Goal: Task Accomplishment & Management: Use online tool/utility

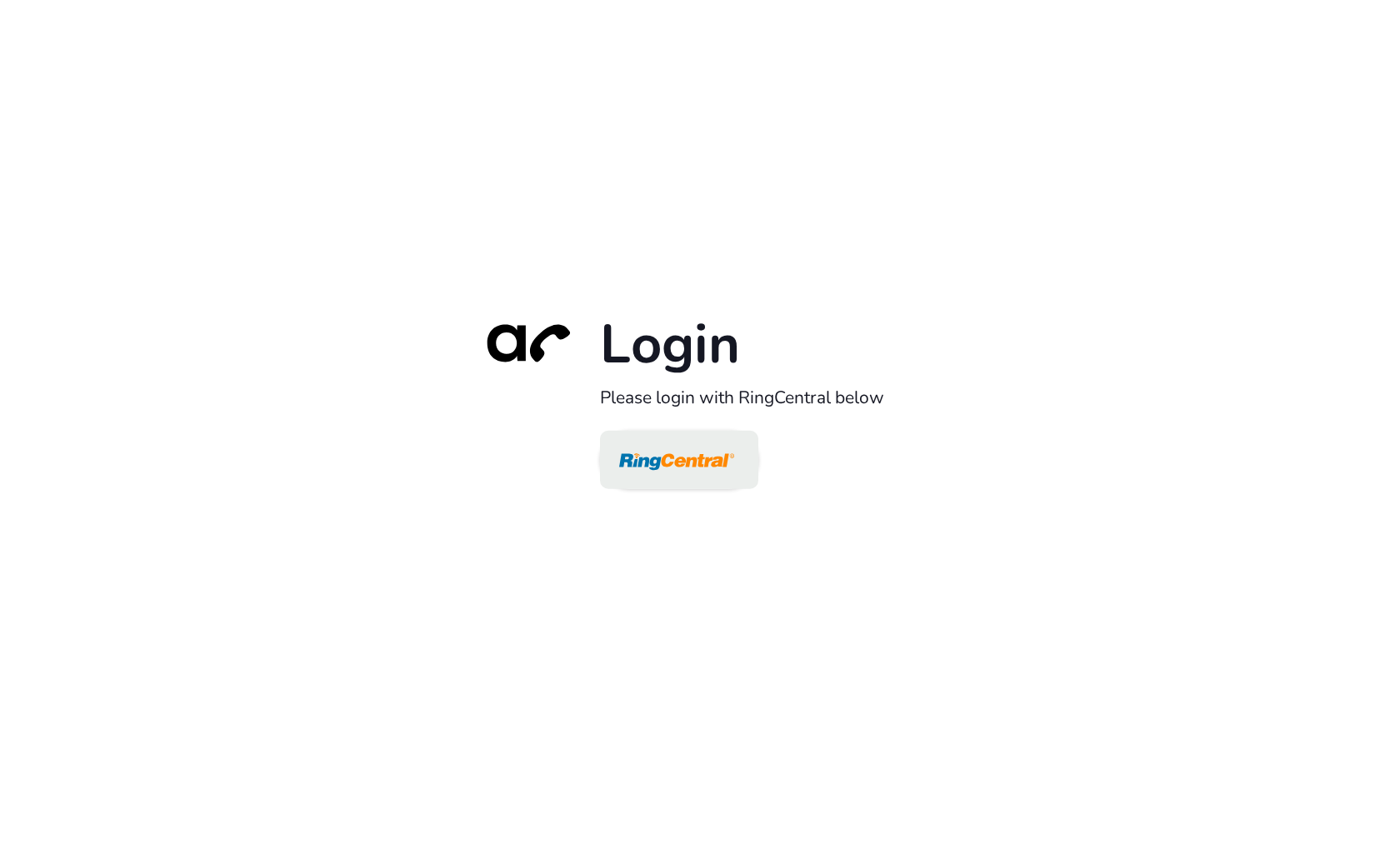
click at [655, 476] on img at bounding box center [677, 461] width 115 height 54
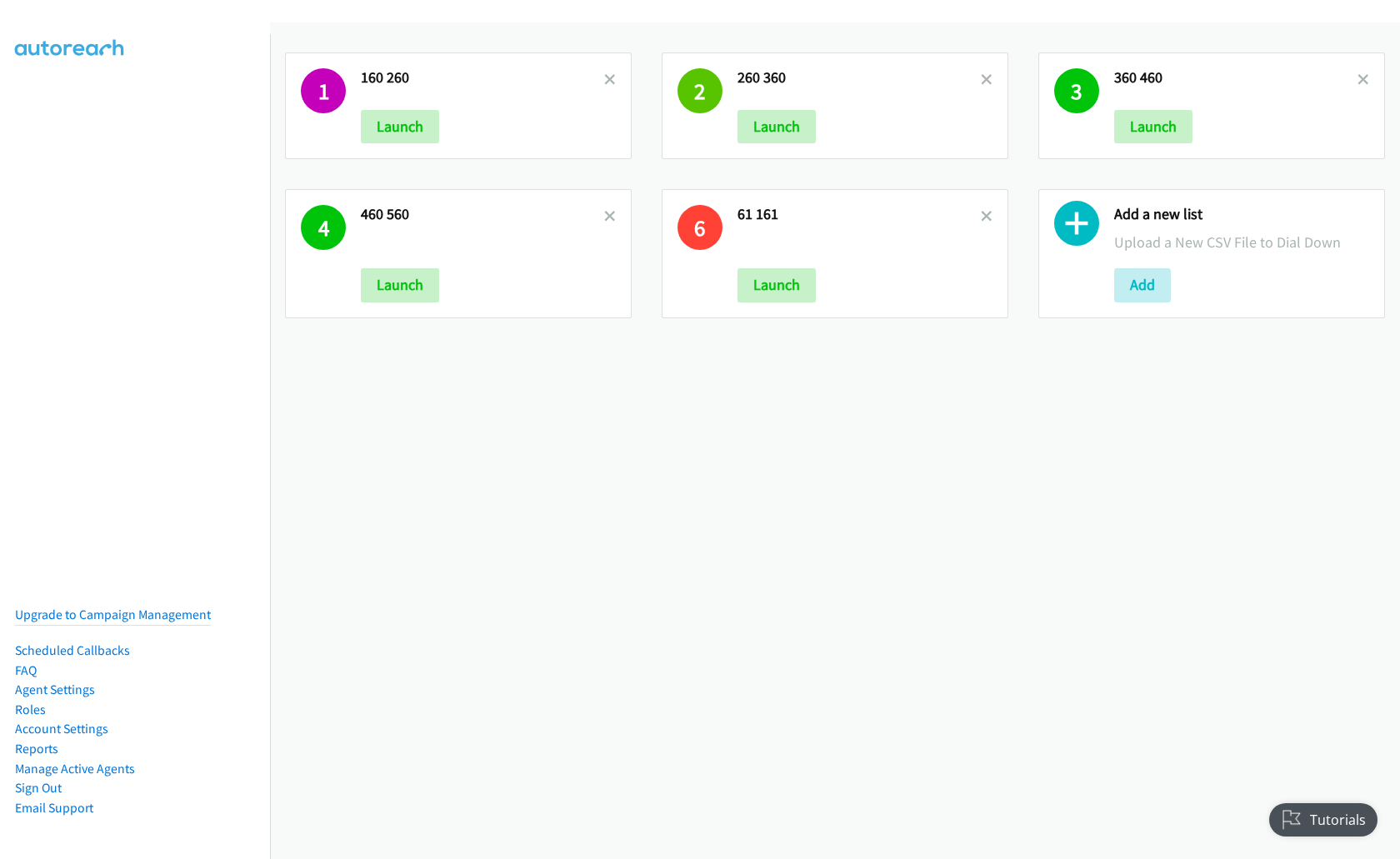
click at [941, 245] on p at bounding box center [859, 243] width 244 height 23
click at [641, 180] on div "4 460 560 Launch" at bounding box center [459, 253] width 377 height 160
click at [415, 284] on button "Launch" at bounding box center [400, 285] width 78 height 33
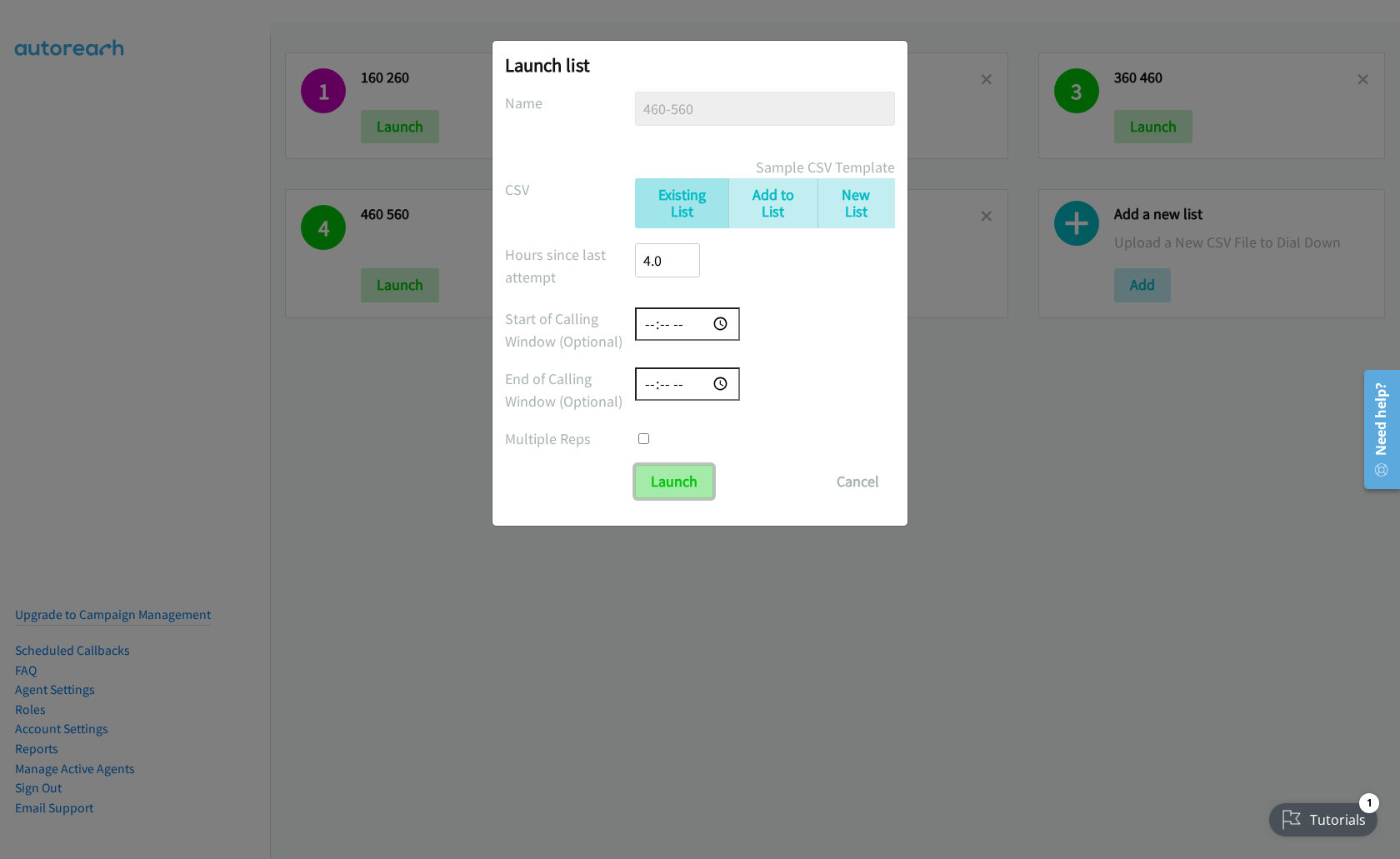
click at [698, 490] on input "Launch" at bounding box center [675, 482] width 78 height 33
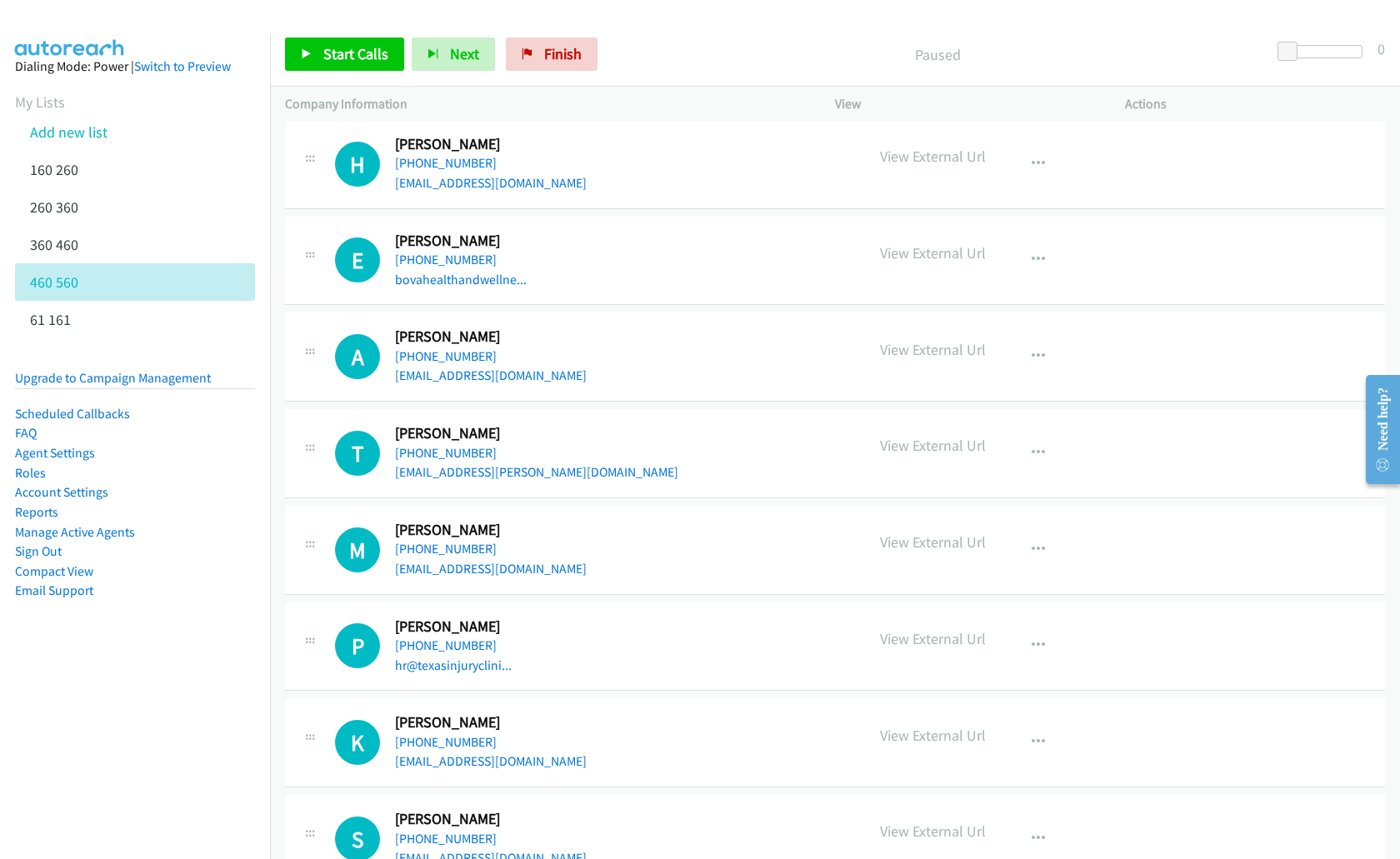
scroll to position [4220, 0]
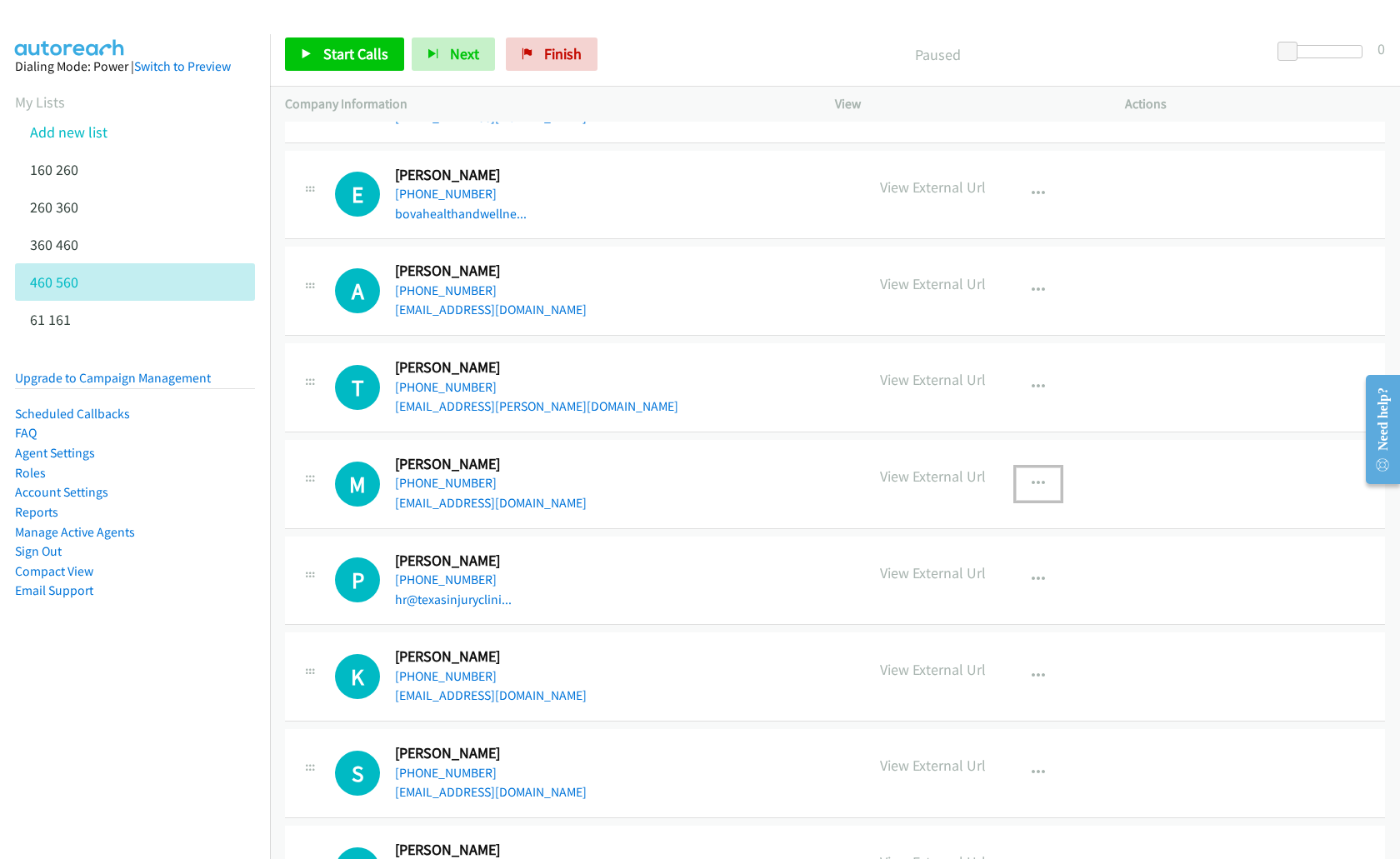
click at [1032, 483] on icon "button" at bounding box center [1039, 484] width 13 height 13
click at [967, 564] on link "Start Calls Here" at bounding box center [950, 559] width 222 height 33
click at [333, 59] on span "Start Calls" at bounding box center [355, 54] width 65 height 19
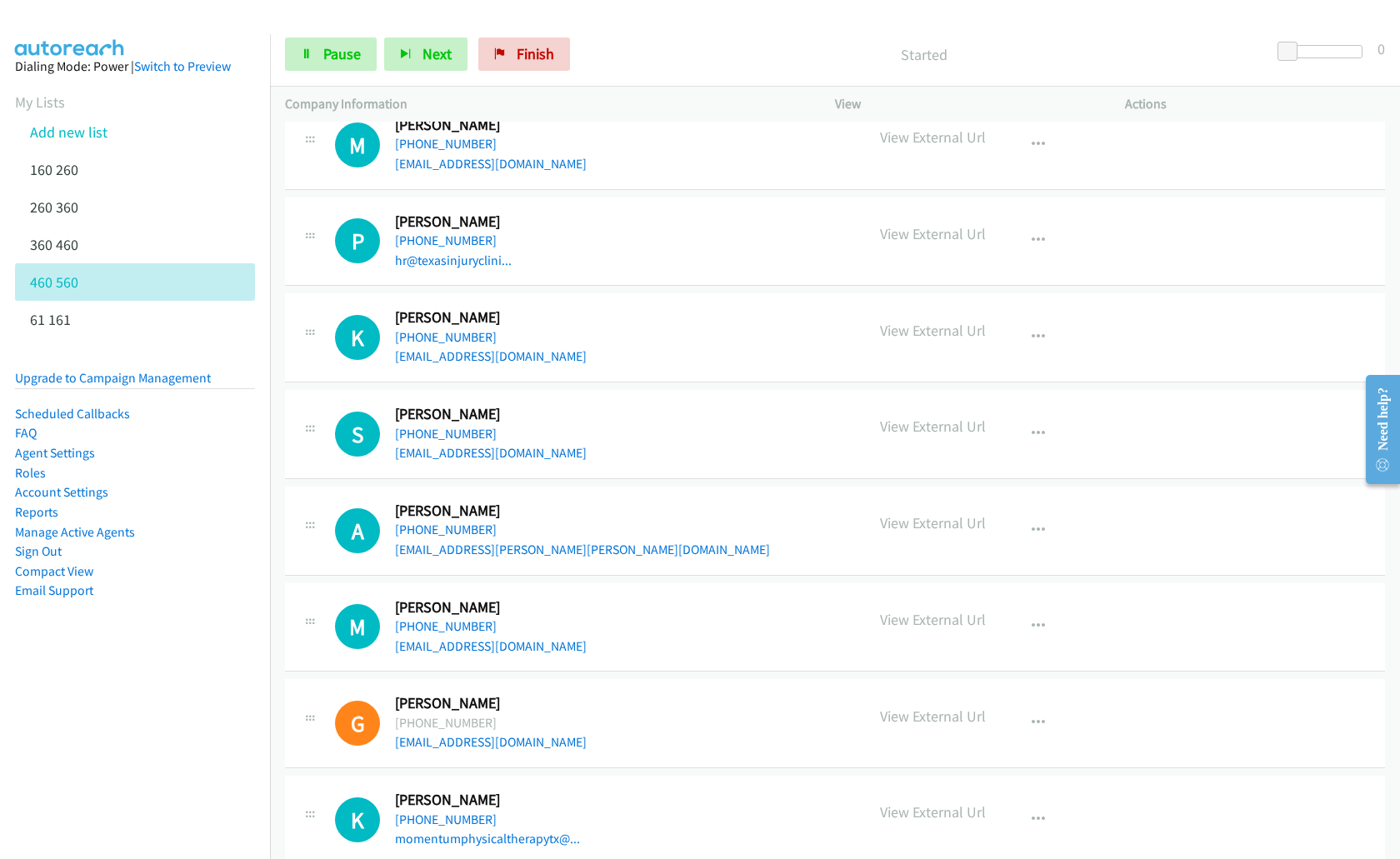
scroll to position [4560, 0]
click at [1045, 142] on button "button" at bounding box center [1038, 144] width 45 height 33
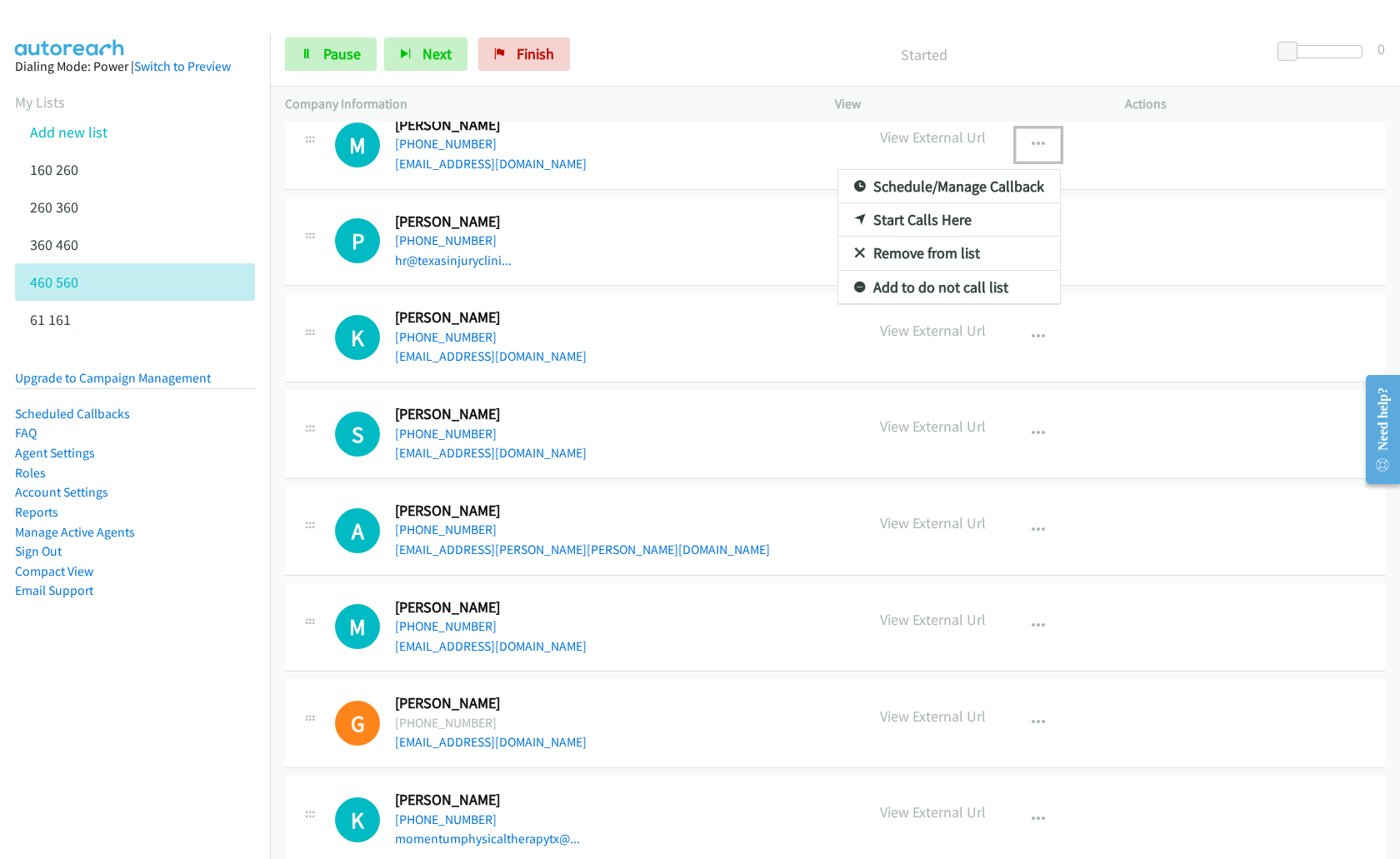
click at [928, 255] on link "Remove from list" at bounding box center [950, 253] width 222 height 33
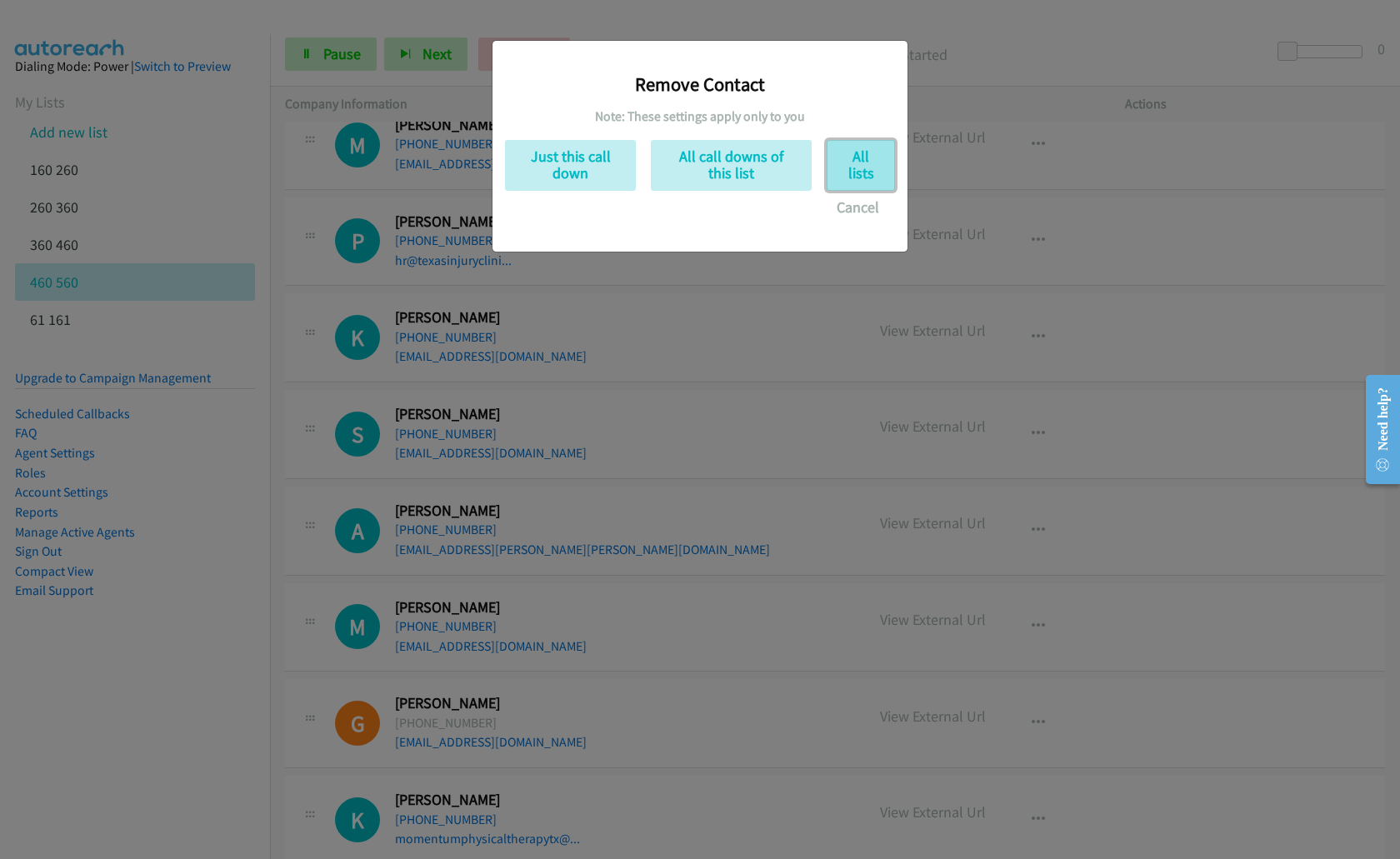
click at [861, 174] on button "All lists" at bounding box center [861, 165] width 69 height 51
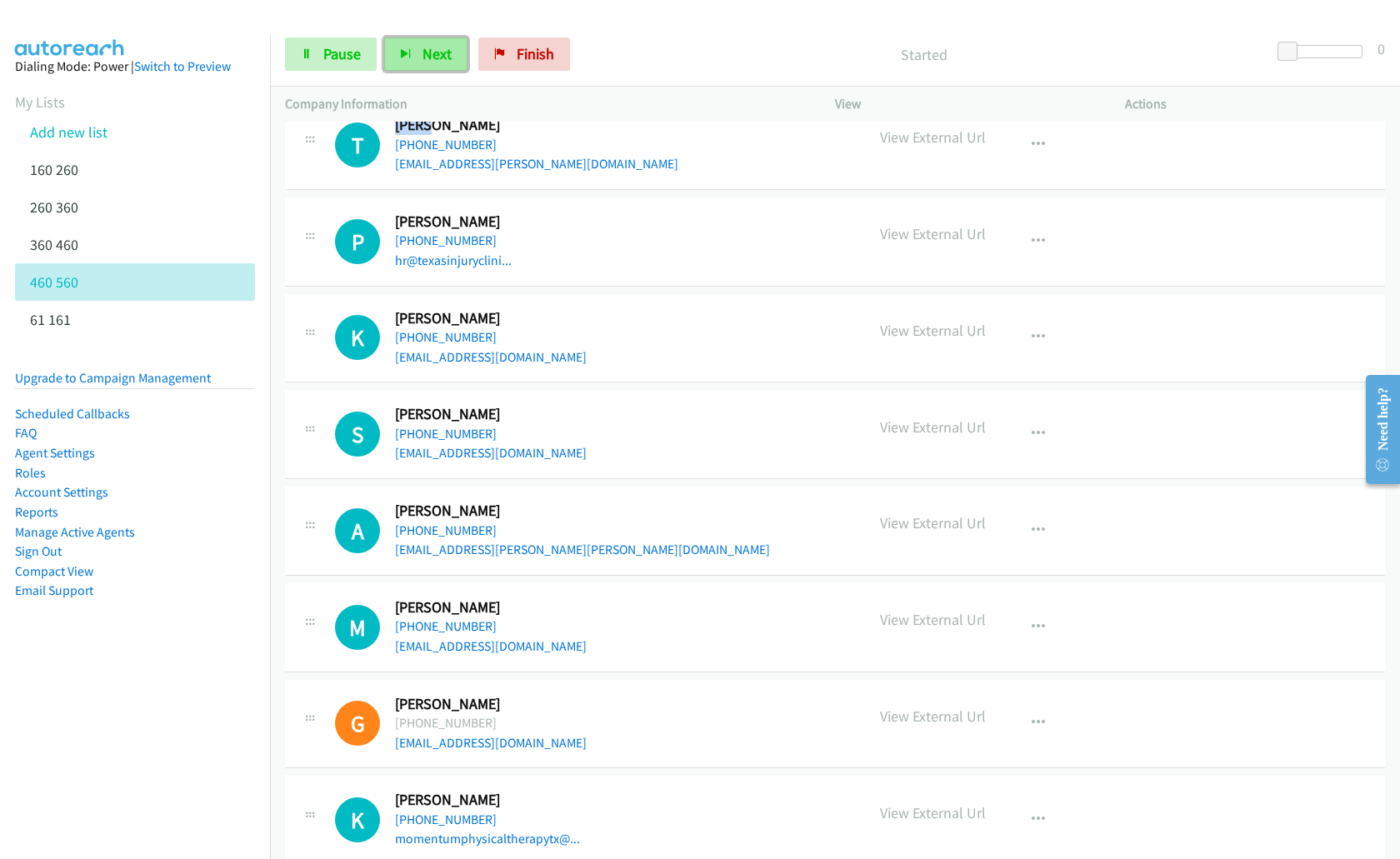
click at [437, 50] on span "Next" at bounding box center [437, 54] width 30 height 19
click at [435, 48] on span "Next" at bounding box center [437, 54] width 30 height 19
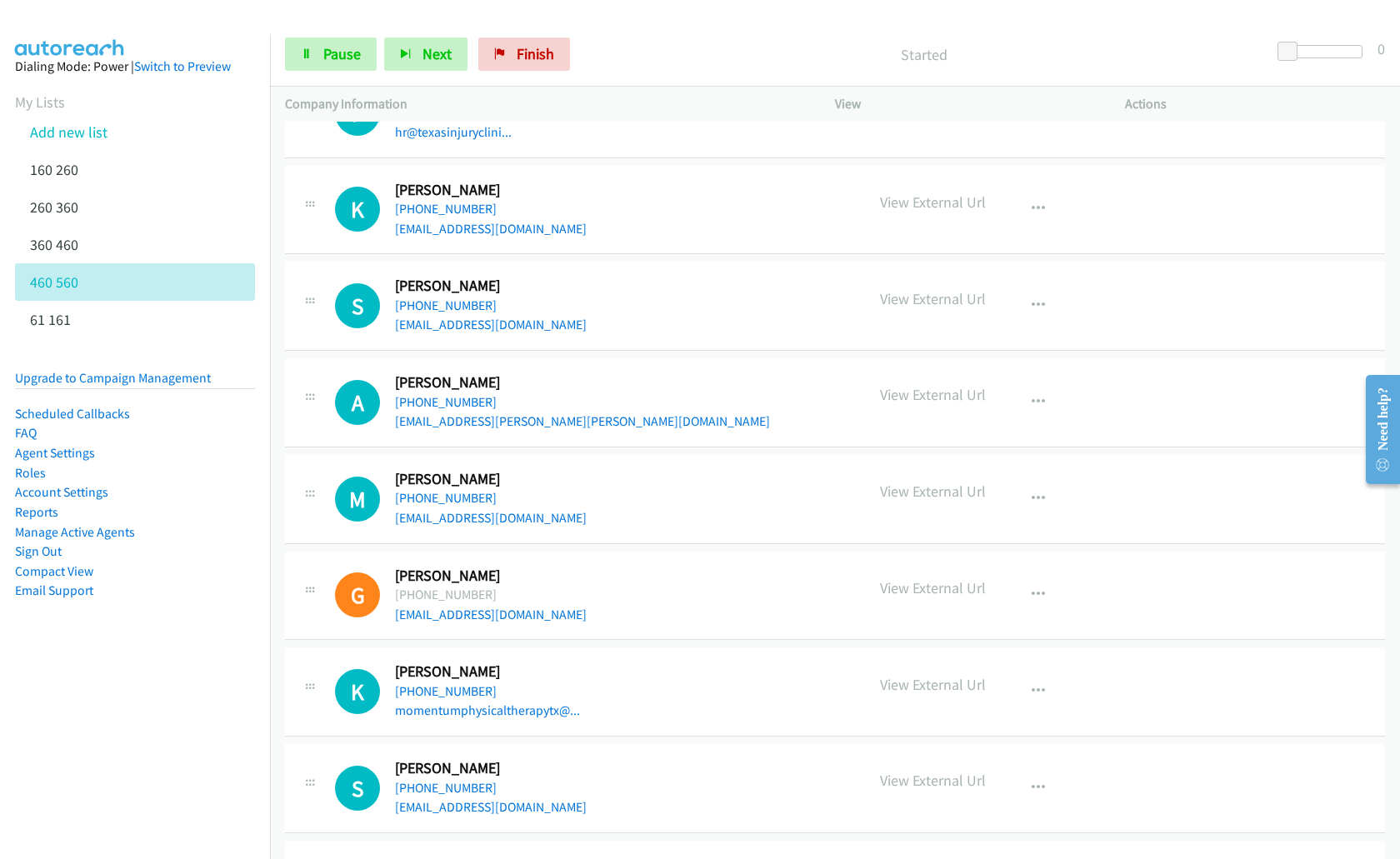
scroll to position [4618, 0]
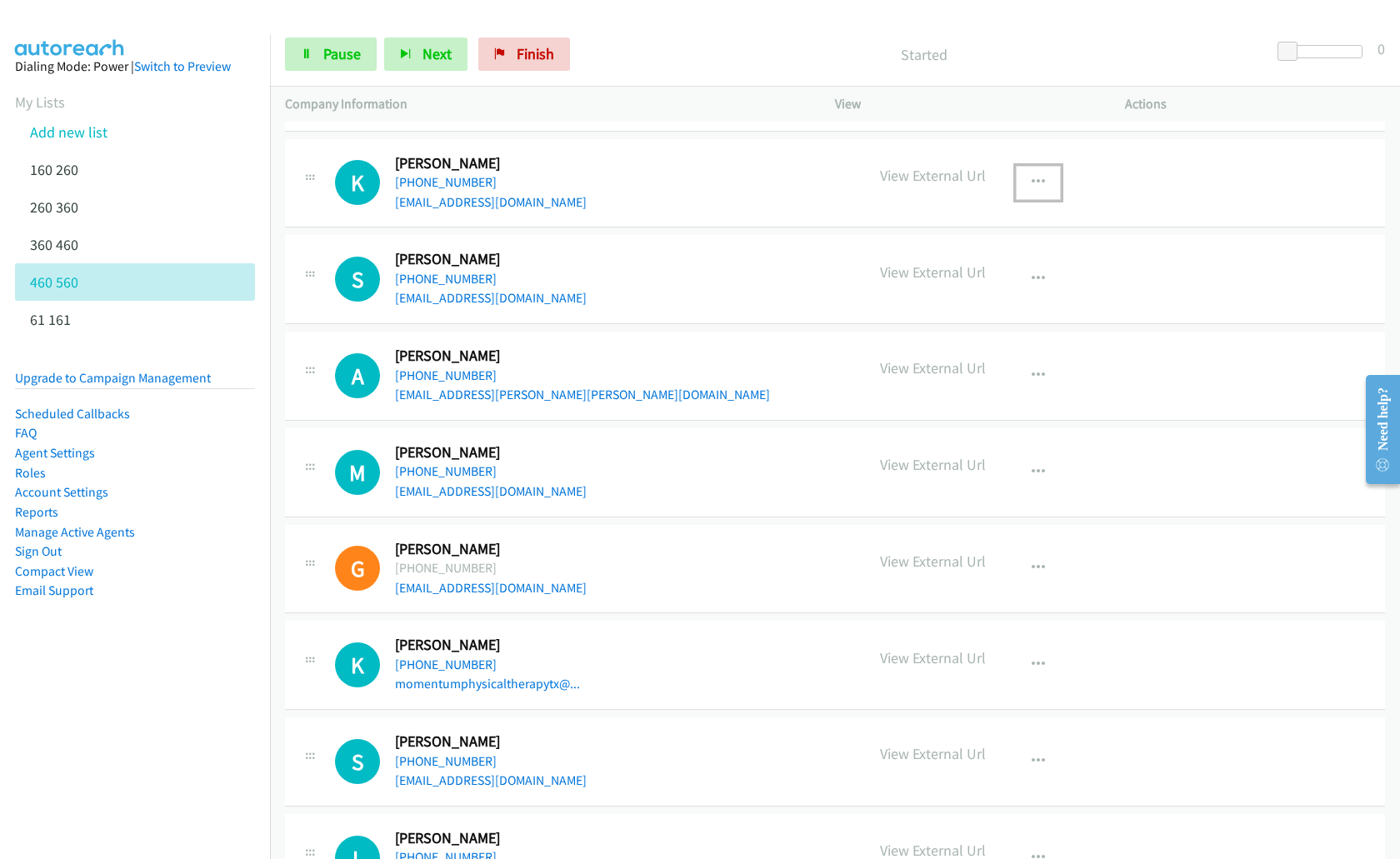
click at [1032, 182] on icon "button" at bounding box center [1039, 183] width 13 height 13
click at [963, 288] on link "Remove from list" at bounding box center [950, 291] width 222 height 33
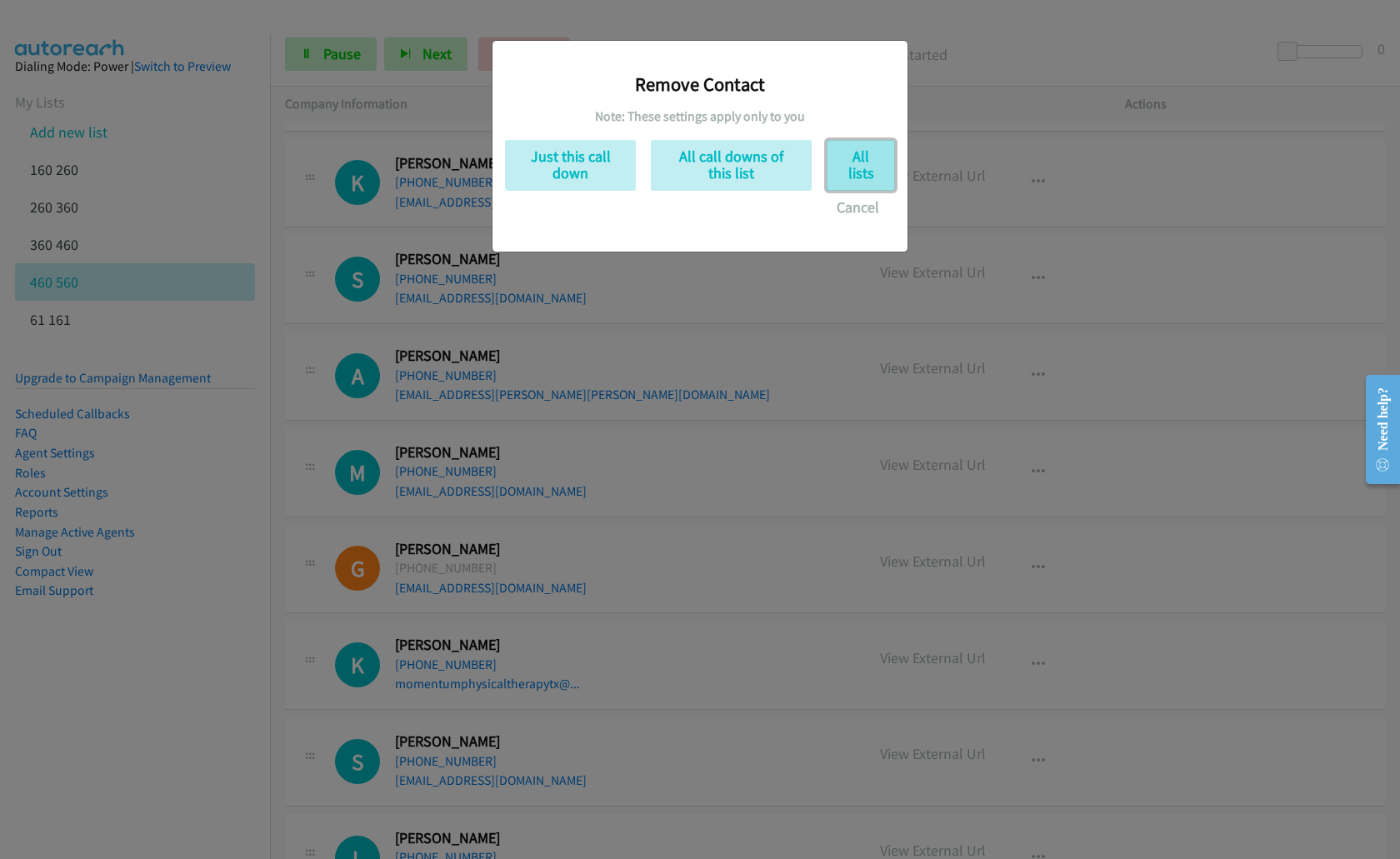
click at [865, 174] on button "All lists" at bounding box center [861, 165] width 69 height 51
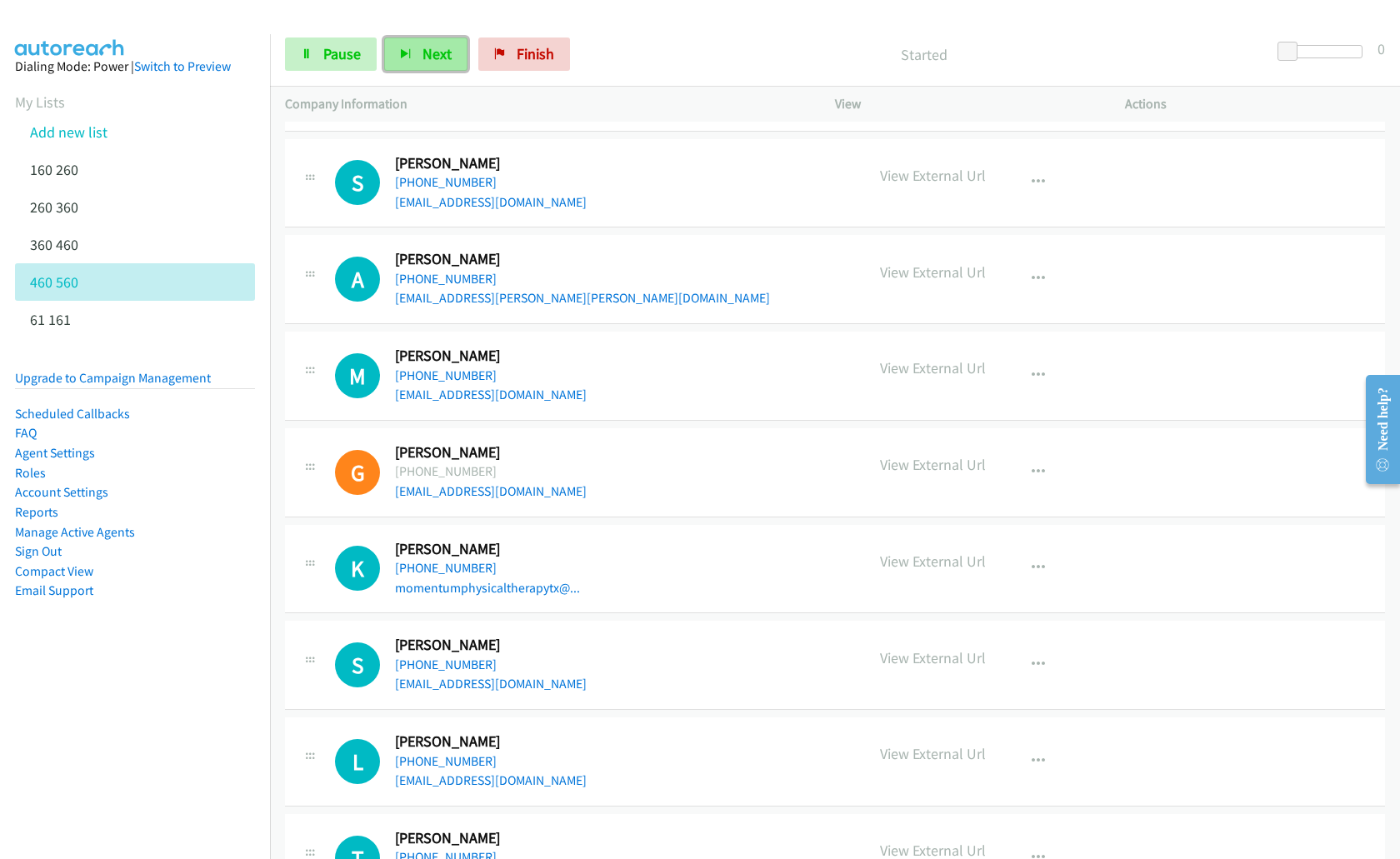
click at [422, 54] on span "Next" at bounding box center [437, 54] width 30 height 19
click at [454, 54] on button "Next" at bounding box center [425, 54] width 83 height 33
click at [447, 59] on span "Next" at bounding box center [437, 54] width 30 height 19
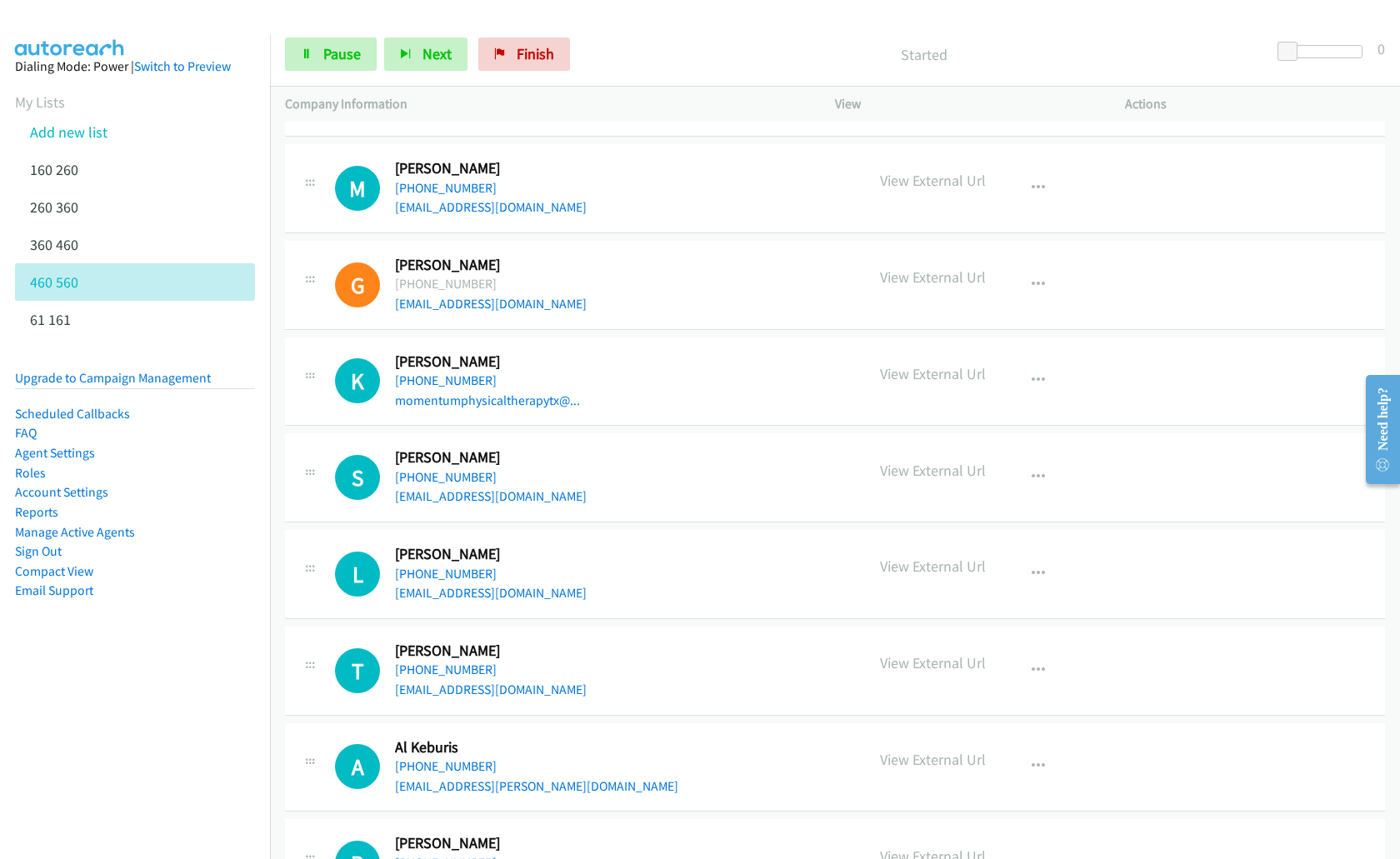
scroll to position [4808, 0]
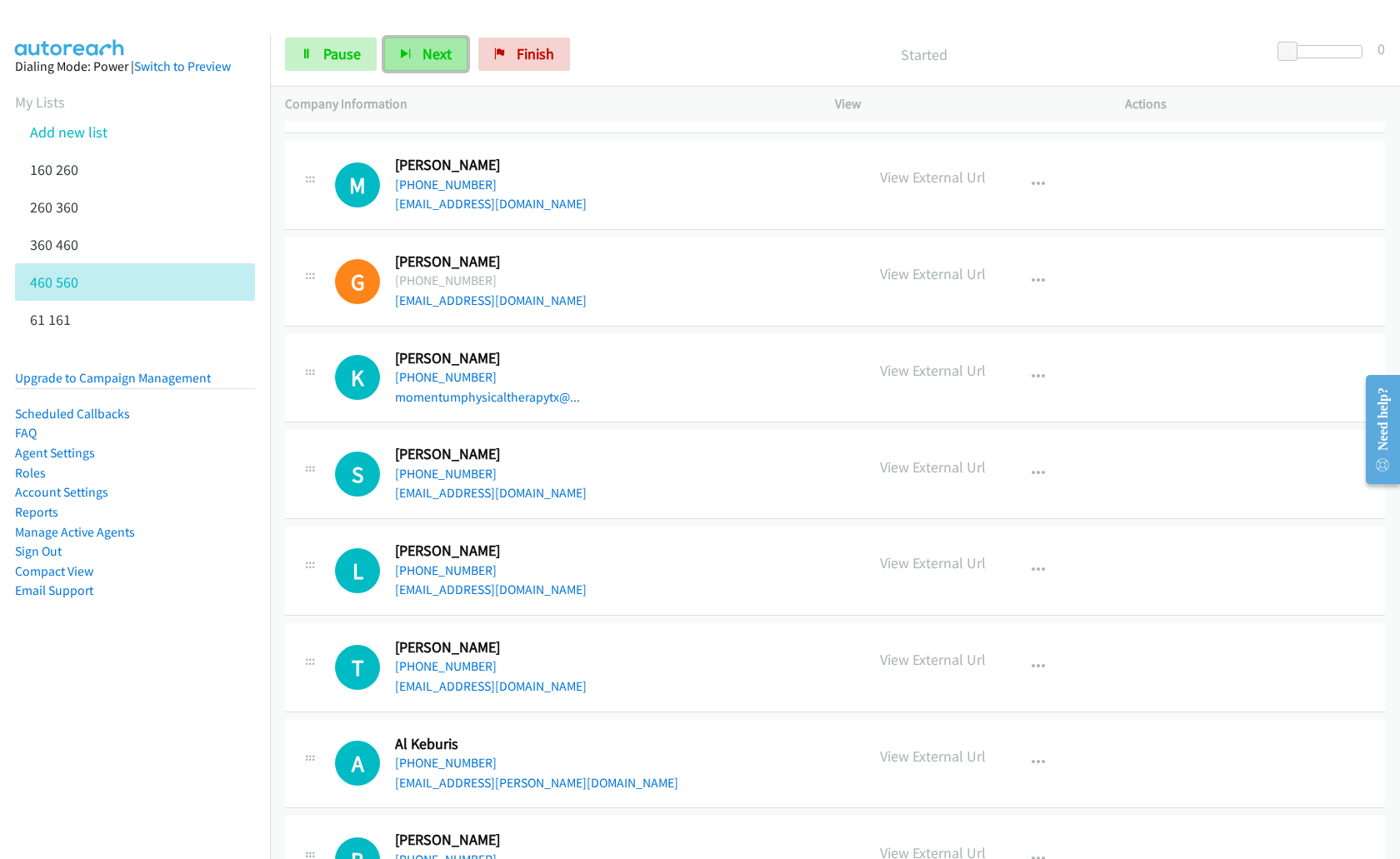
click at [413, 61] on button "Next" at bounding box center [425, 54] width 83 height 33
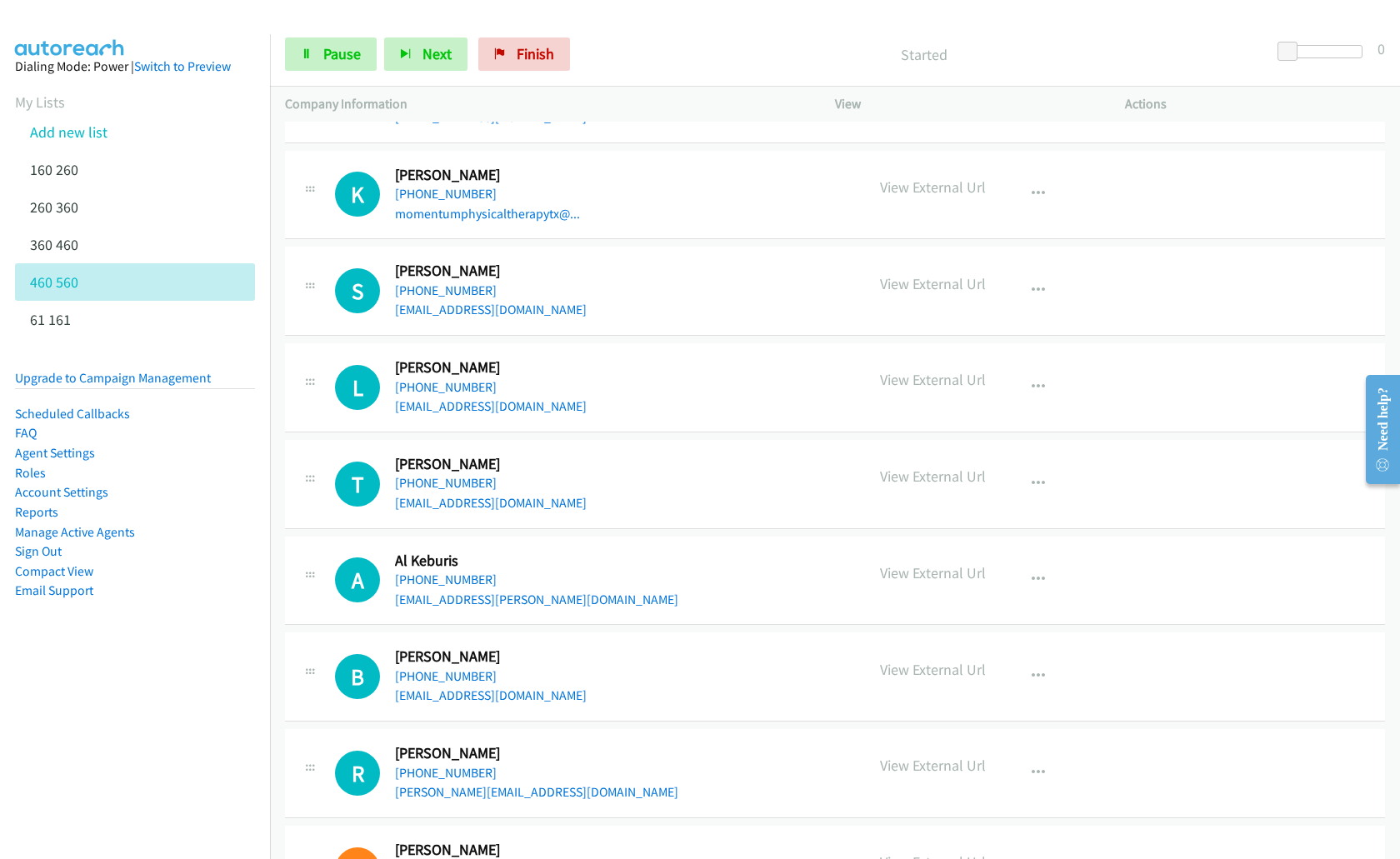
scroll to position [5027, 0]
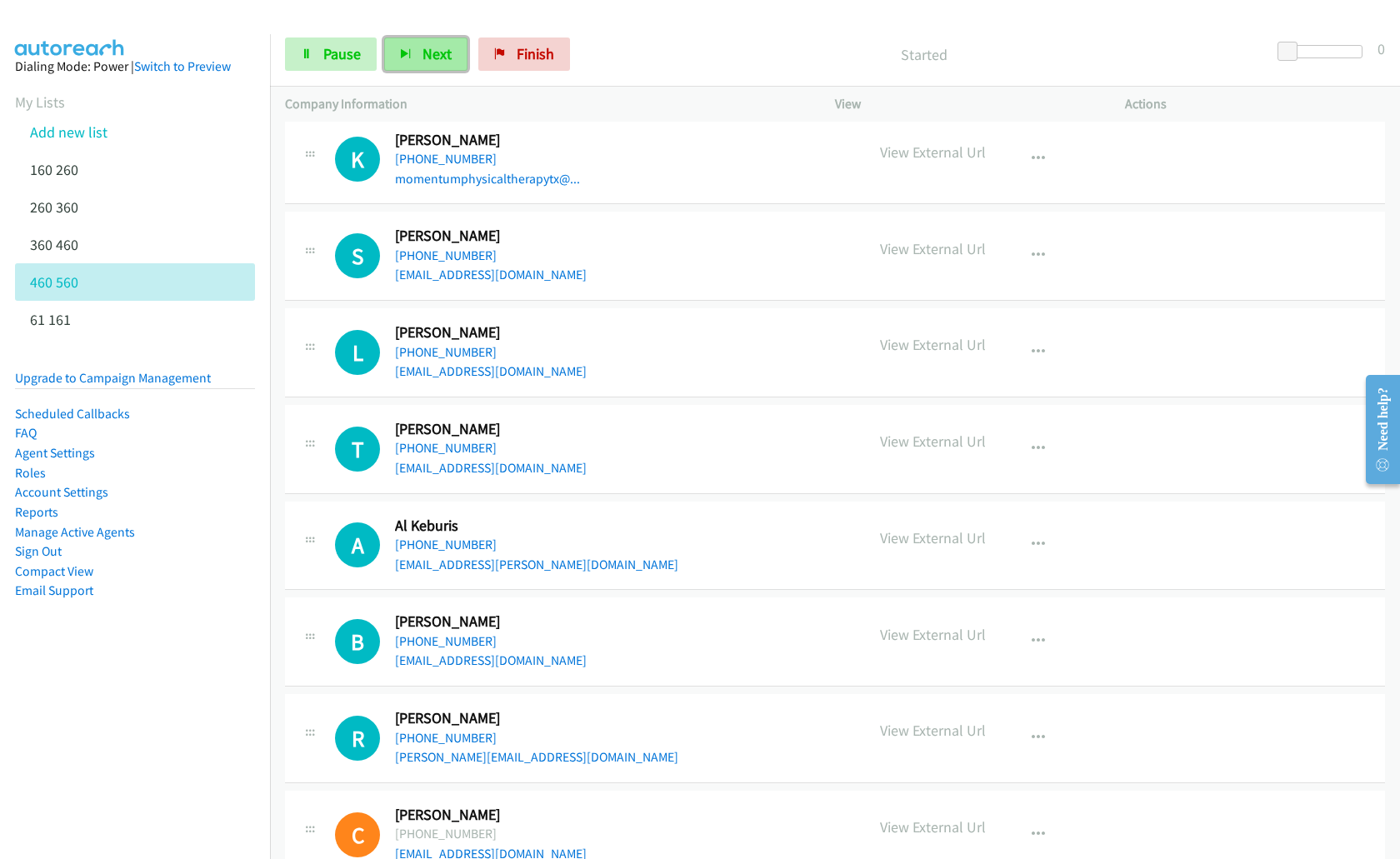
click at [409, 50] on icon "button" at bounding box center [406, 54] width 11 height 11
click at [435, 60] on span "Next" at bounding box center [437, 54] width 30 height 19
click at [442, 51] on span "Next" at bounding box center [437, 54] width 30 height 19
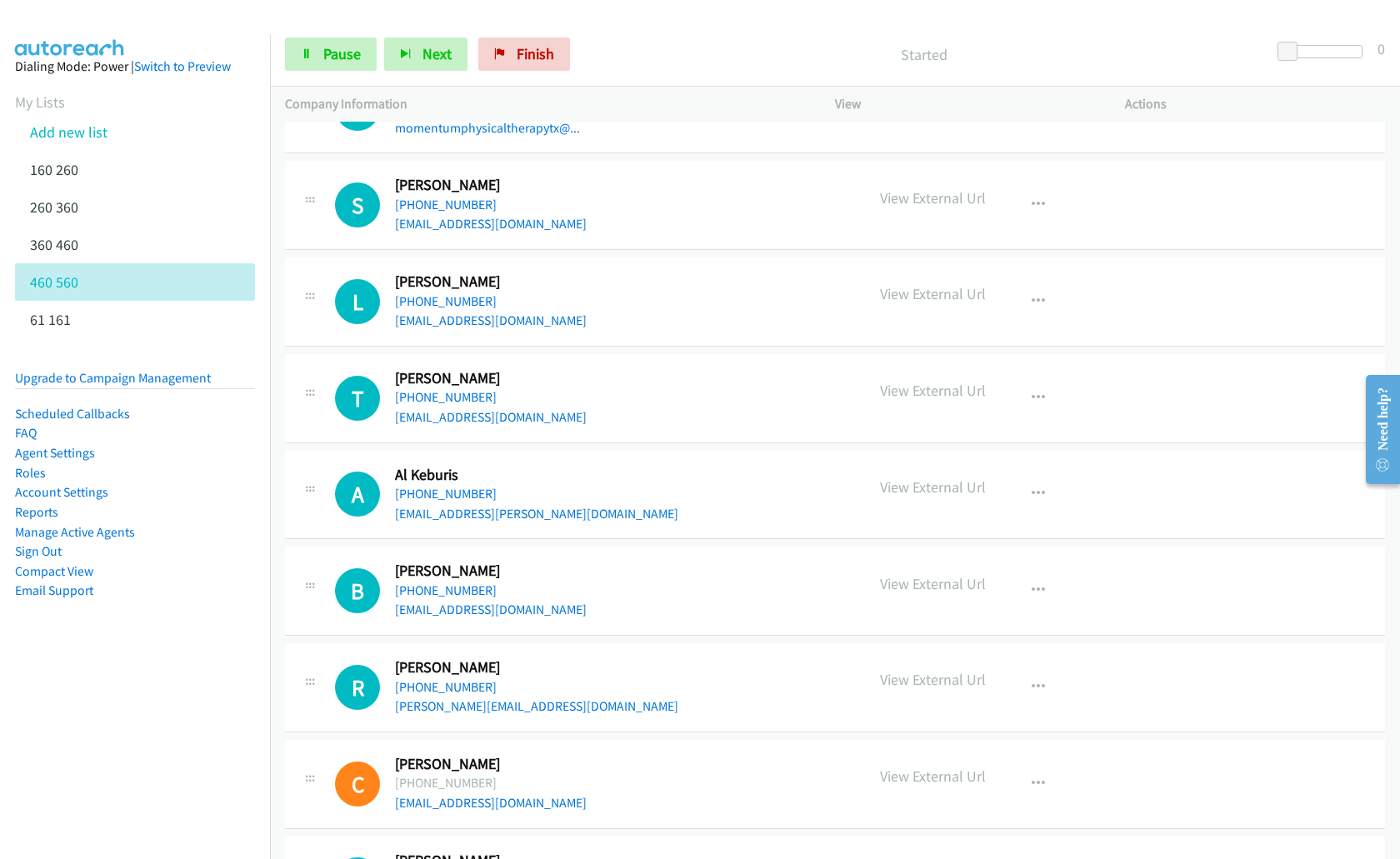
scroll to position [5203, 0]
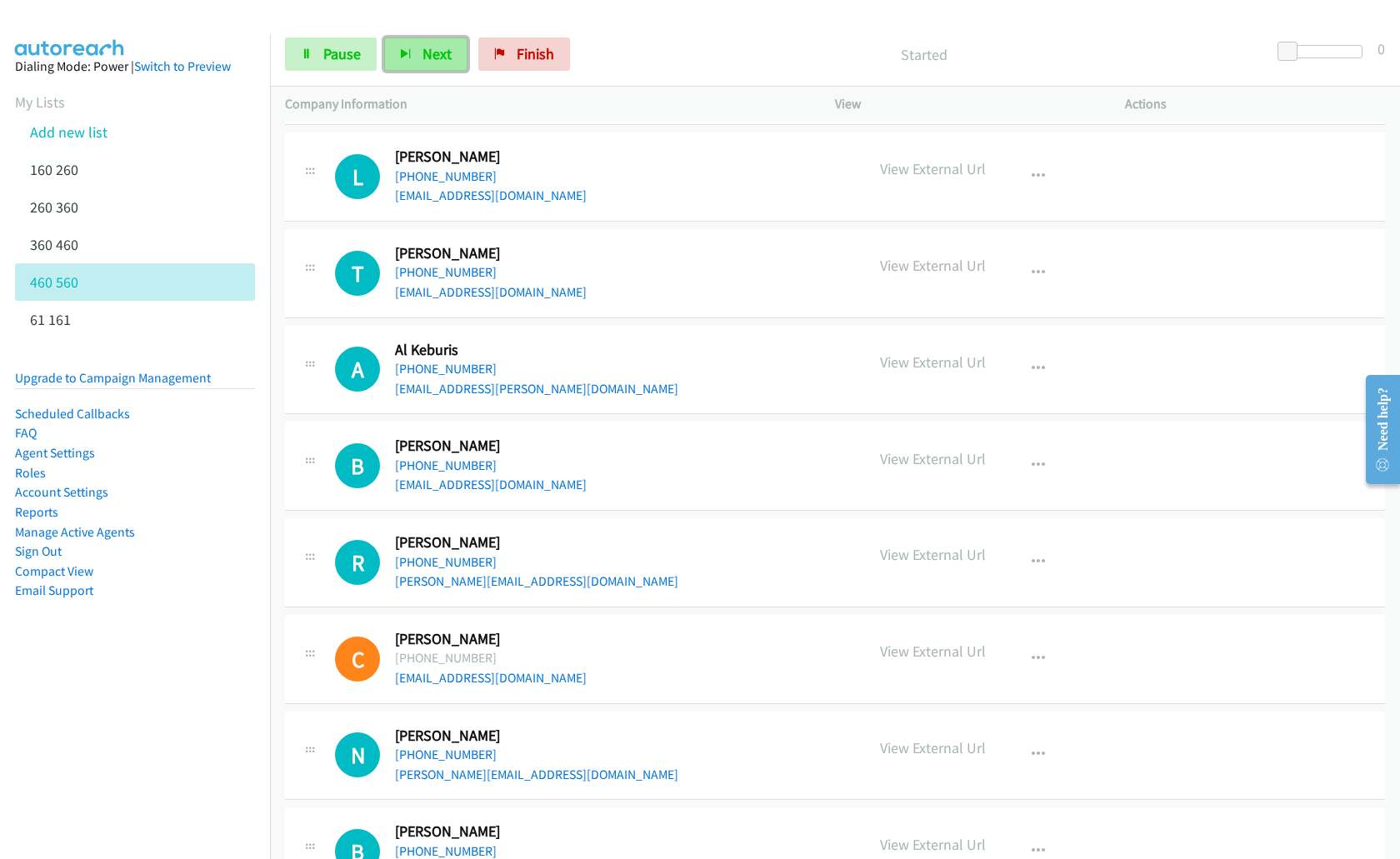
click at [425, 62] on span "Next" at bounding box center [437, 54] width 30 height 19
click at [421, 40] on button "Next" at bounding box center [425, 54] width 83 height 33
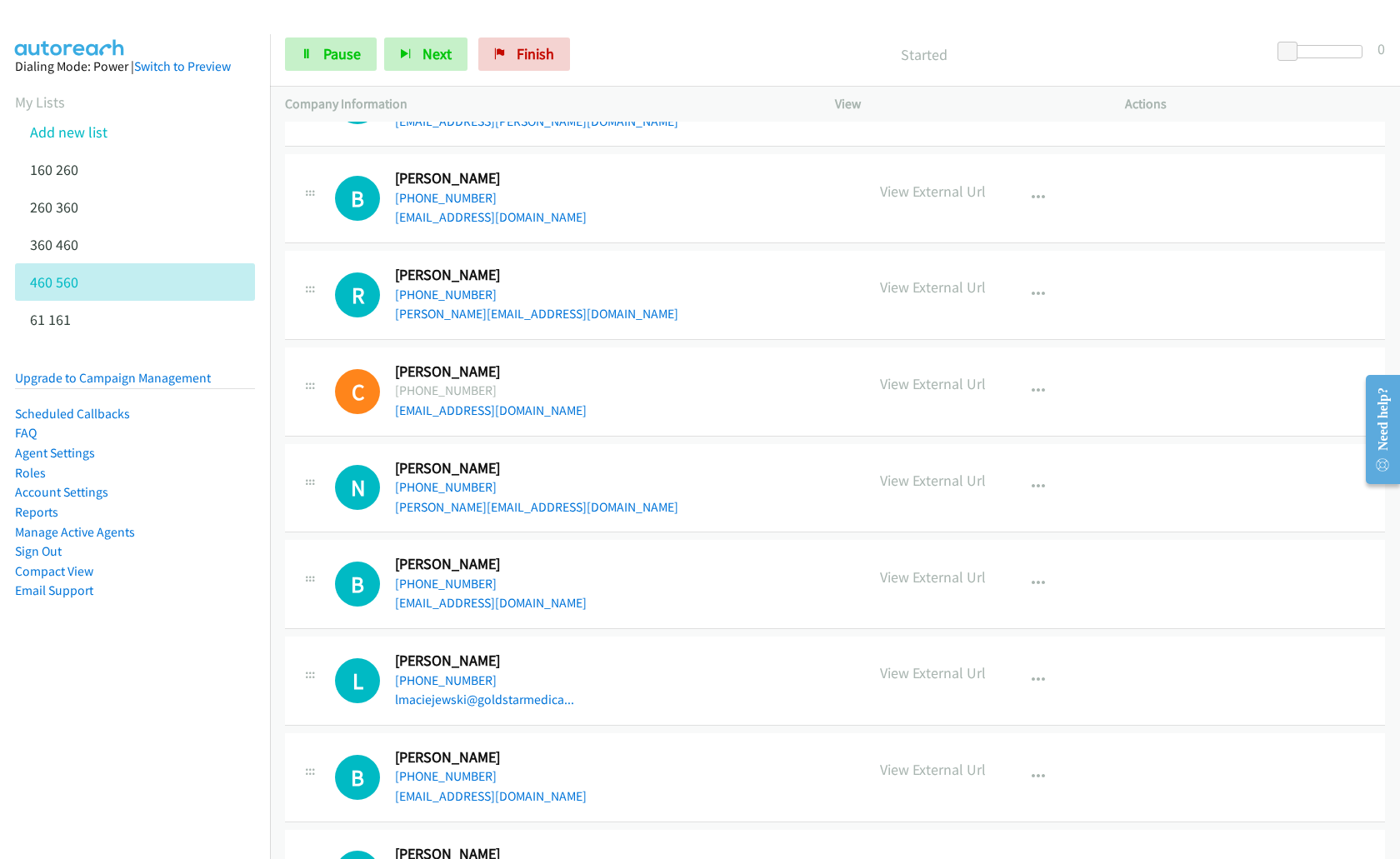
scroll to position [5499, 0]
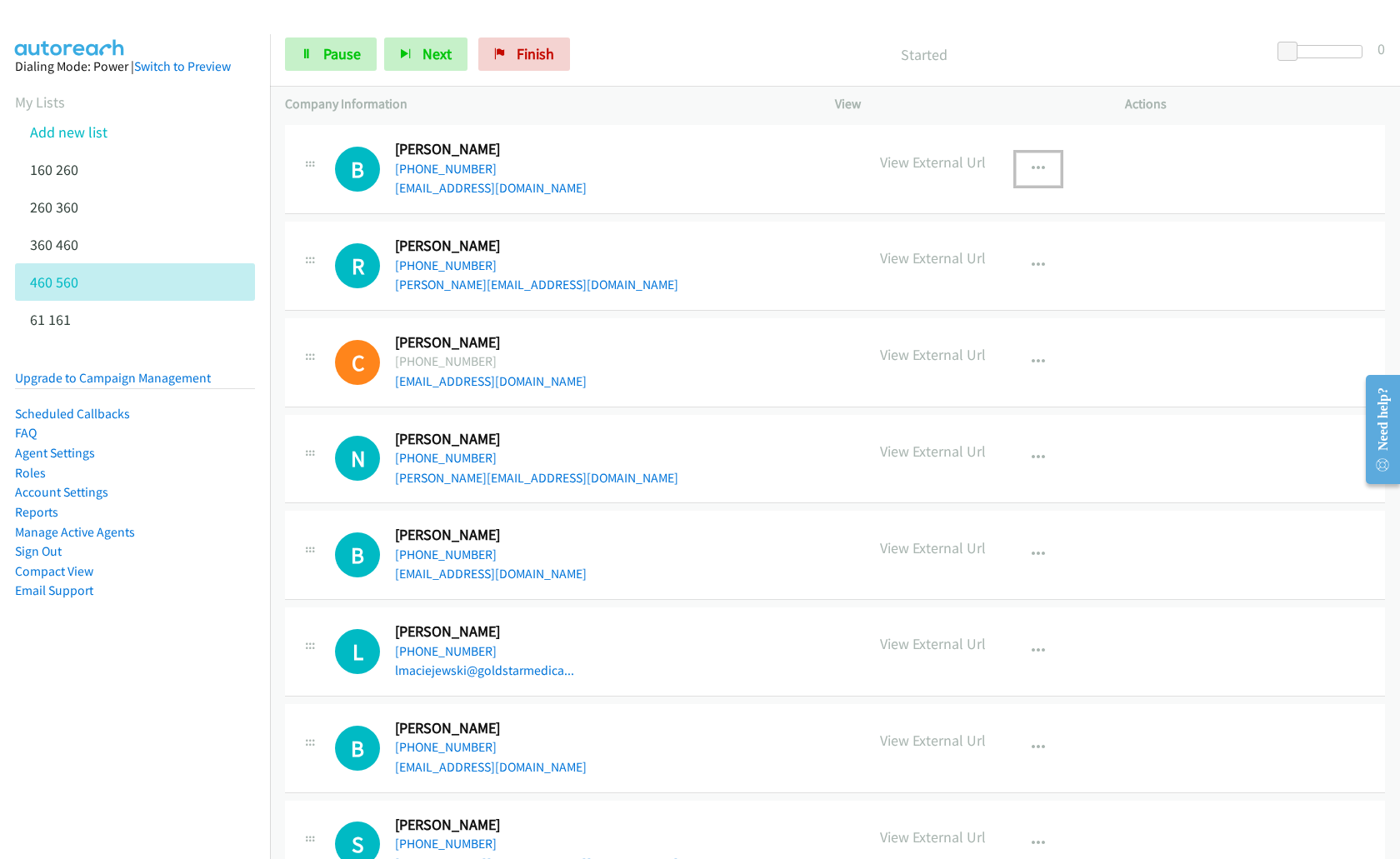
click at [1036, 166] on icon "button" at bounding box center [1039, 169] width 13 height 13
click at [929, 280] on link "Remove from list" at bounding box center [950, 278] width 222 height 33
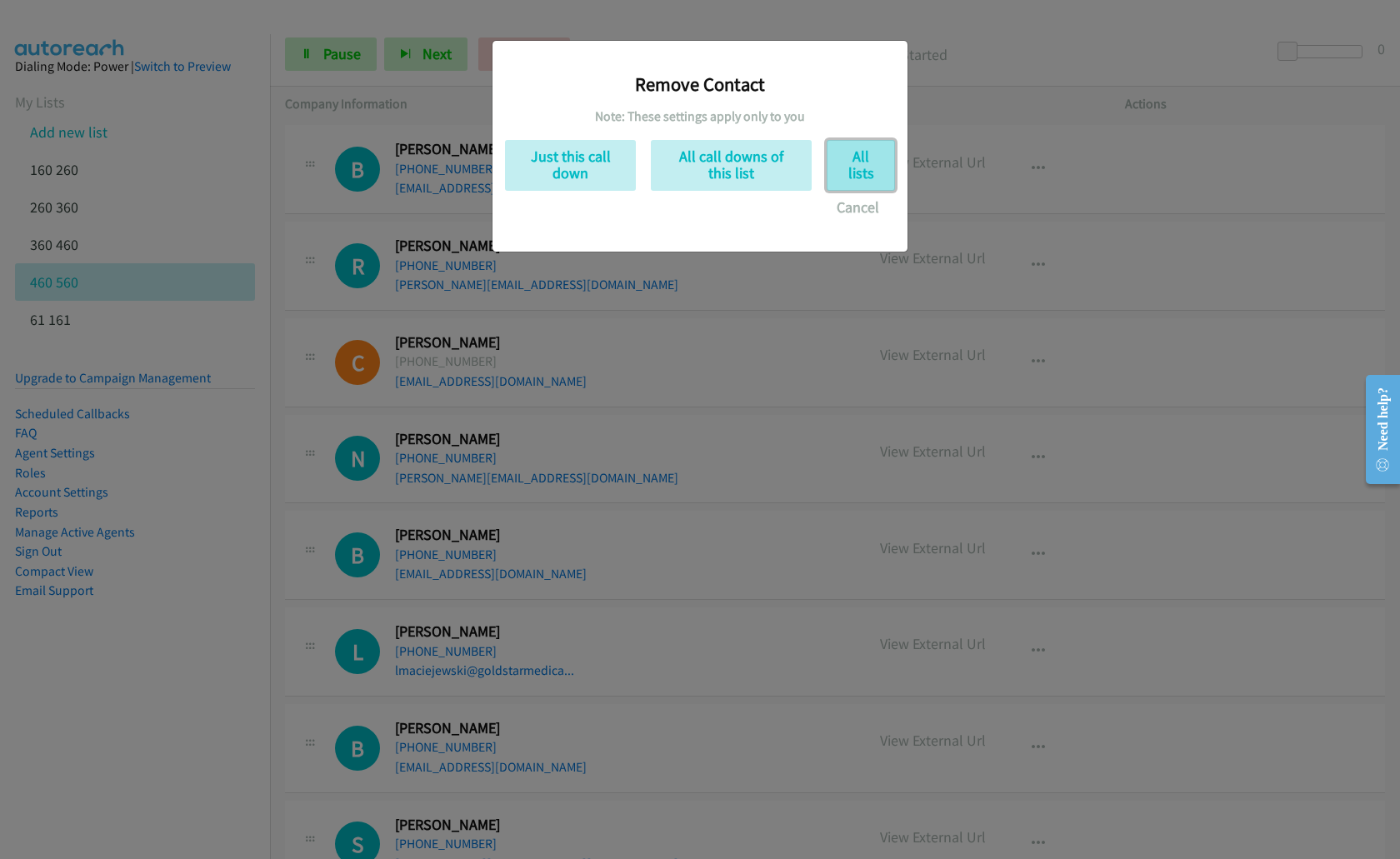
click at [863, 174] on button "All lists" at bounding box center [861, 165] width 69 height 51
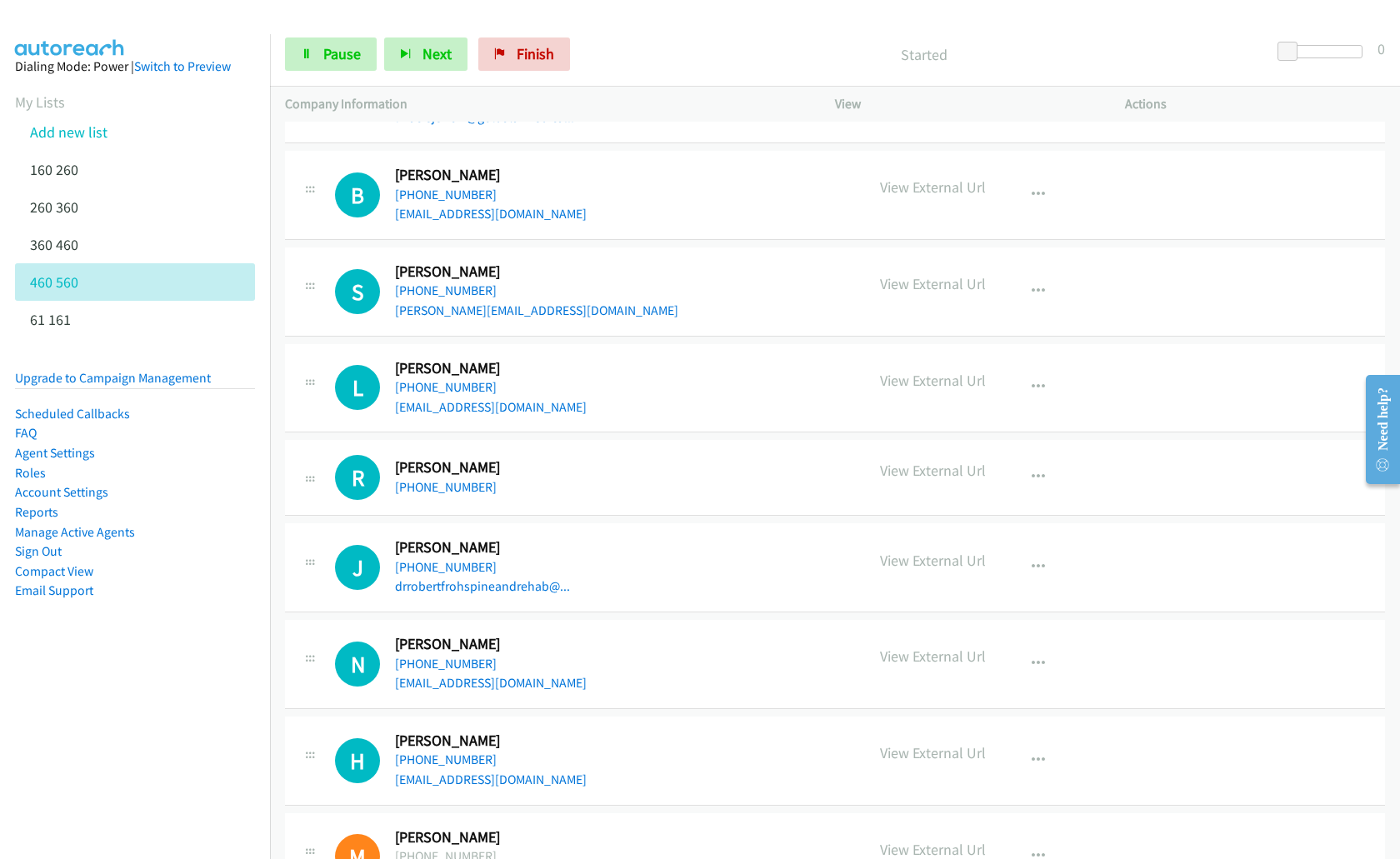
scroll to position [5678, 0]
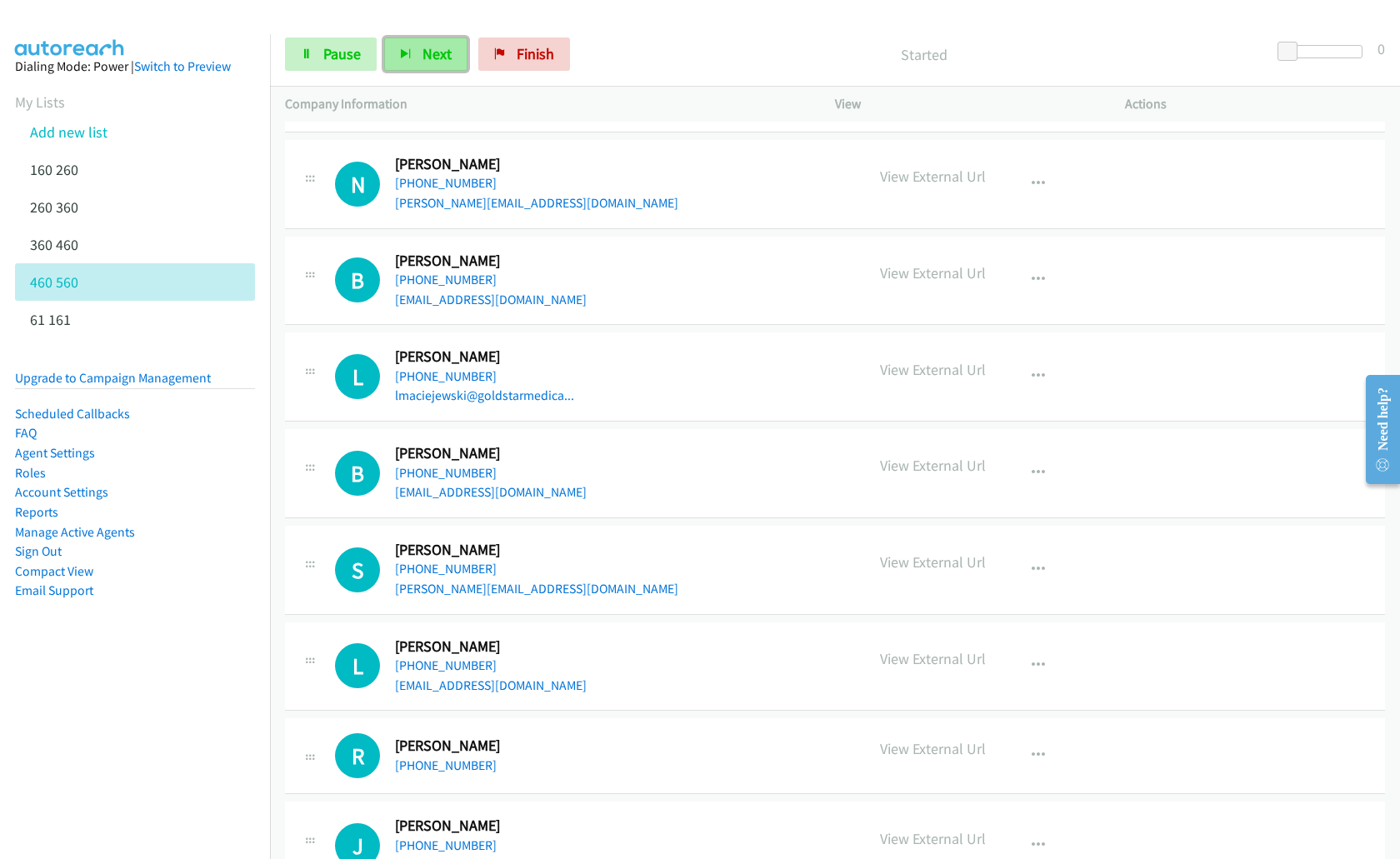
click at [414, 49] on button "Next" at bounding box center [425, 54] width 83 height 33
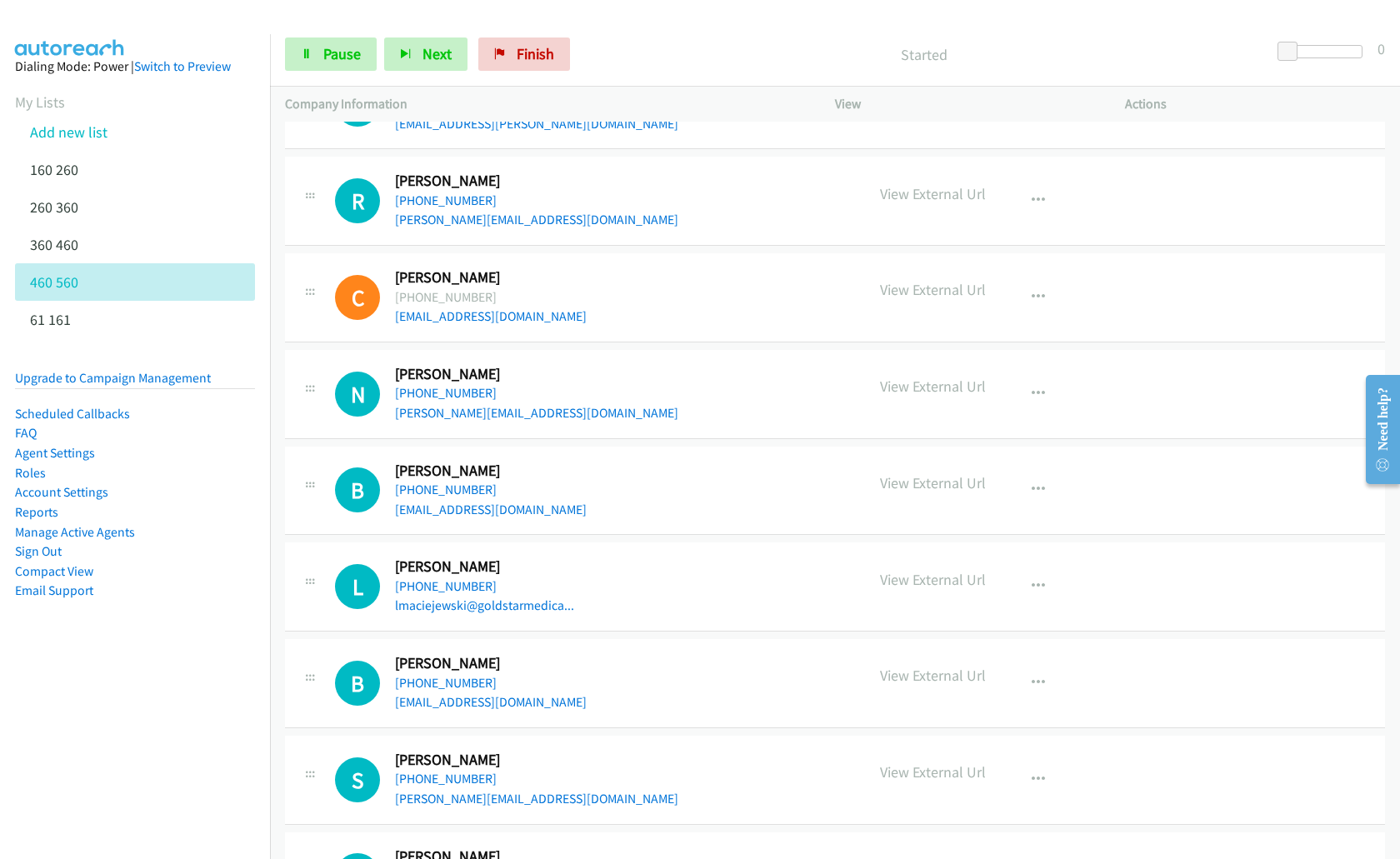
scroll to position [5469, 0]
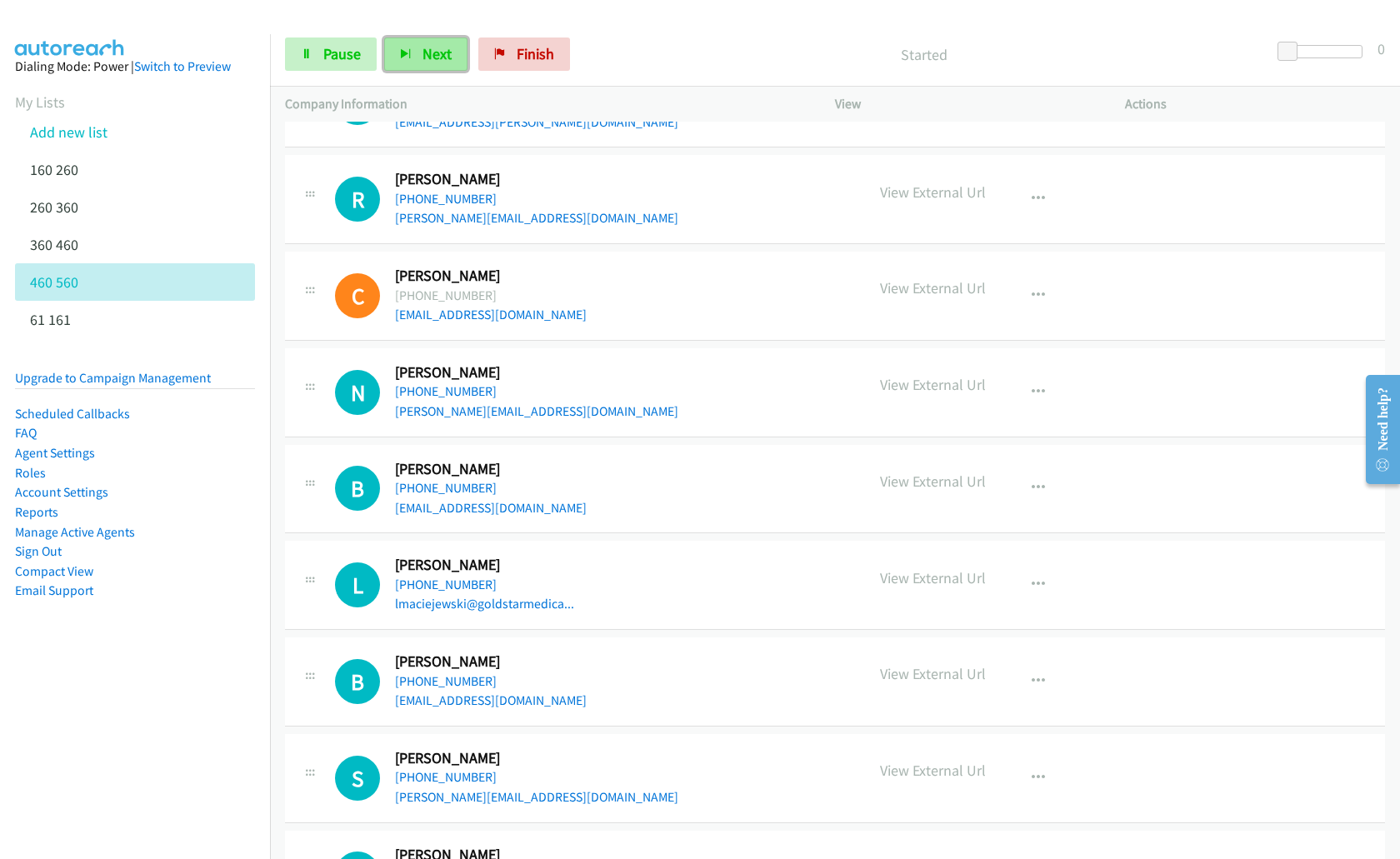
click at [418, 51] on button "Next" at bounding box center [425, 54] width 83 height 33
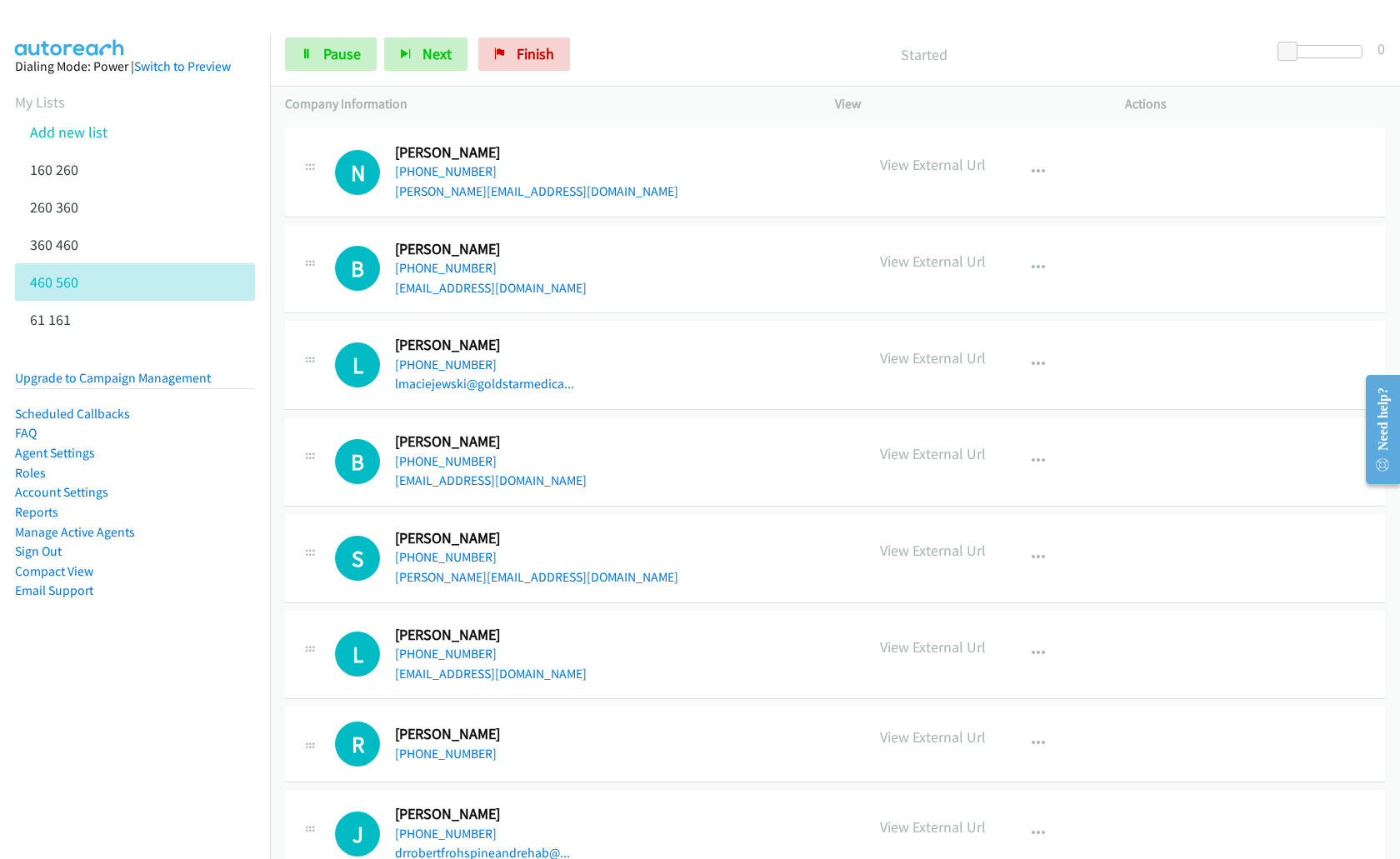
scroll to position [5689, 0]
click at [439, 57] on span "Next" at bounding box center [437, 54] width 30 height 19
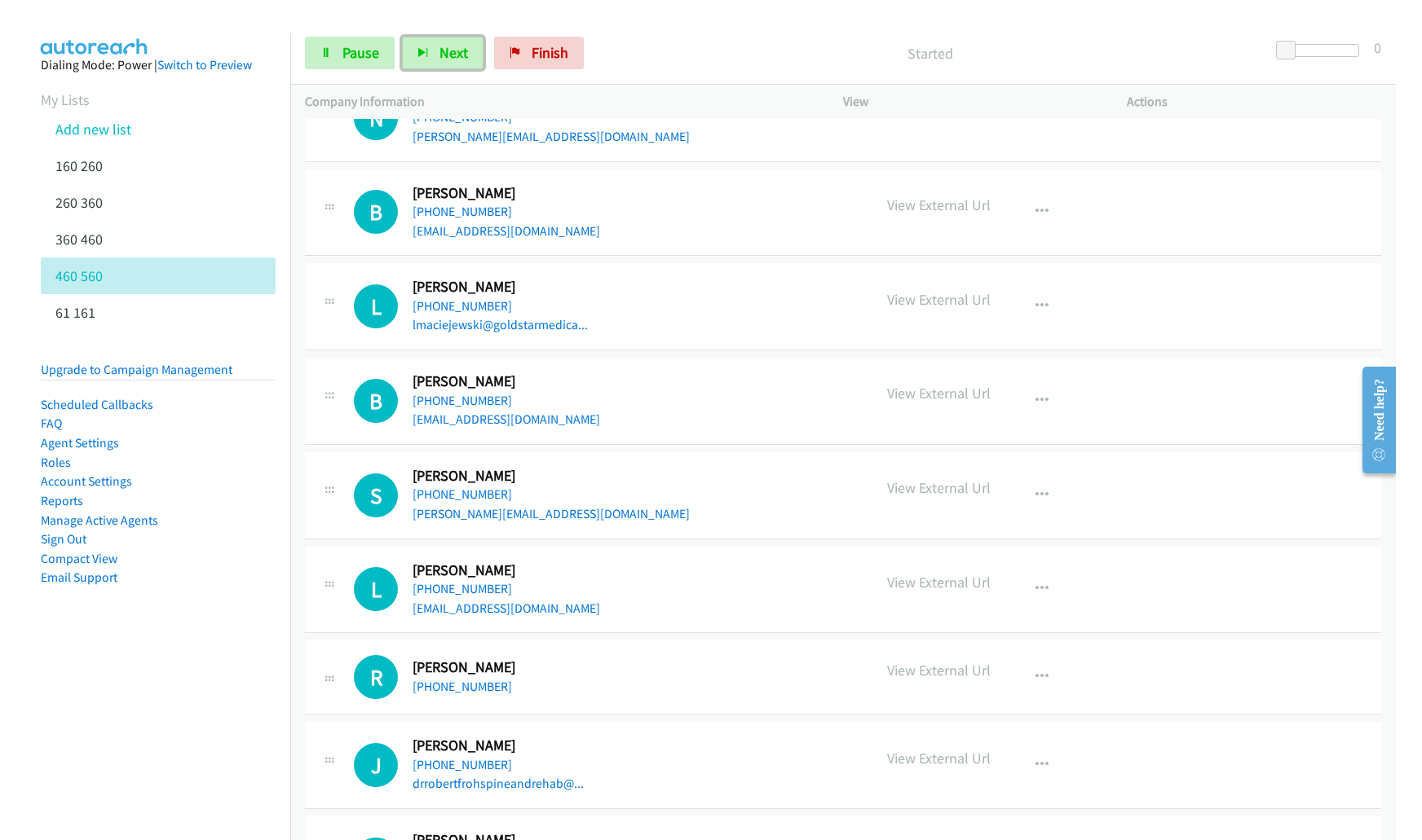
scroll to position [5645, 0]
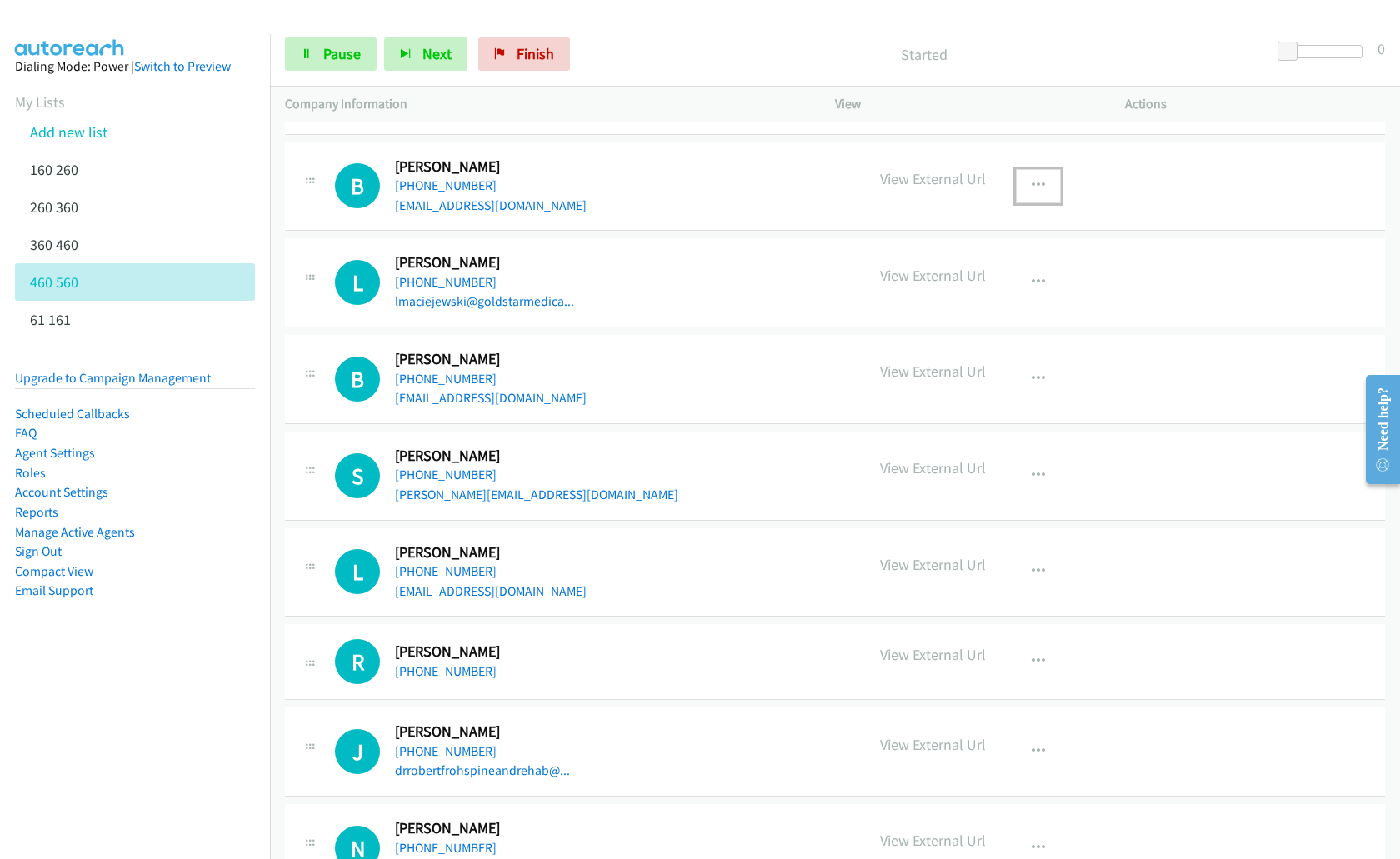
click at [1033, 180] on icon "button" at bounding box center [1039, 186] width 13 height 13
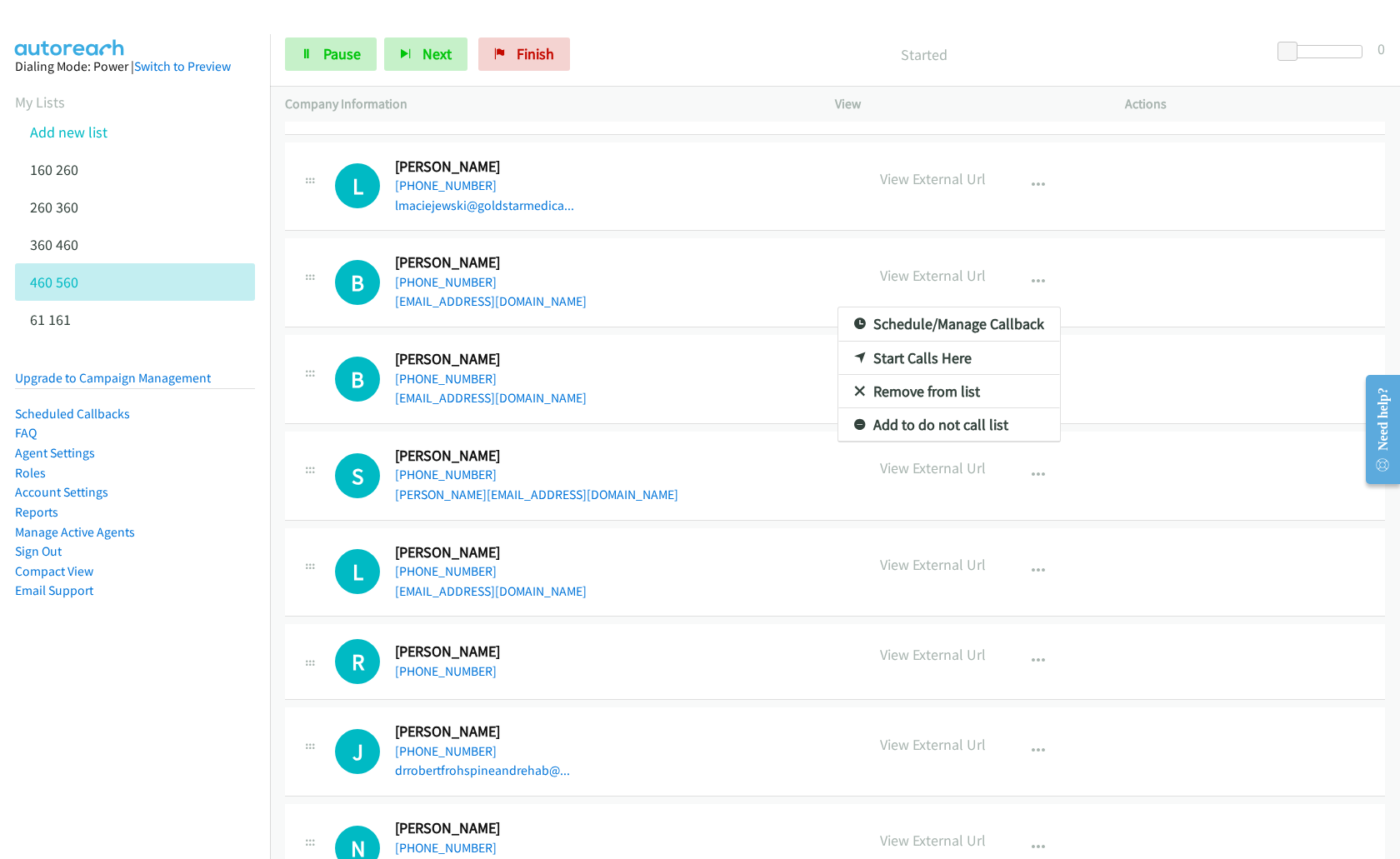
click at [903, 284] on div at bounding box center [700, 429] width 1400 height 859
click at [1034, 283] on icon "button" at bounding box center [1039, 283] width 13 height 13
click at [952, 395] on link "Remove from list" at bounding box center [950, 392] width 222 height 33
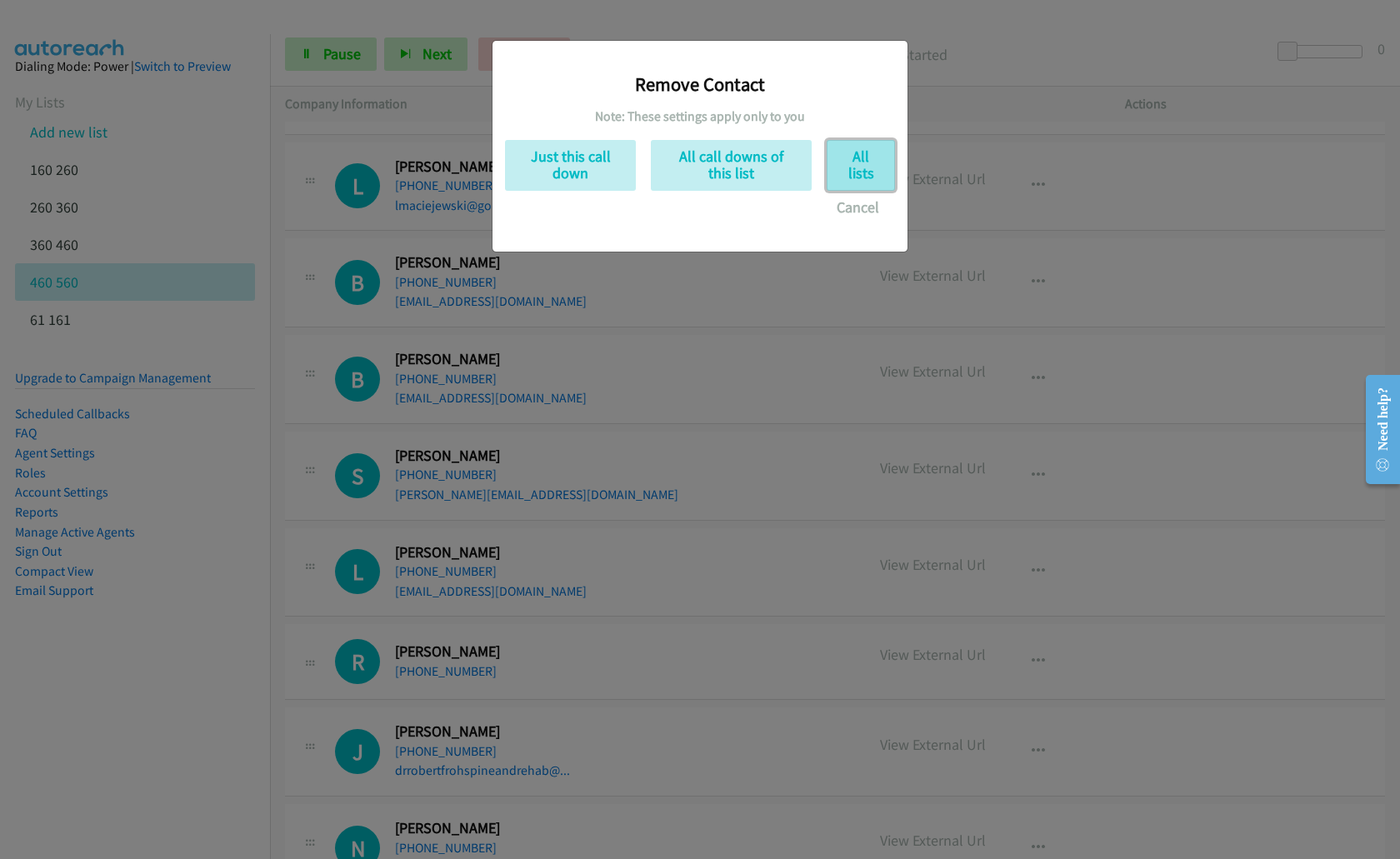
click at [849, 170] on button "All lists" at bounding box center [861, 165] width 69 height 51
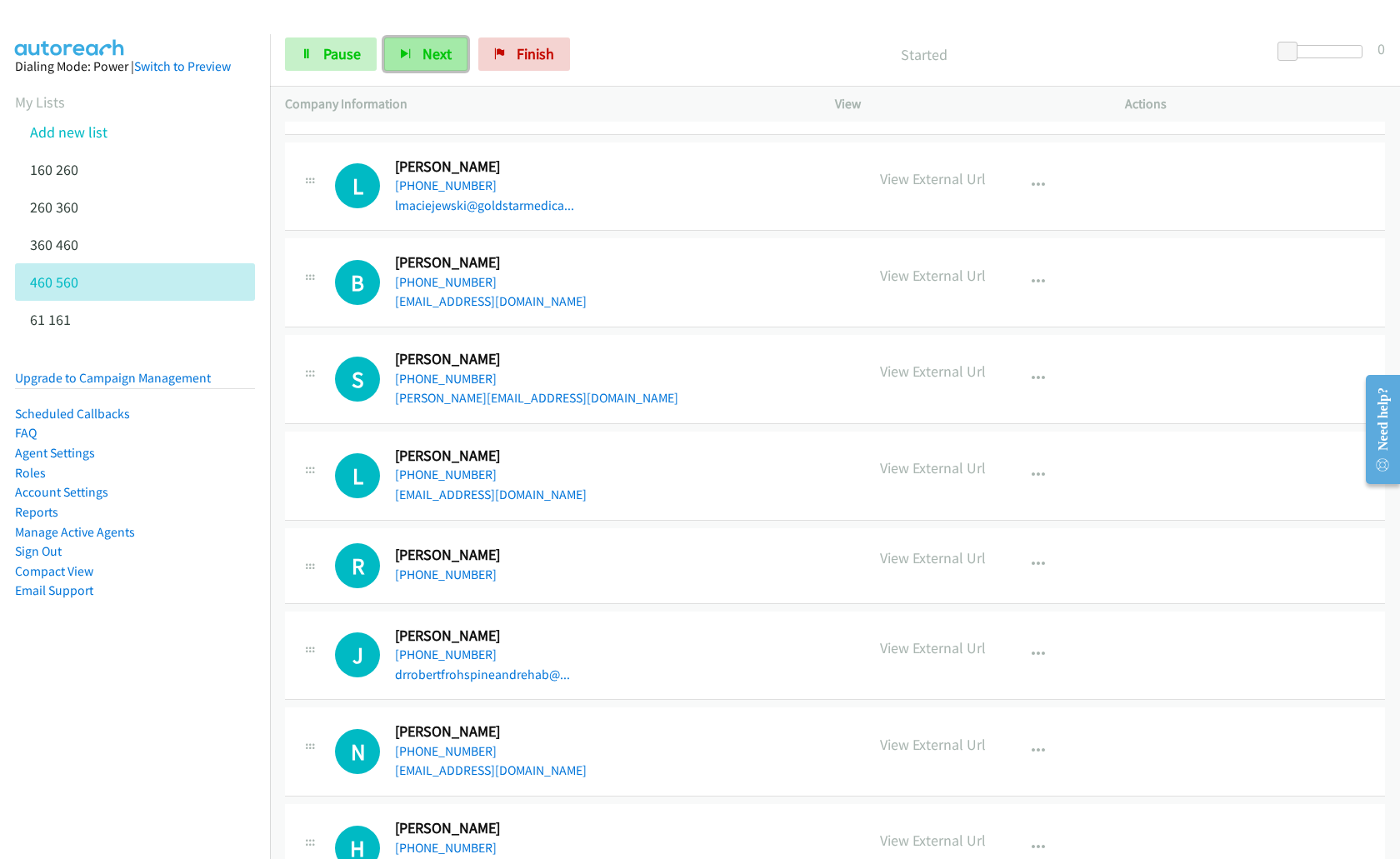
click at [398, 62] on button "Next" at bounding box center [425, 54] width 83 height 33
click at [1035, 183] on icon "button" at bounding box center [1039, 186] width 13 height 13
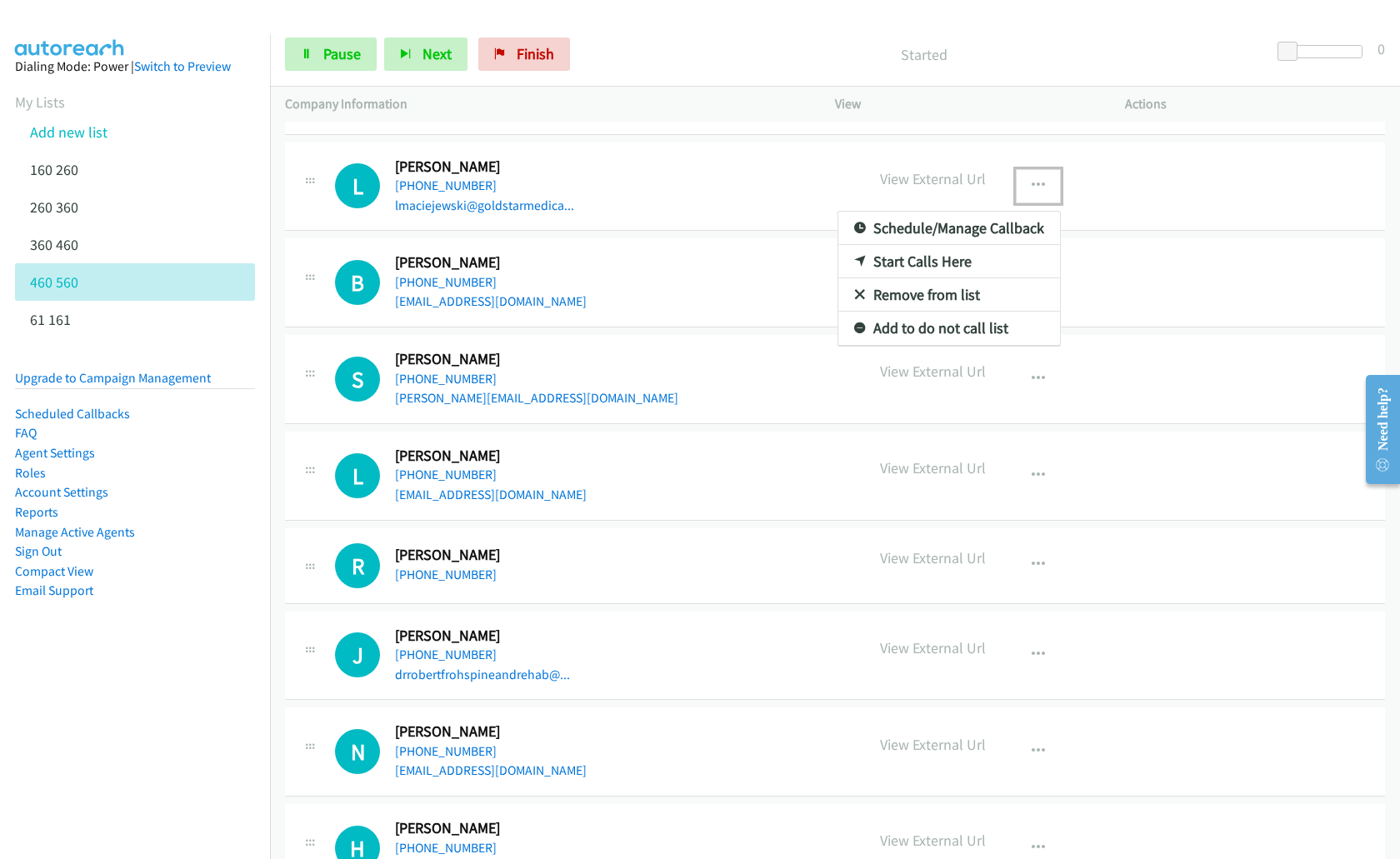
click at [943, 297] on link "Remove from list" at bounding box center [950, 294] width 222 height 33
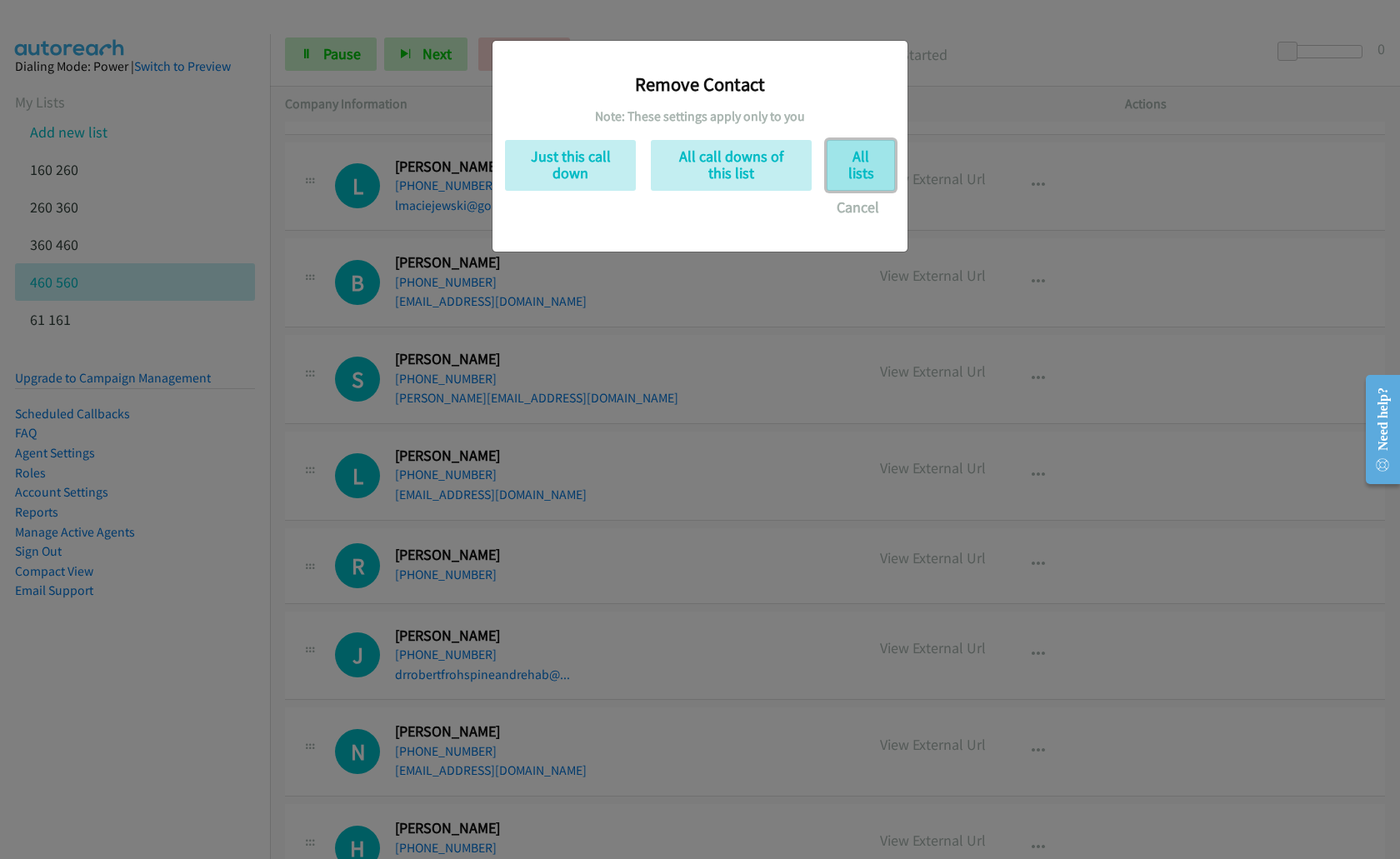
click at [837, 172] on button "All lists" at bounding box center [861, 165] width 69 height 51
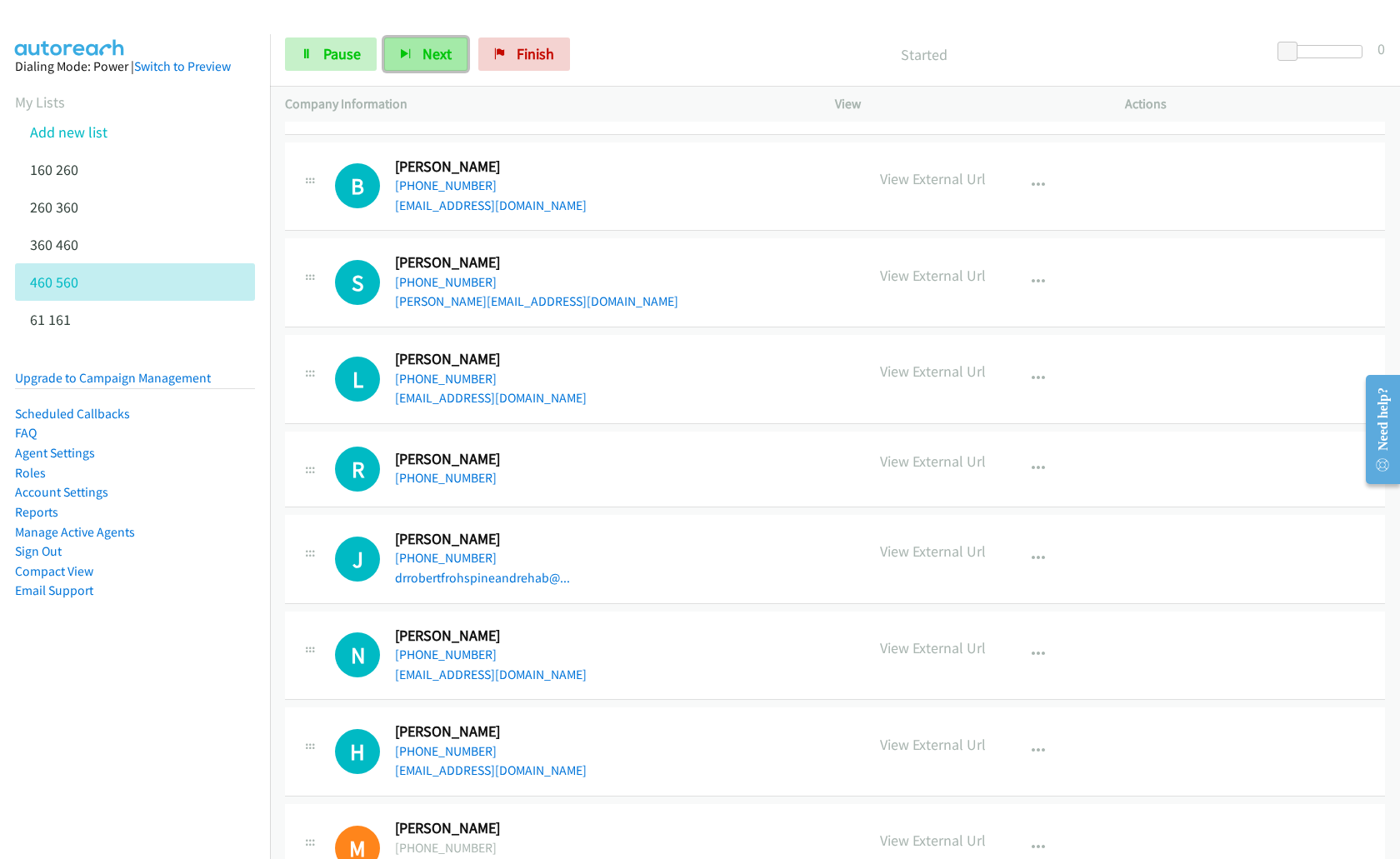
click at [421, 63] on button "Next" at bounding box center [425, 54] width 83 height 33
click at [445, 62] on span "Next" at bounding box center [437, 54] width 30 height 19
click at [441, 58] on span "Next" at bounding box center [437, 54] width 30 height 19
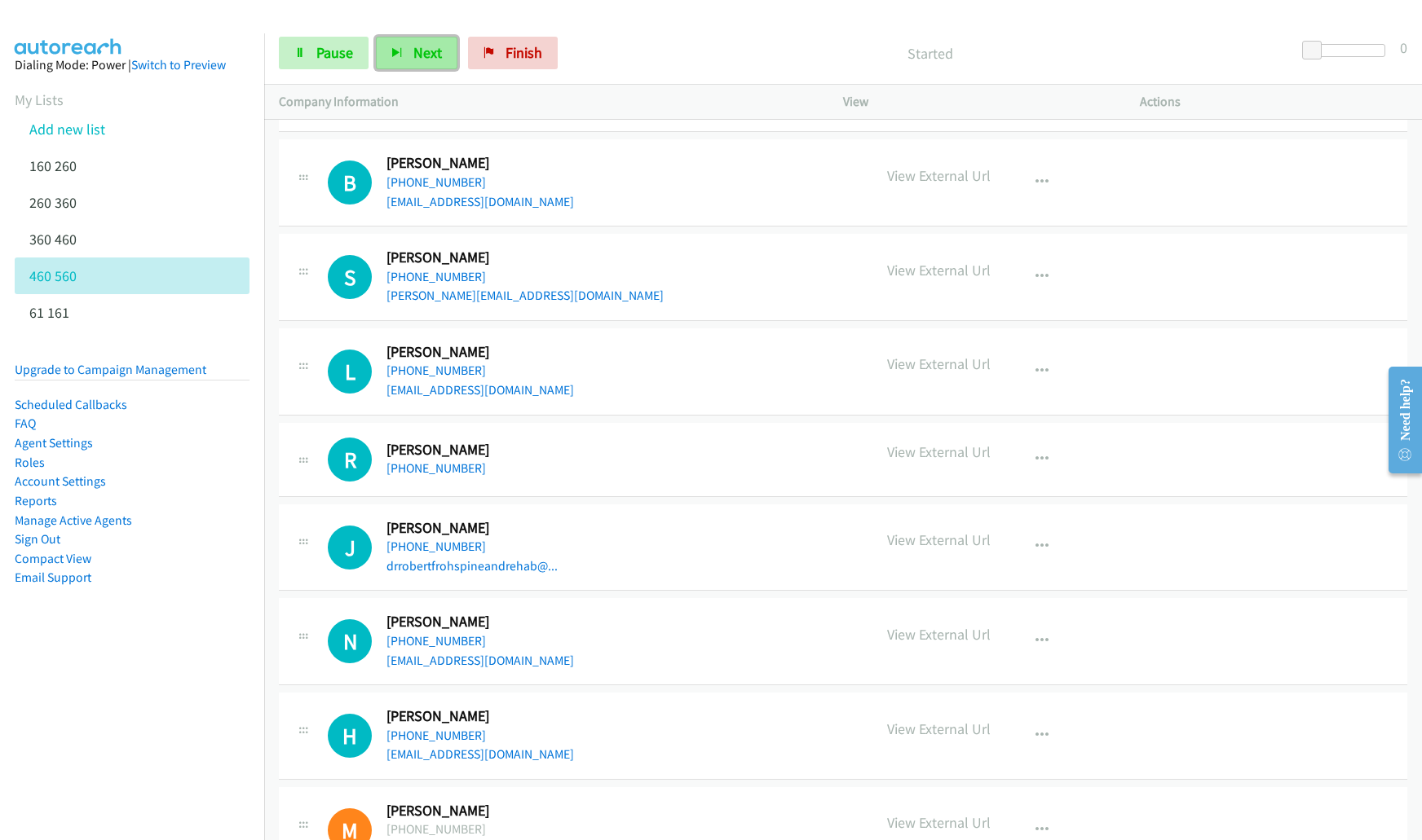
click at [432, 41] on button "Next" at bounding box center [416, 52] width 81 height 33
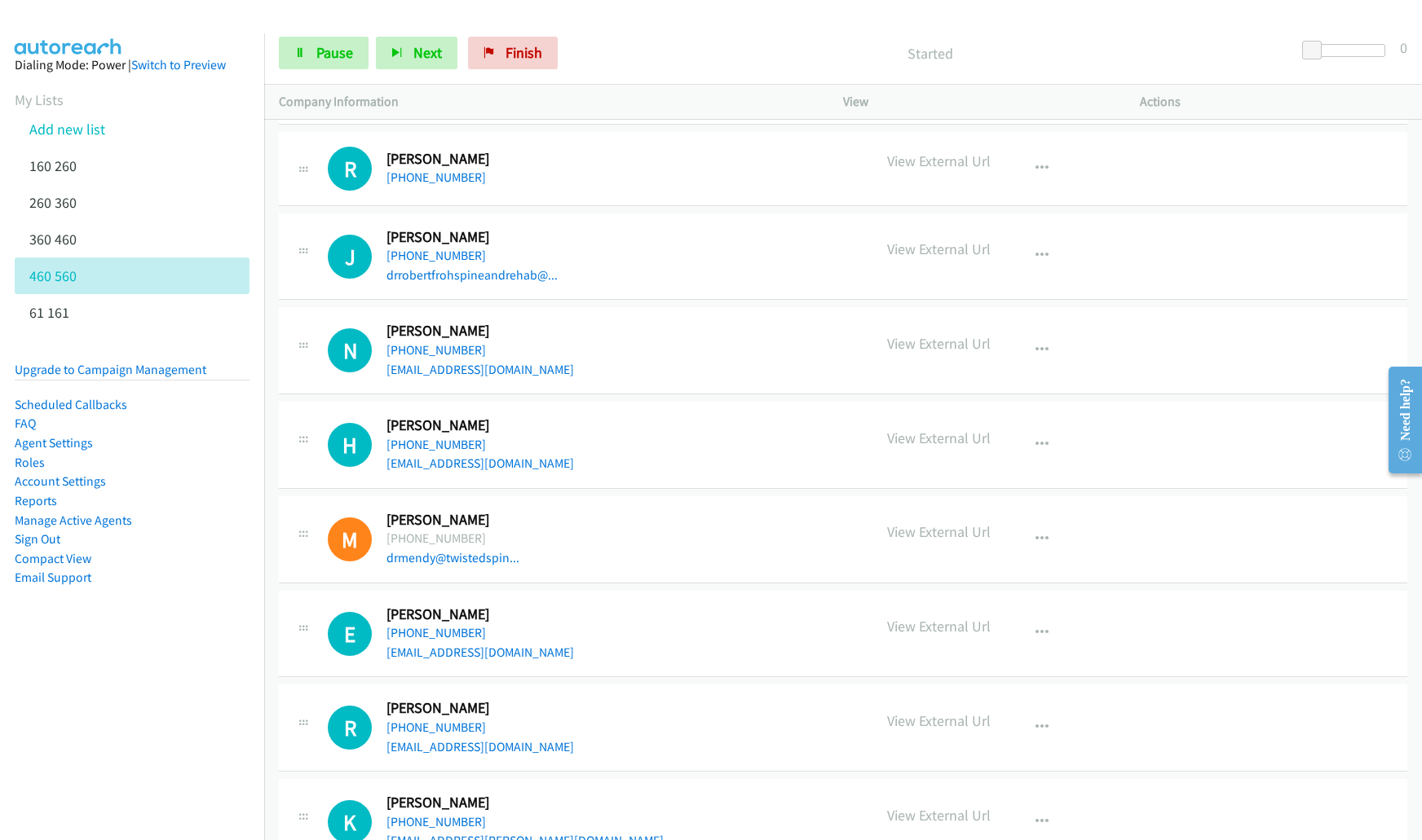
scroll to position [5936, 0]
click at [1037, 169] on icon "button" at bounding box center [1042, 168] width 13 height 13
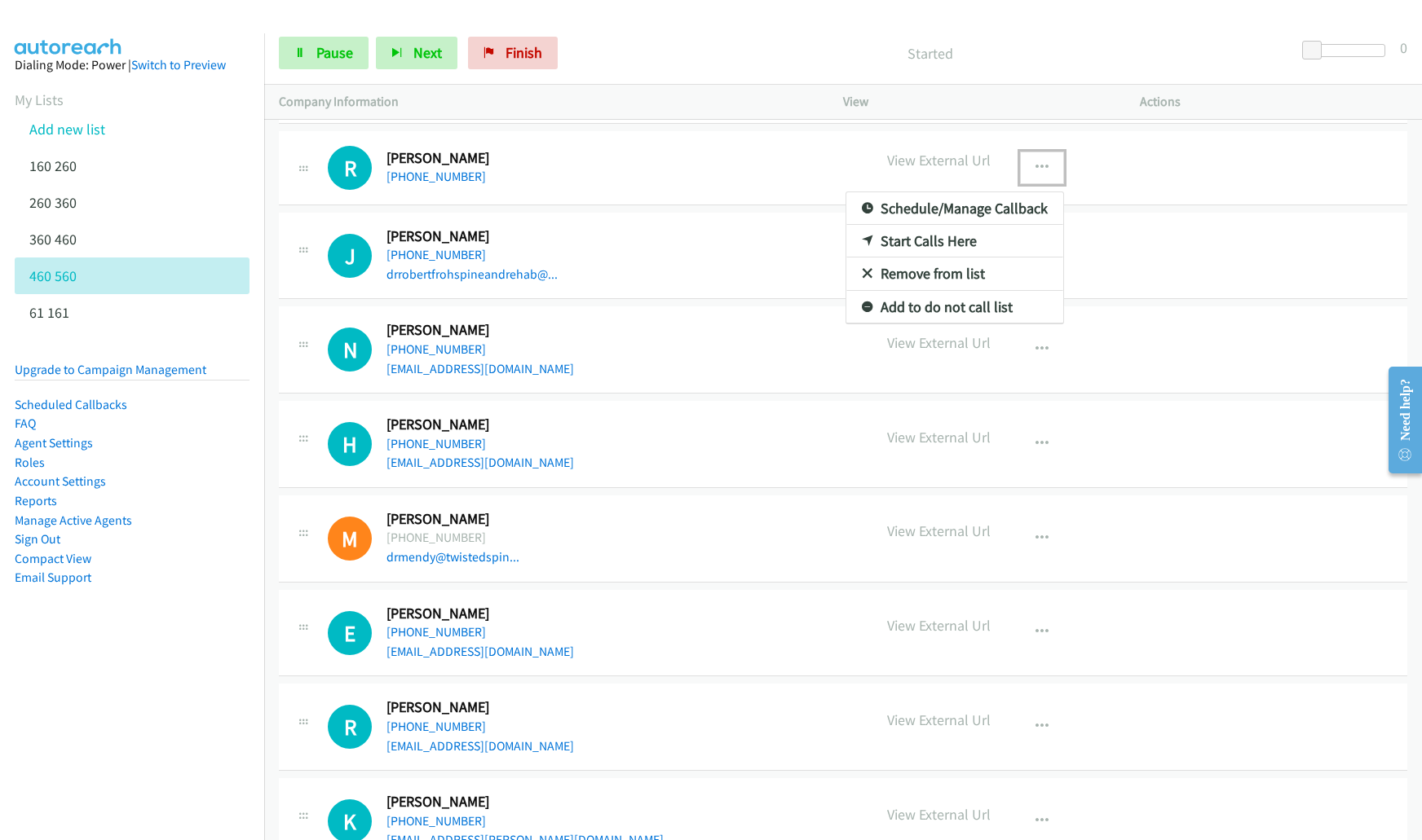
click at [945, 275] on link "Remove from list" at bounding box center [955, 274] width 217 height 33
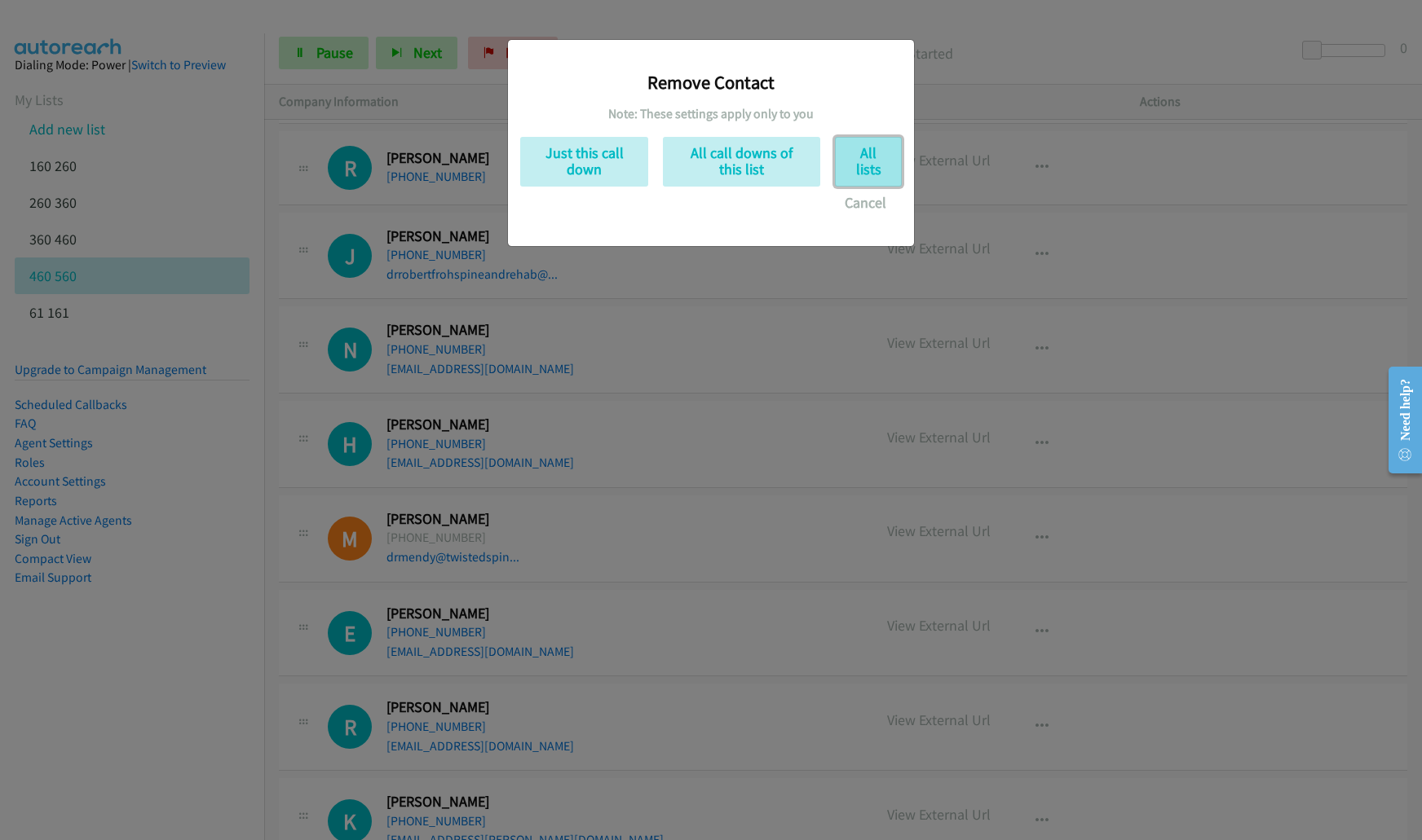
click at [860, 165] on button "All lists" at bounding box center [869, 162] width 67 height 50
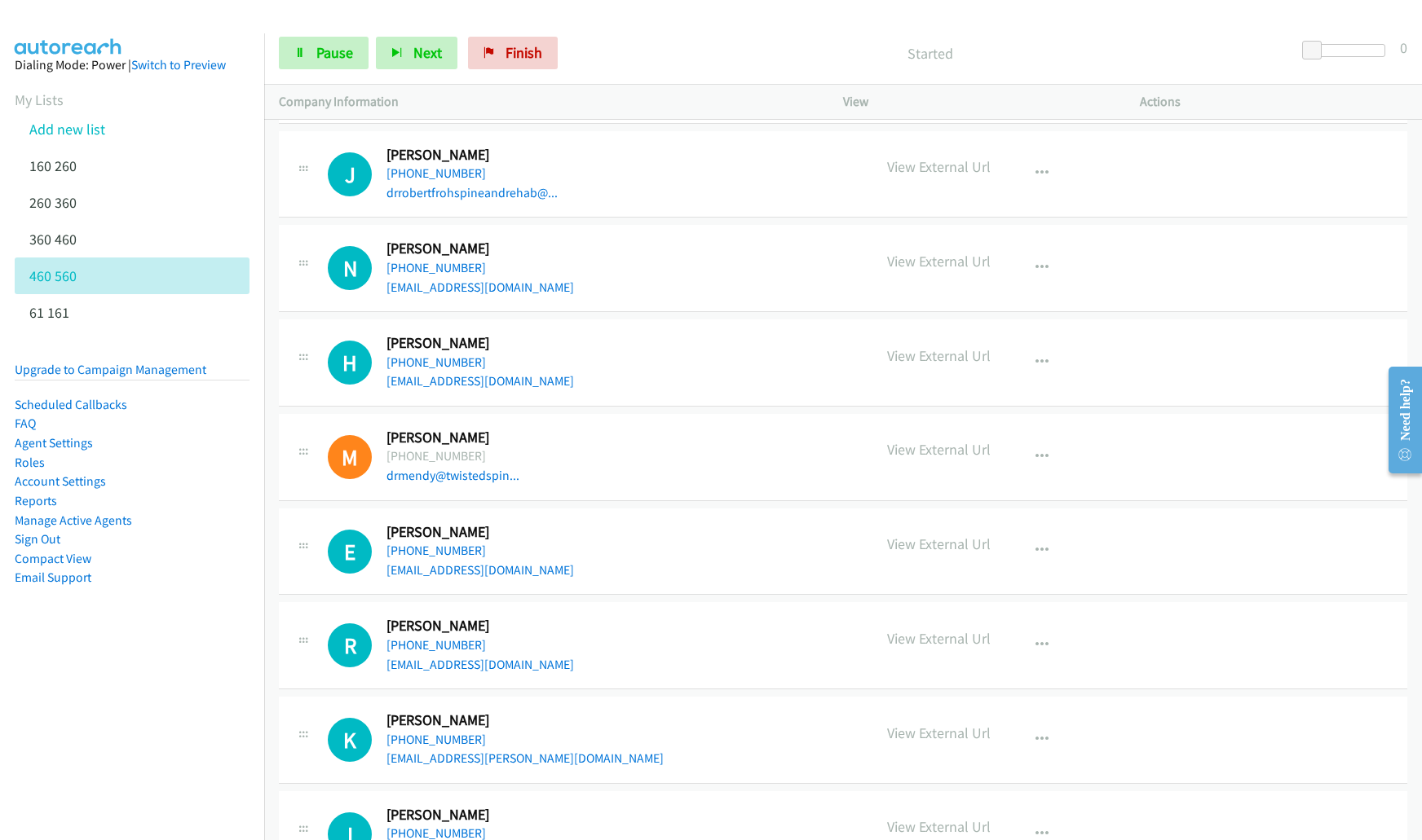
click at [728, 39] on div "Started" at bounding box center [931, 52] width 731 height 33
click at [446, 50] on button "Next" at bounding box center [416, 52] width 81 height 33
click at [413, 54] on span "Next" at bounding box center [427, 52] width 29 height 19
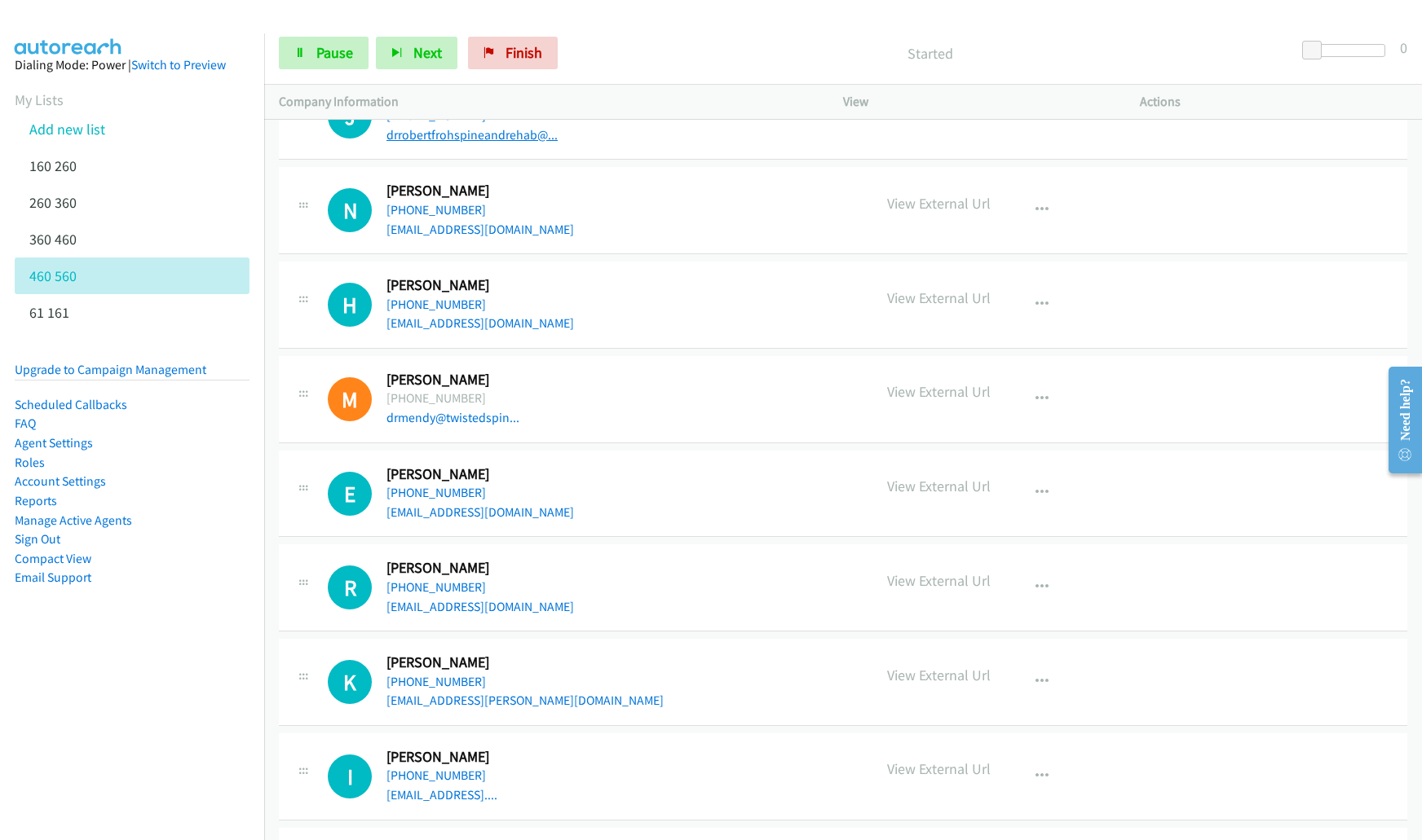
scroll to position [6020, 0]
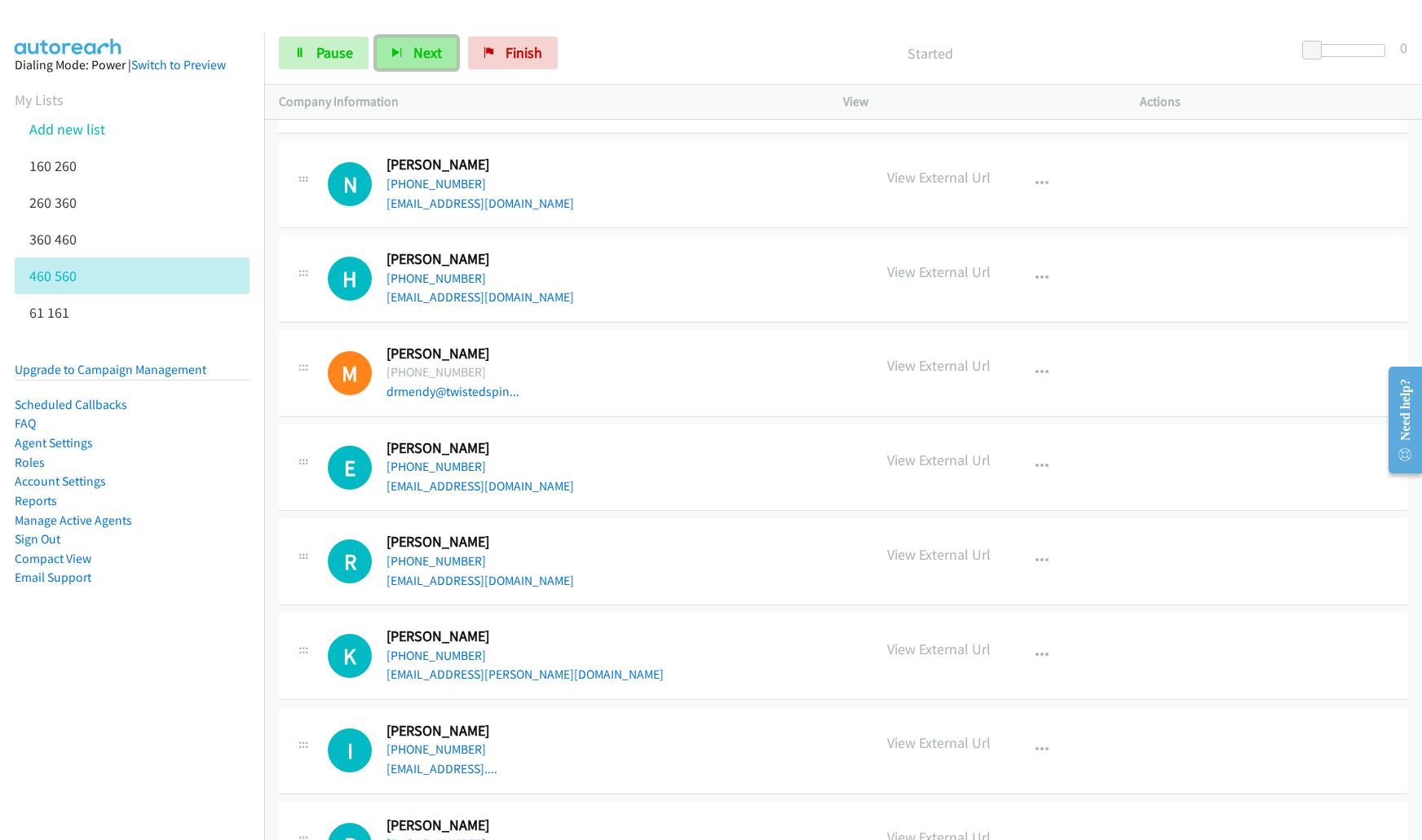
click at [450, 41] on button "Next" at bounding box center [416, 52] width 81 height 33
click at [1038, 374] on icon "button" at bounding box center [1042, 374] width 13 height 13
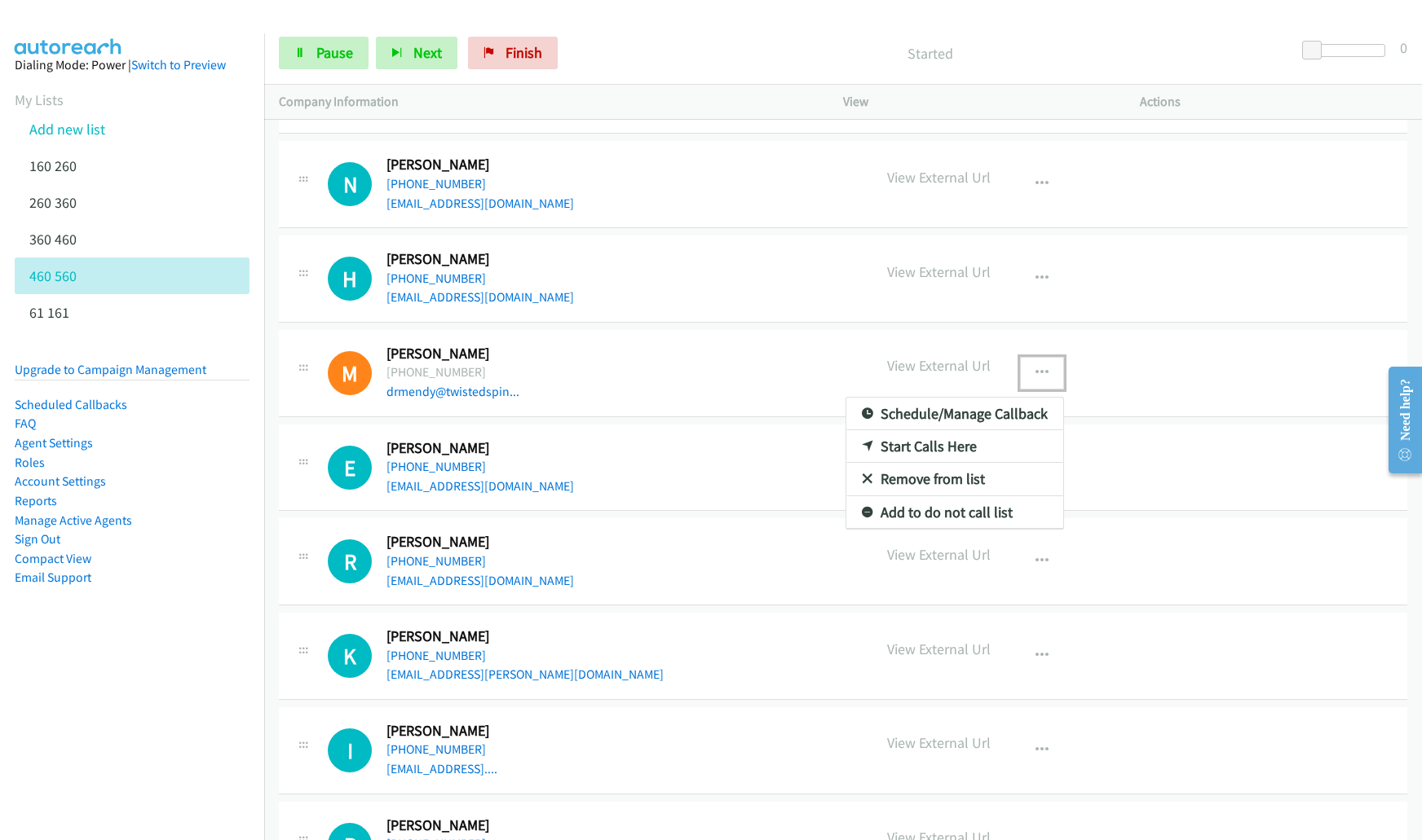
click at [422, 45] on div at bounding box center [711, 420] width 1422 height 840
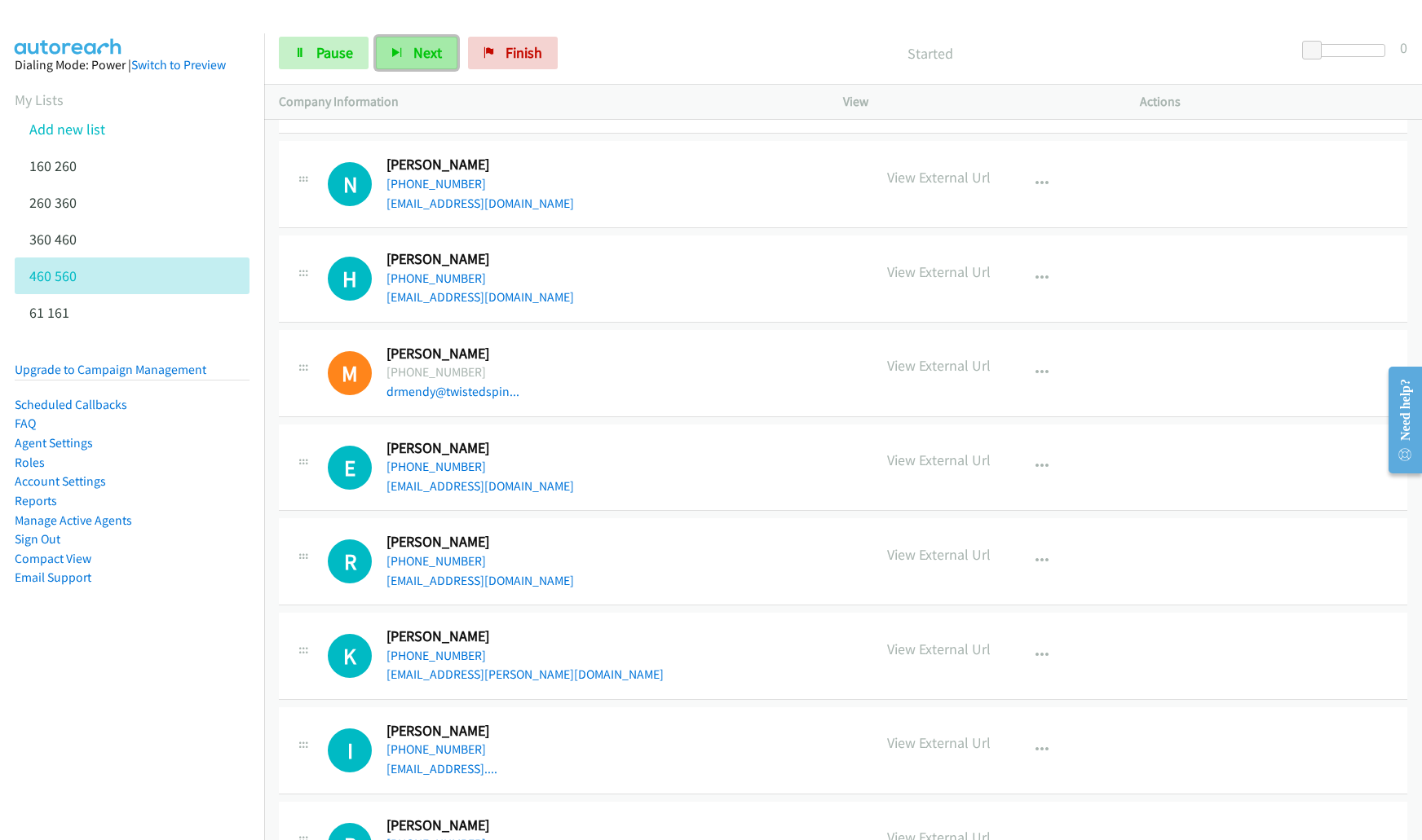
click at [420, 48] on span "Next" at bounding box center [427, 52] width 29 height 19
click at [1037, 468] on icon "button" at bounding box center [1042, 467] width 13 height 13
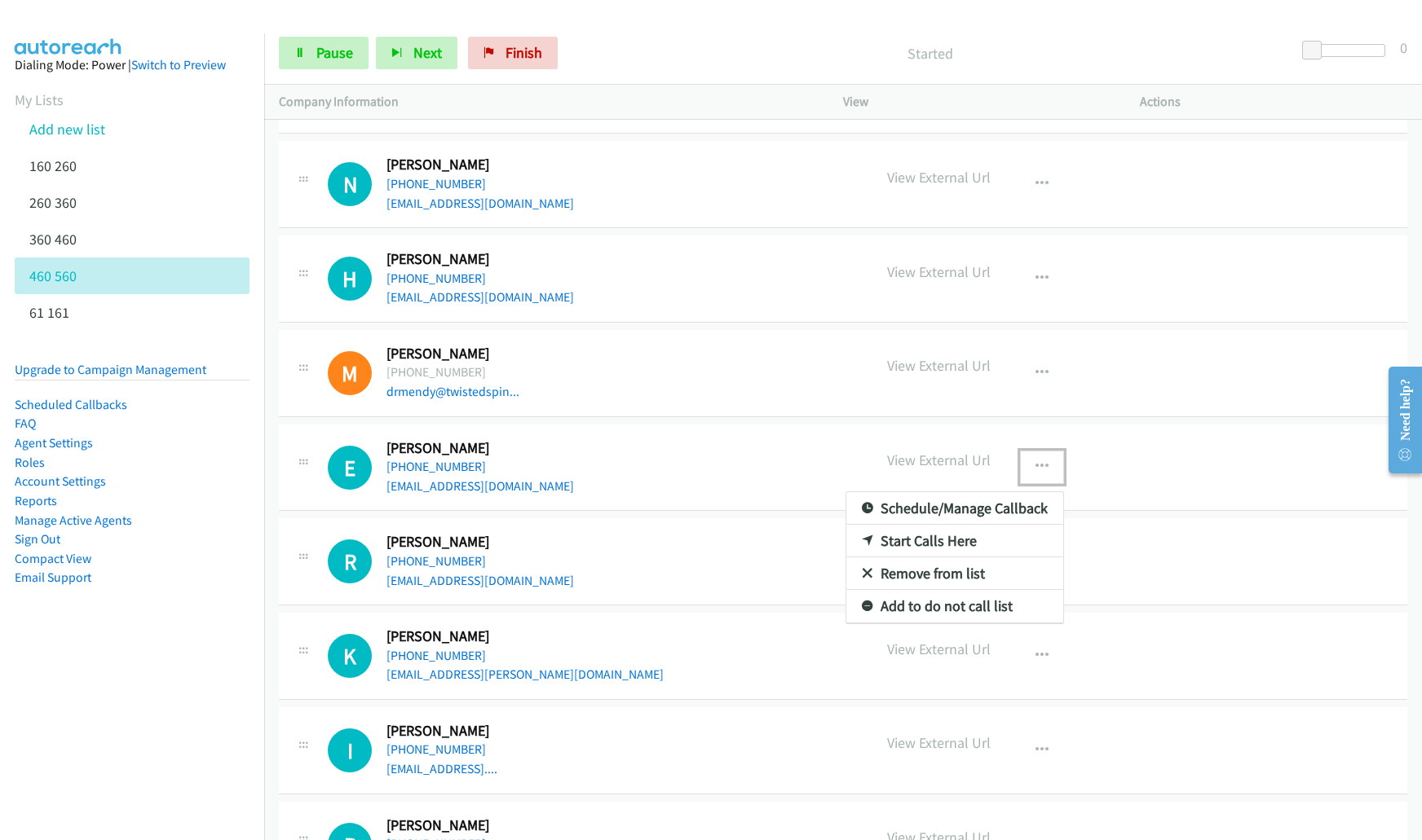
click at [942, 580] on link "Remove from list" at bounding box center [955, 574] width 217 height 33
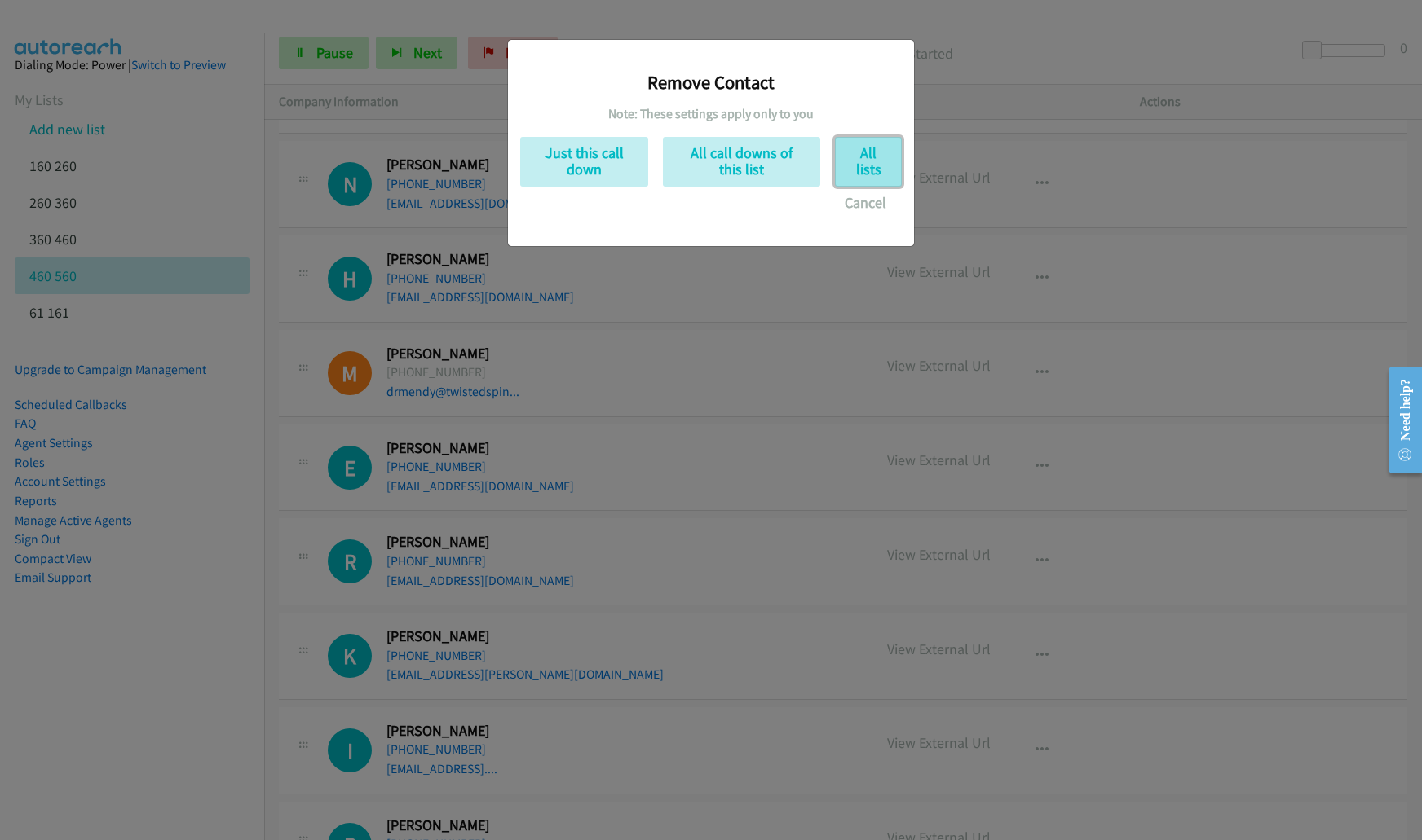
click at [870, 168] on button "All lists" at bounding box center [869, 162] width 67 height 50
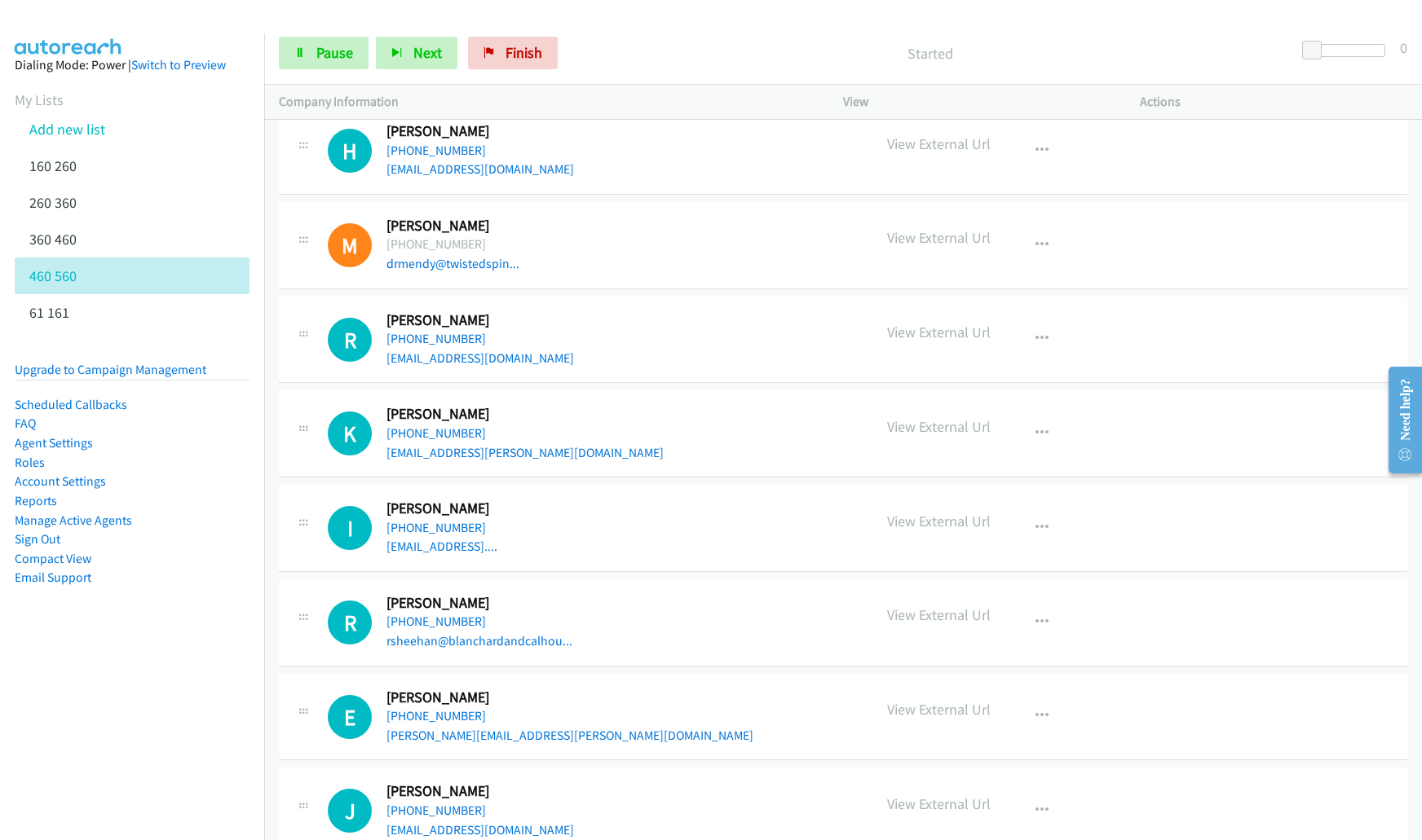
scroll to position [6186, 0]
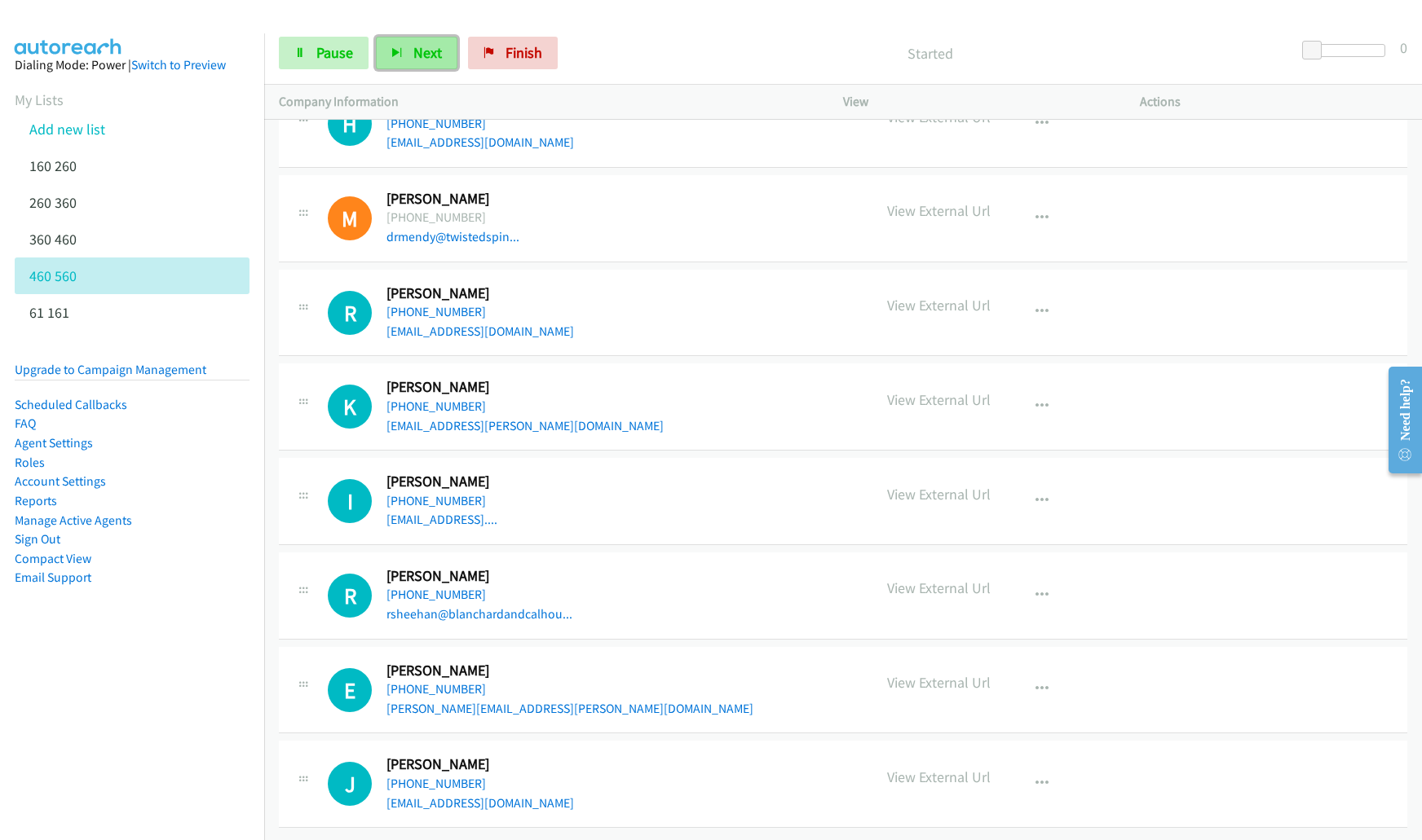
click at [428, 59] on span "Next" at bounding box center [427, 52] width 29 height 19
click at [1036, 306] on icon "button" at bounding box center [1042, 312] width 13 height 13
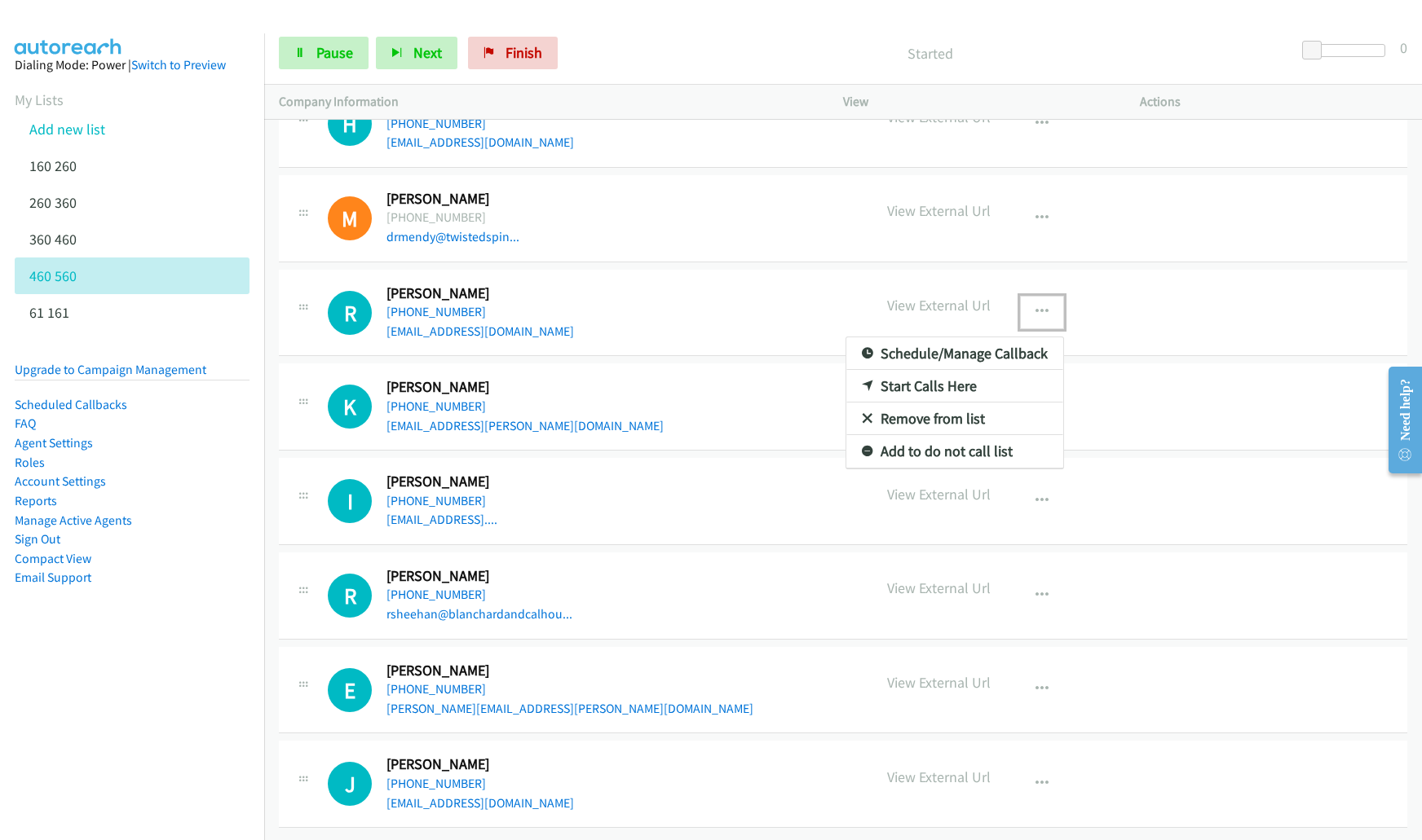
click at [924, 408] on link "Remove from list" at bounding box center [955, 419] width 217 height 33
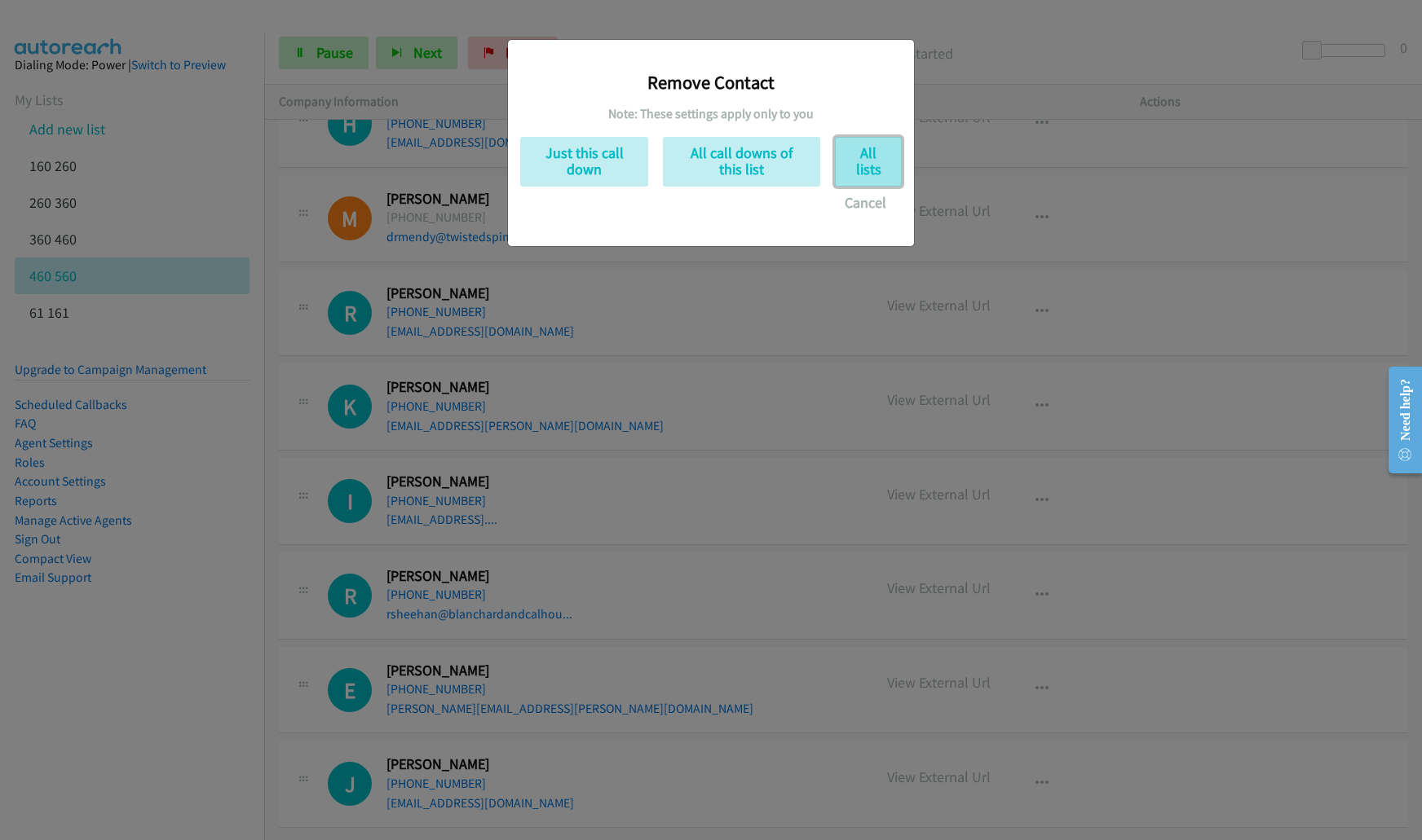
click at [850, 165] on button "All lists" at bounding box center [869, 162] width 67 height 50
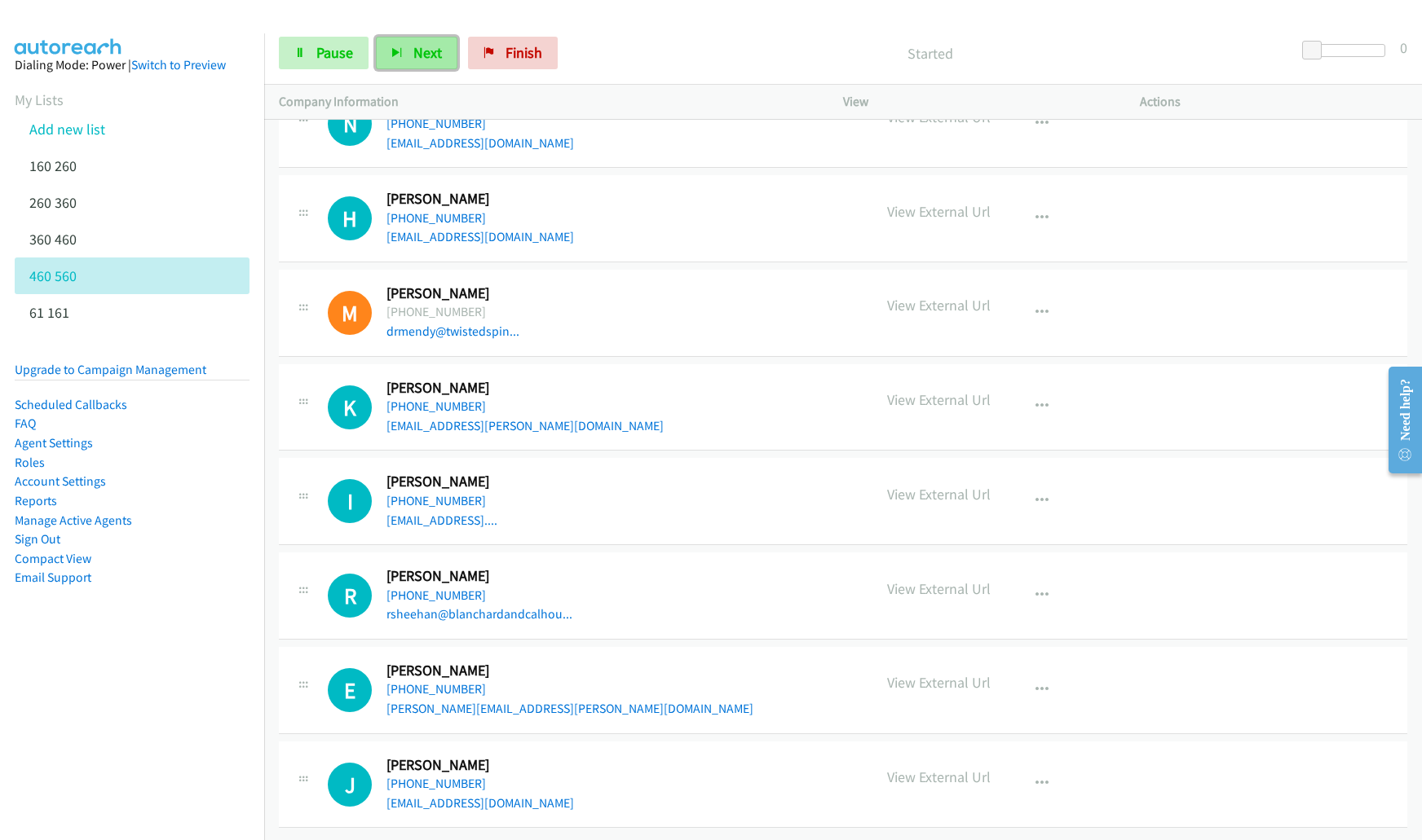
click at [422, 62] on button "Next" at bounding box center [416, 52] width 81 height 33
click at [1036, 400] on icon "button" at bounding box center [1042, 406] width 13 height 13
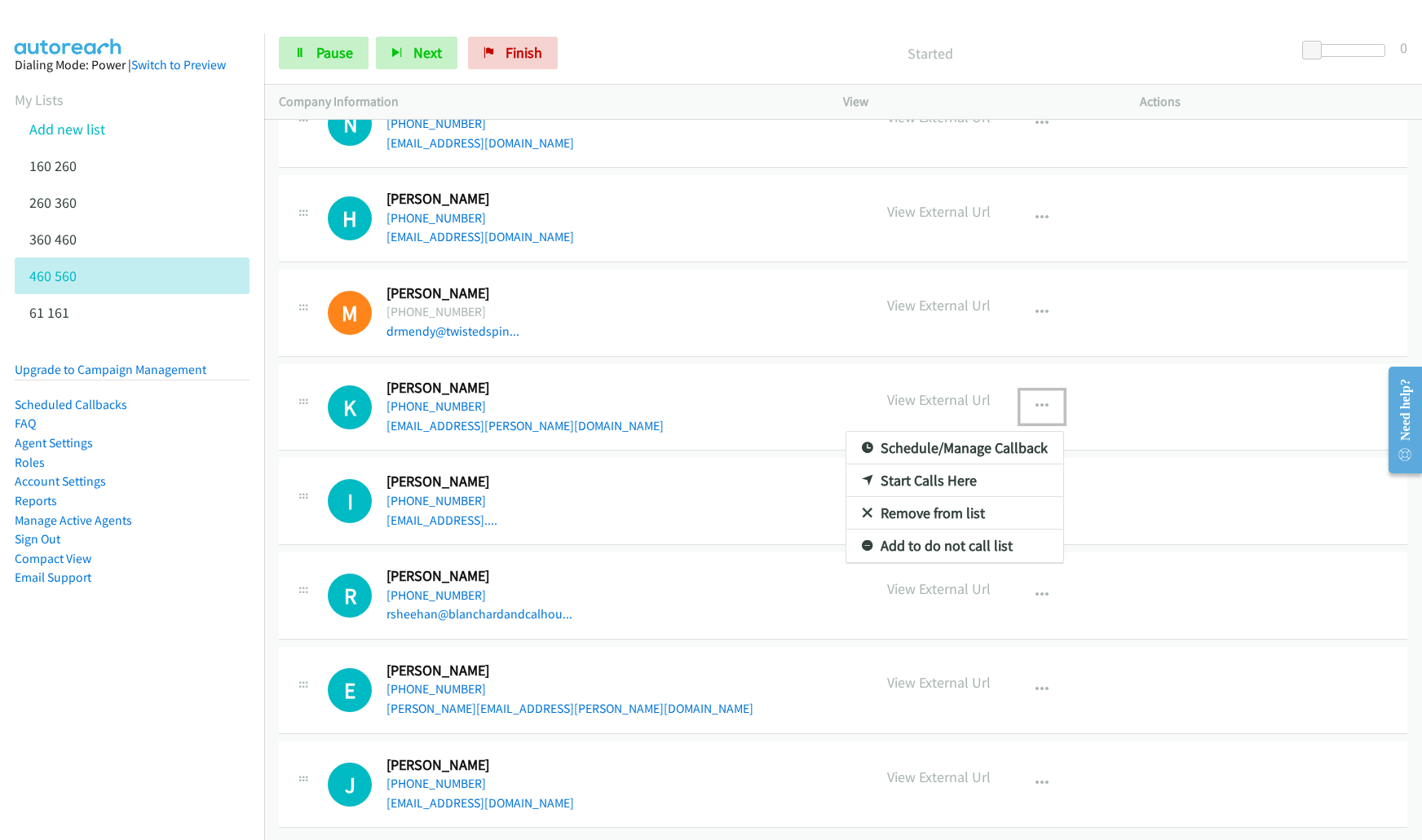
click at [924, 502] on link "Remove from list" at bounding box center [955, 513] width 217 height 33
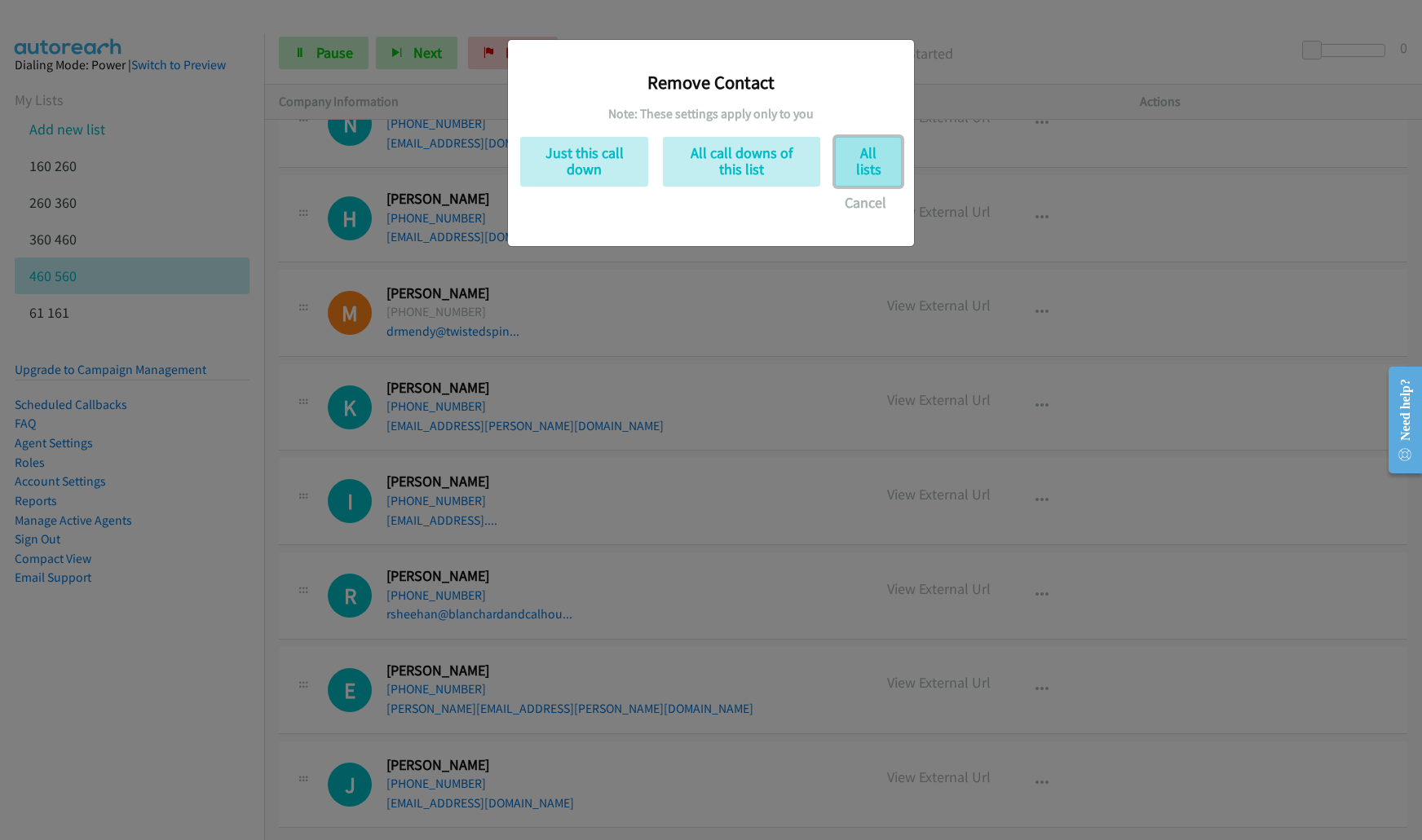
click at [840, 167] on button "All lists" at bounding box center [869, 162] width 67 height 50
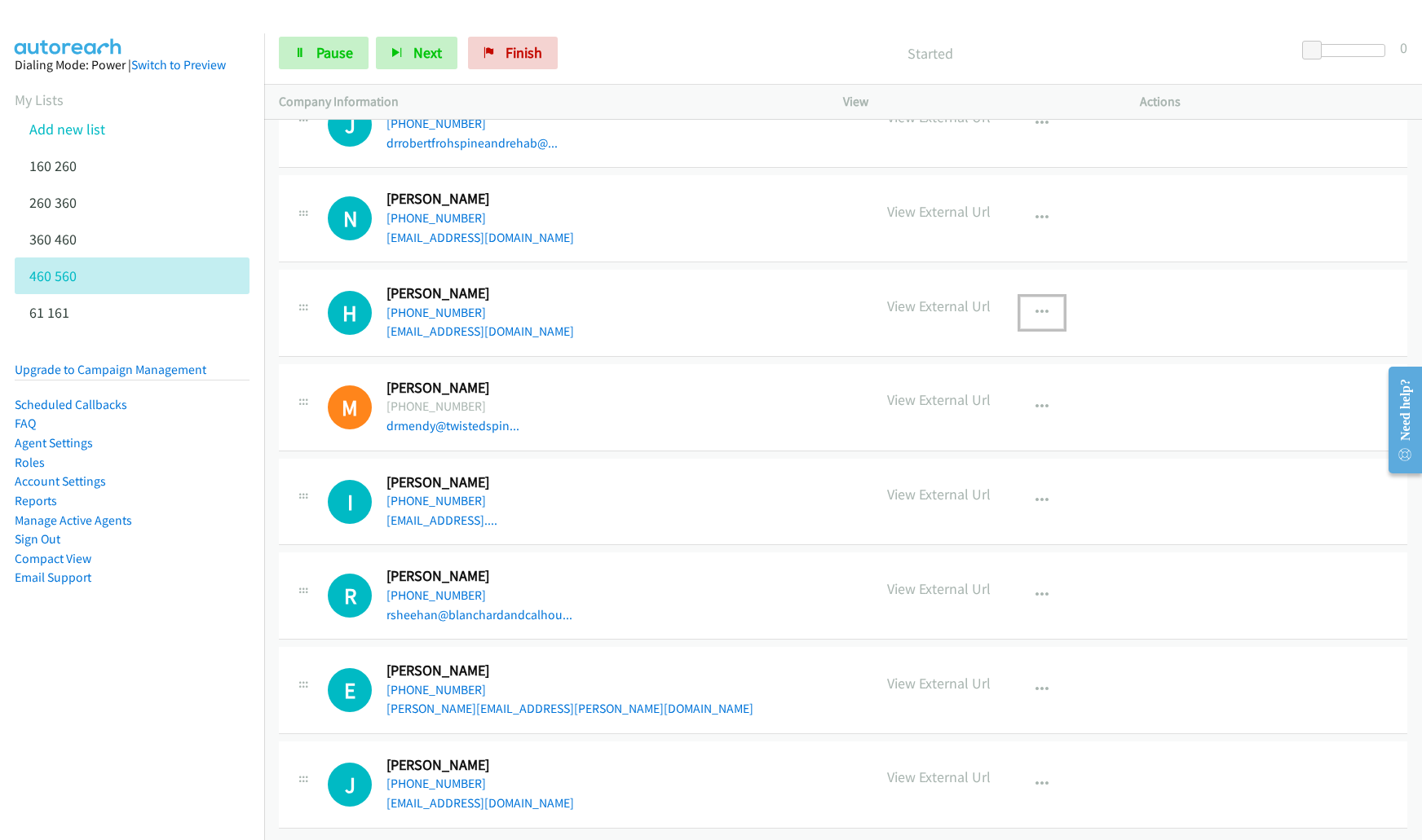
click at [1036, 306] on icon "button" at bounding box center [1042, 313] width 13 height 13
click at [545, 313] on div at bounding box center [711, 420] width 1422 height 840
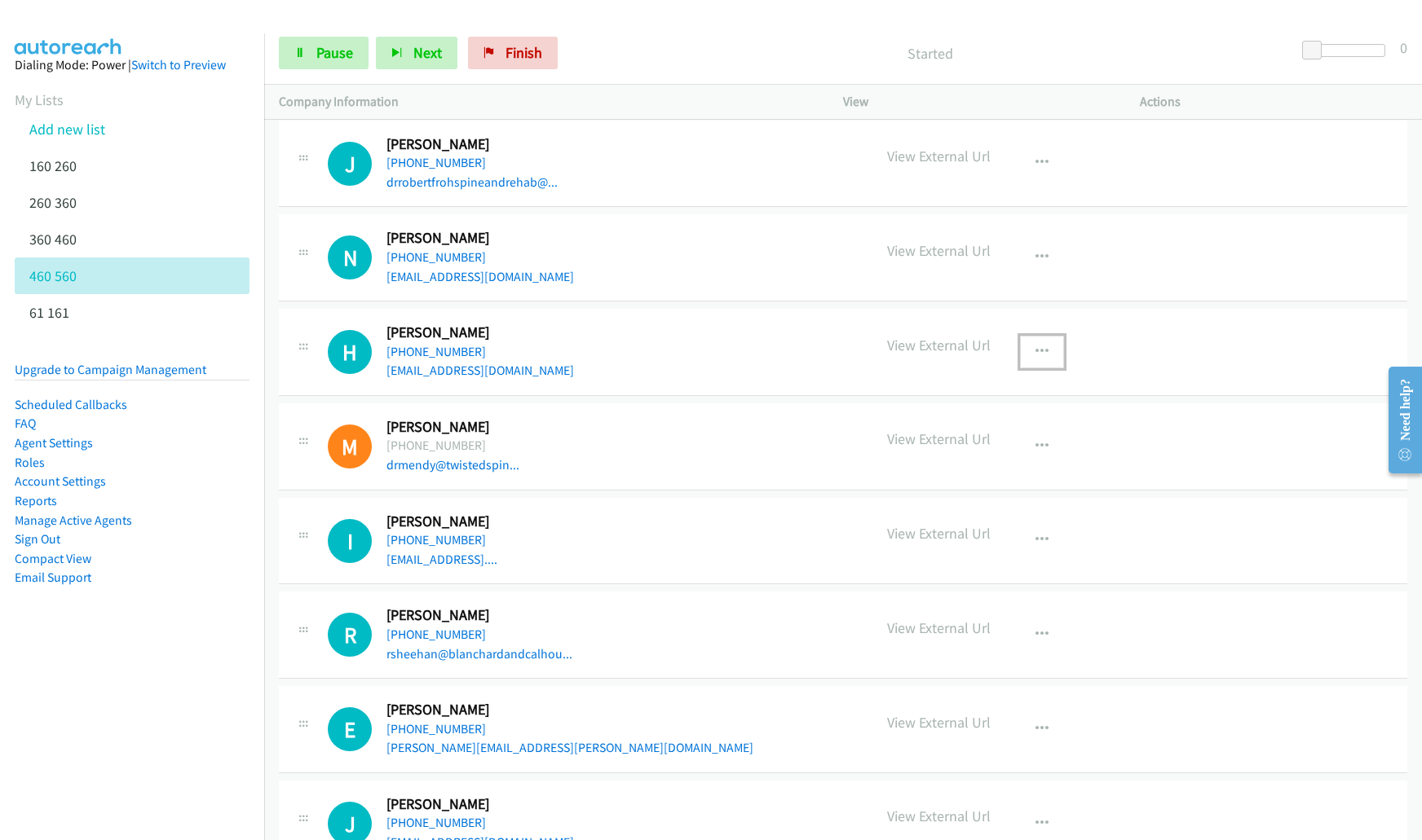
scroll to position [5945, 0]
click at [432, 65] on button "Next" at bounding box center [416, 52] width 81 height 33
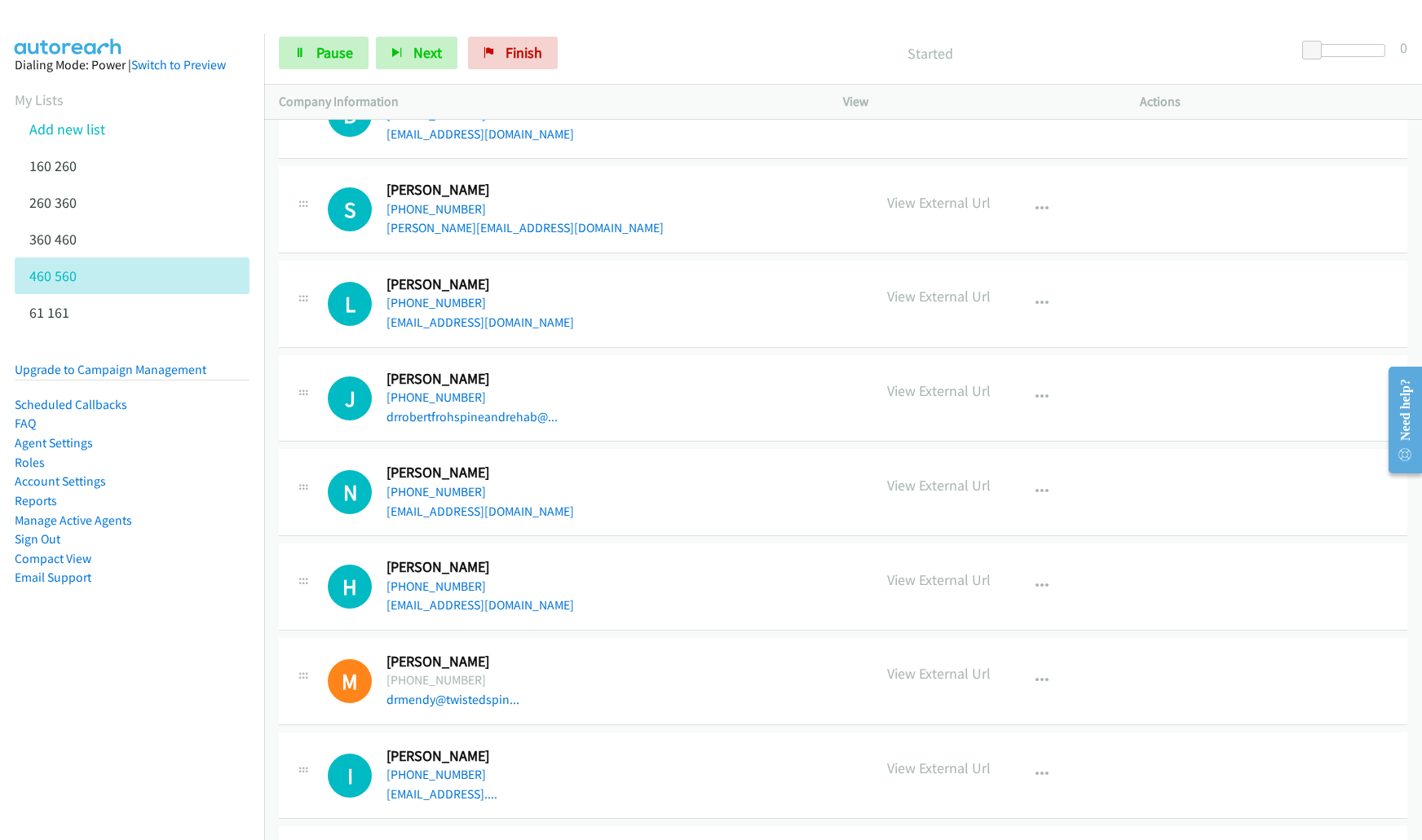
scroll to position [5998, 0]
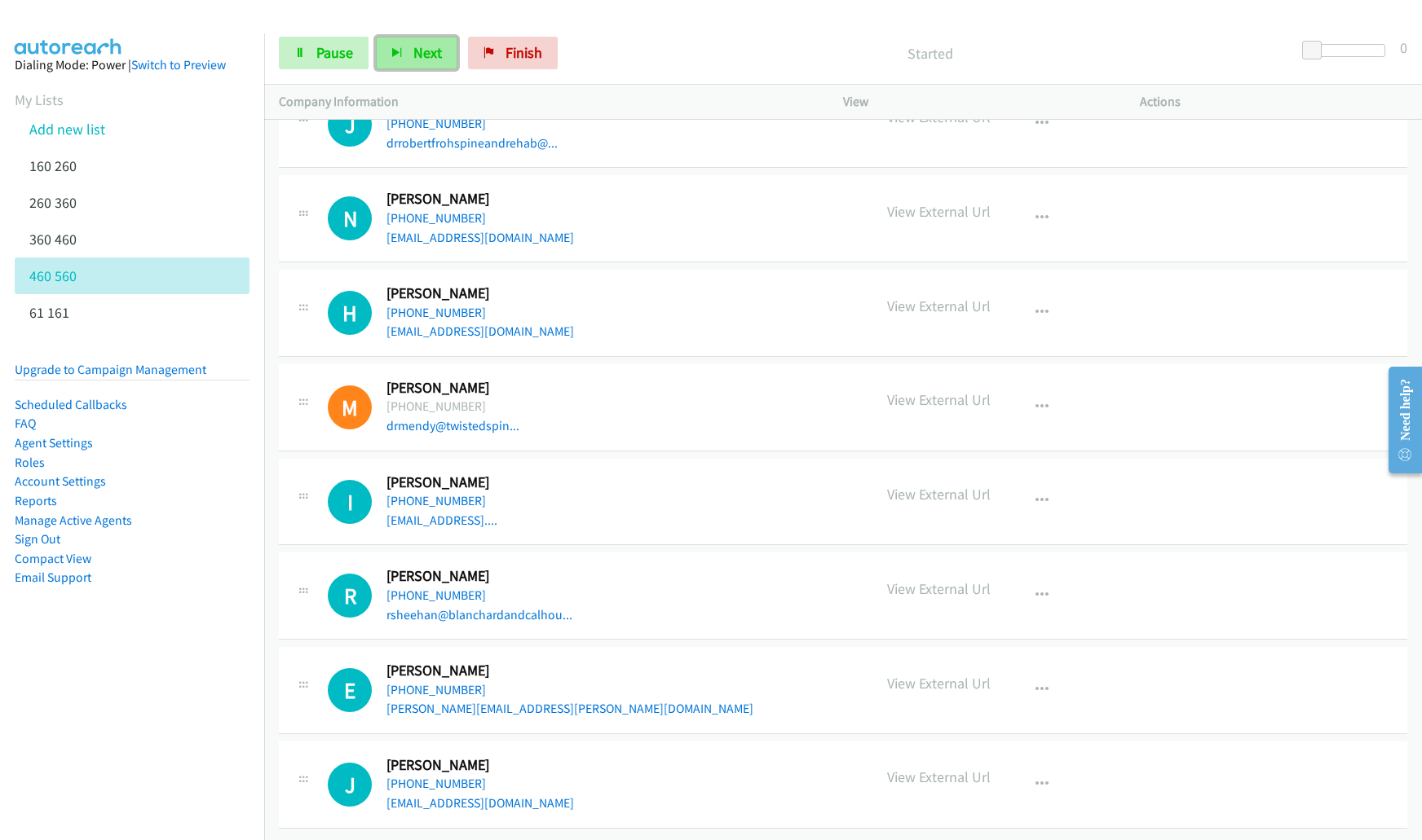
click at [439, 54] on button "Next" at bounding box center [416, 52] width 81 height 33
click at [1038, 684] on icon "button" at bounding box center [1042, 691] width 13 height 13
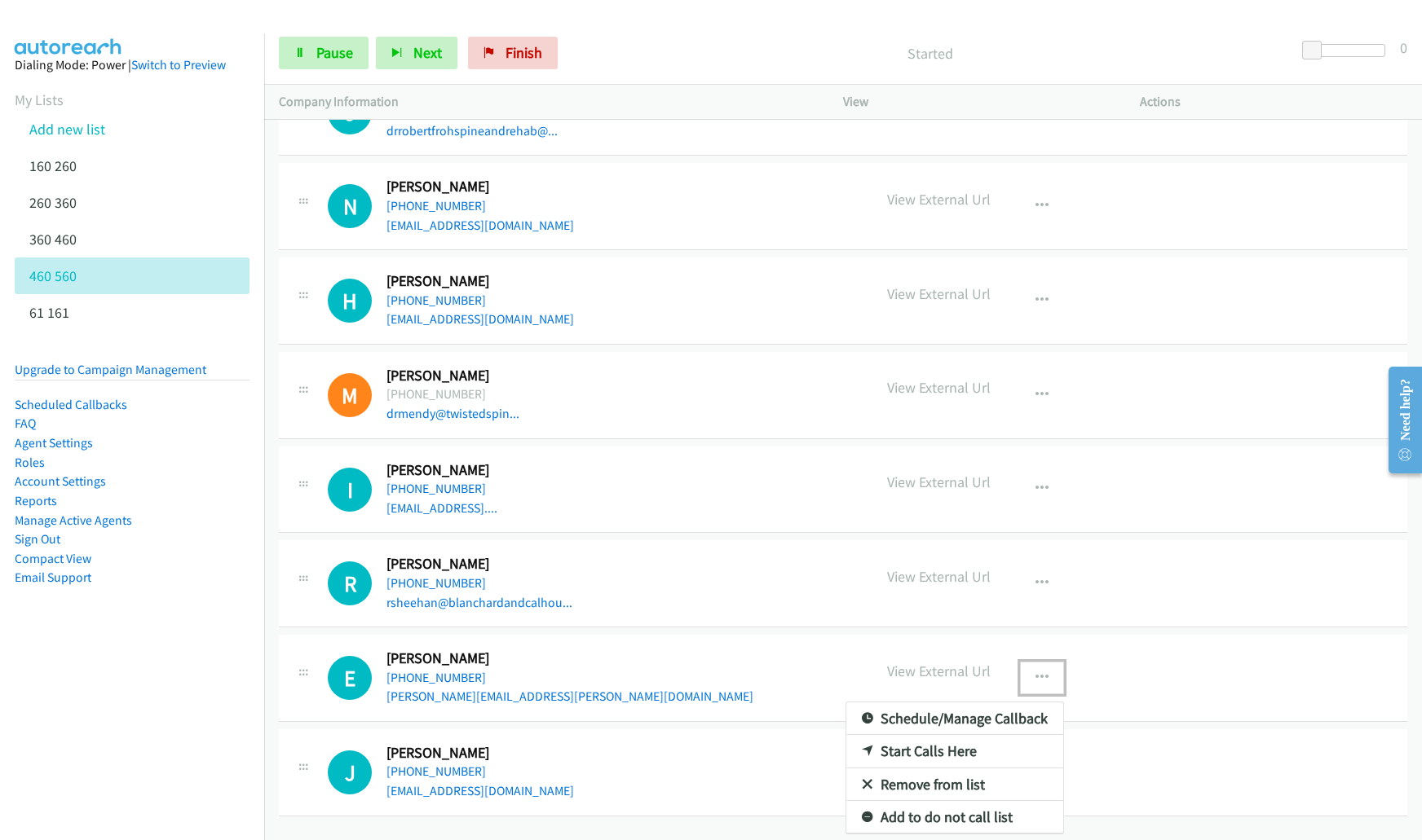
click at [978, 780] on link "Remove from list" at bounding box center [955, 785] width 217 height 33
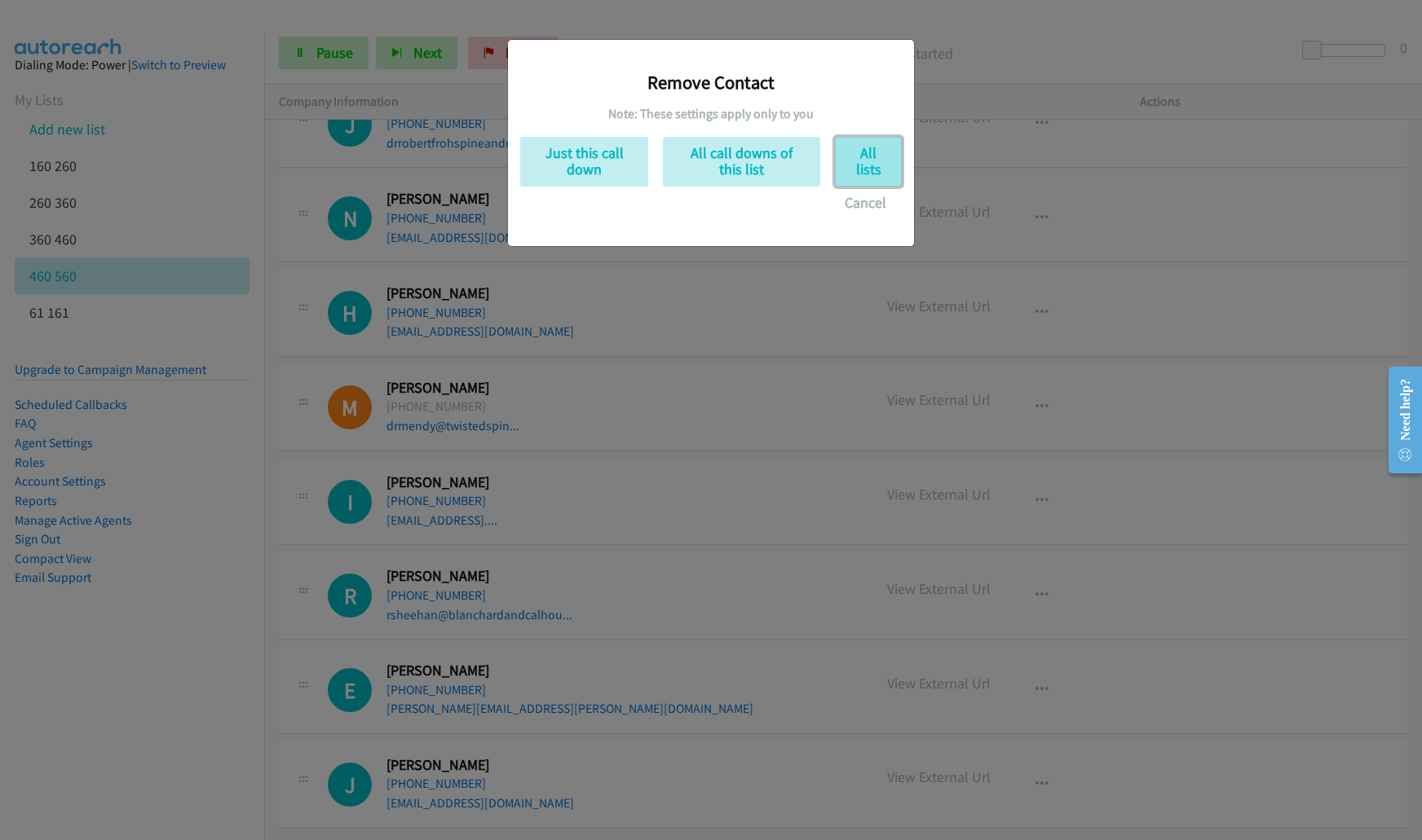
click at [846, 157] on button "All lists" at bounding box center [869, 162] width 67 height 50
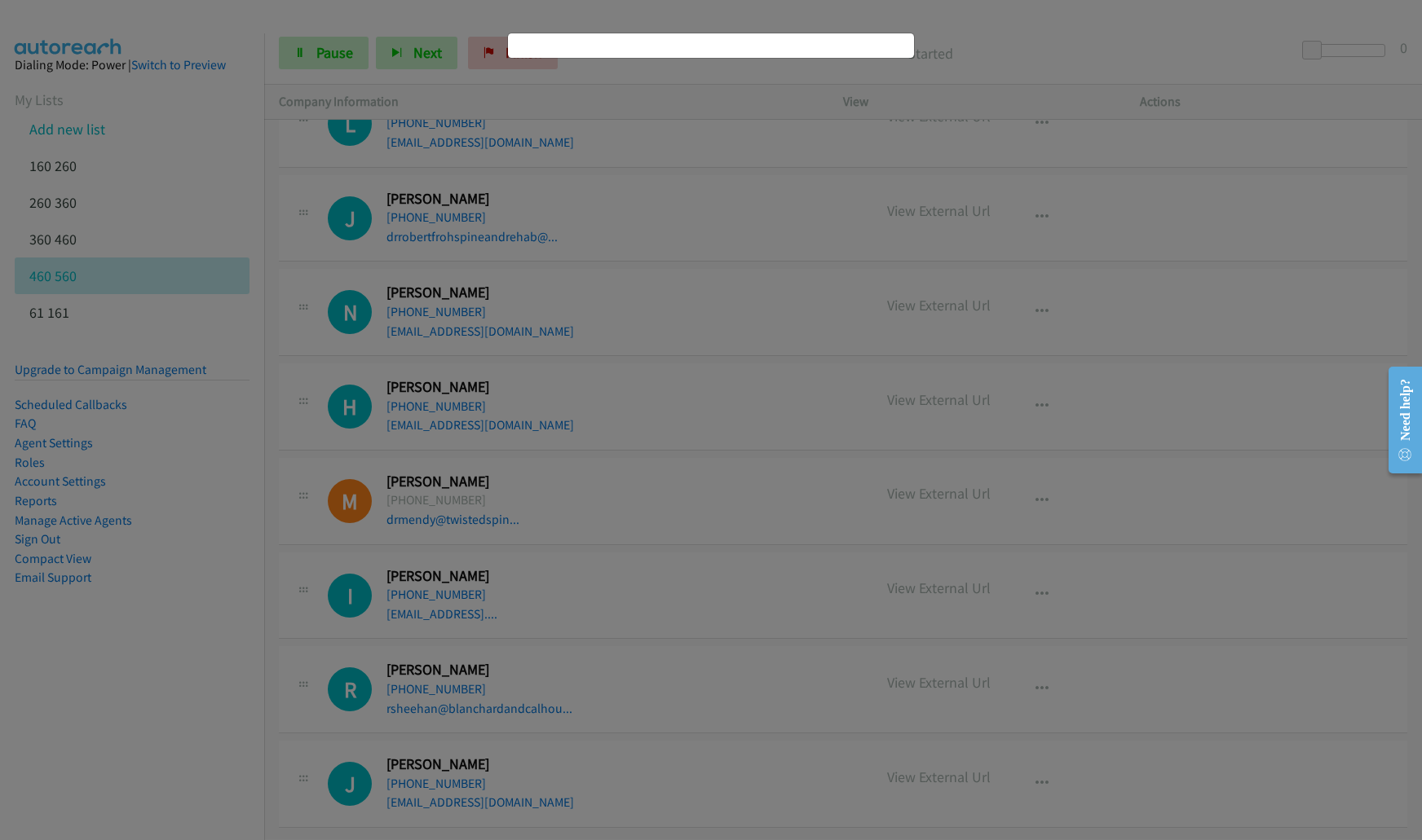
scroll to position [5903, 0]
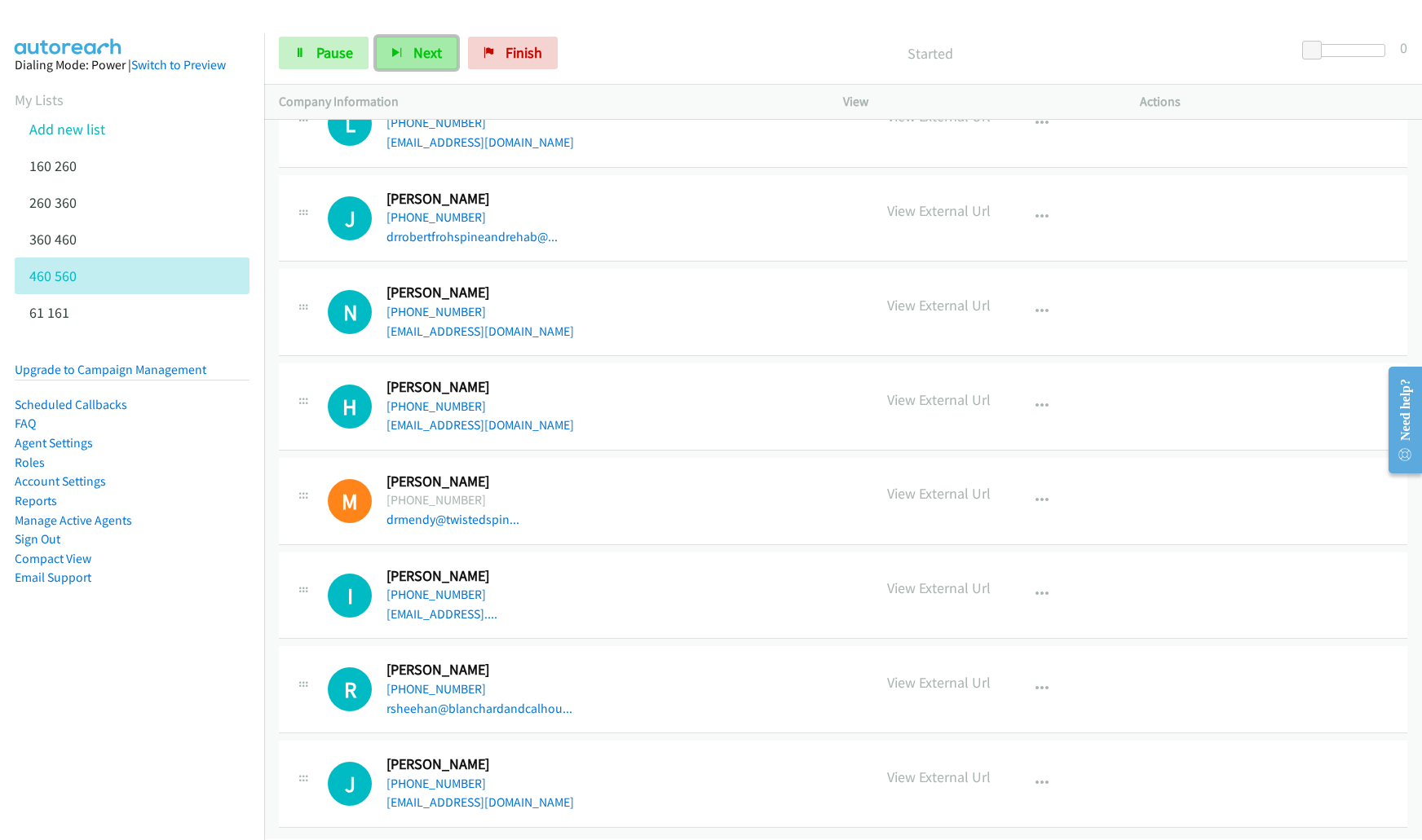
click at [434, 62] on button "Next" at bounding box center [416, 52] width 81 height 33
